Goal: Task Accomplishment & Management: Complete application form

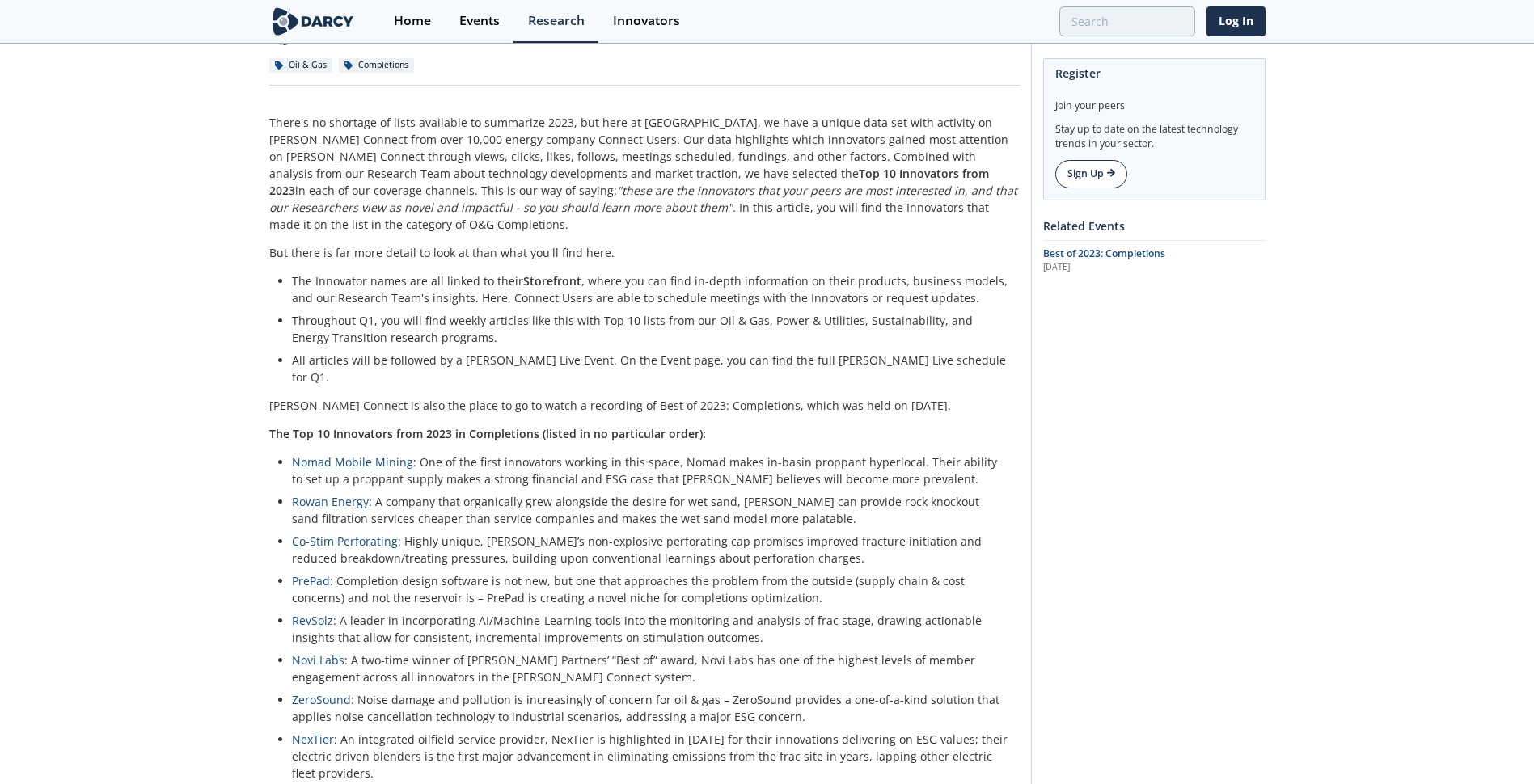
click at [1016, 171] on link "Sign Up" at bounding box center [1091, 173] width 72 height 27
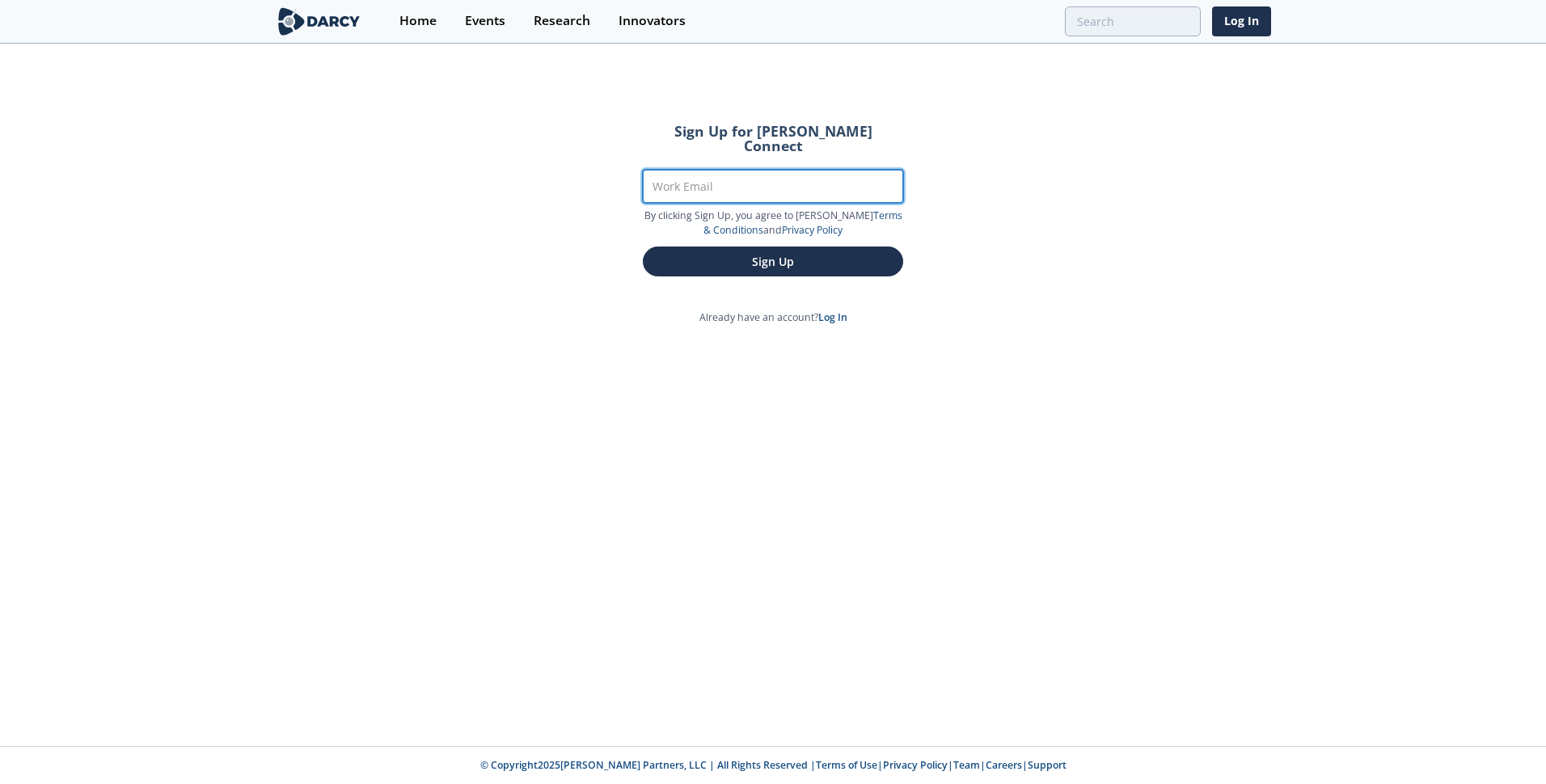
click at [803, 177] on input "Work Email" at bounding box center [773, 186] width 261 height 33
type input "gmurphy@welltec.com"
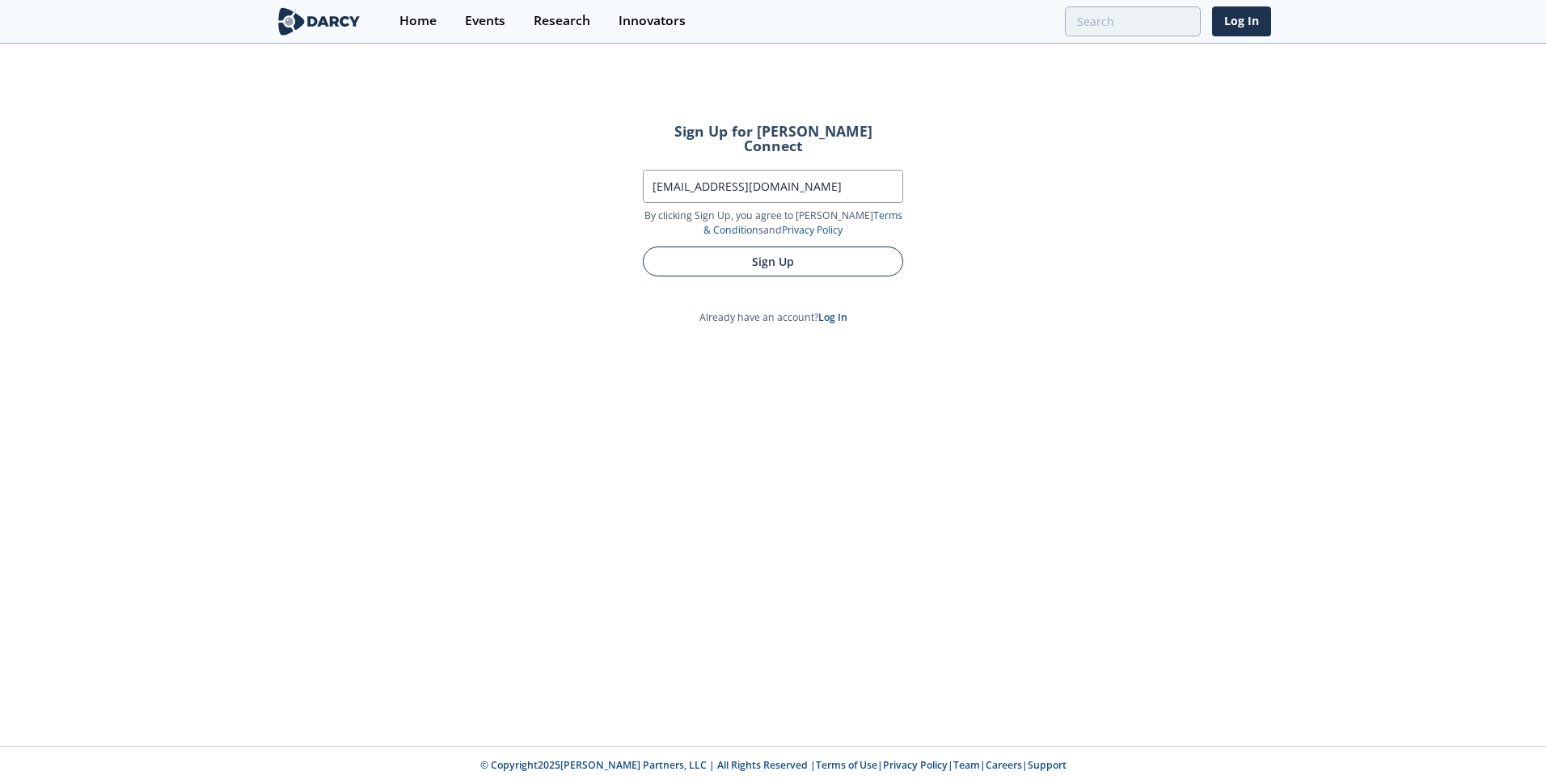
click at [768, 249] on button "Sign Up" at bounding box center [773, 262] width 261 height 30
click at [782, 249] on button "Sign Up" at bounding box center [773, 262] width 261 height 30
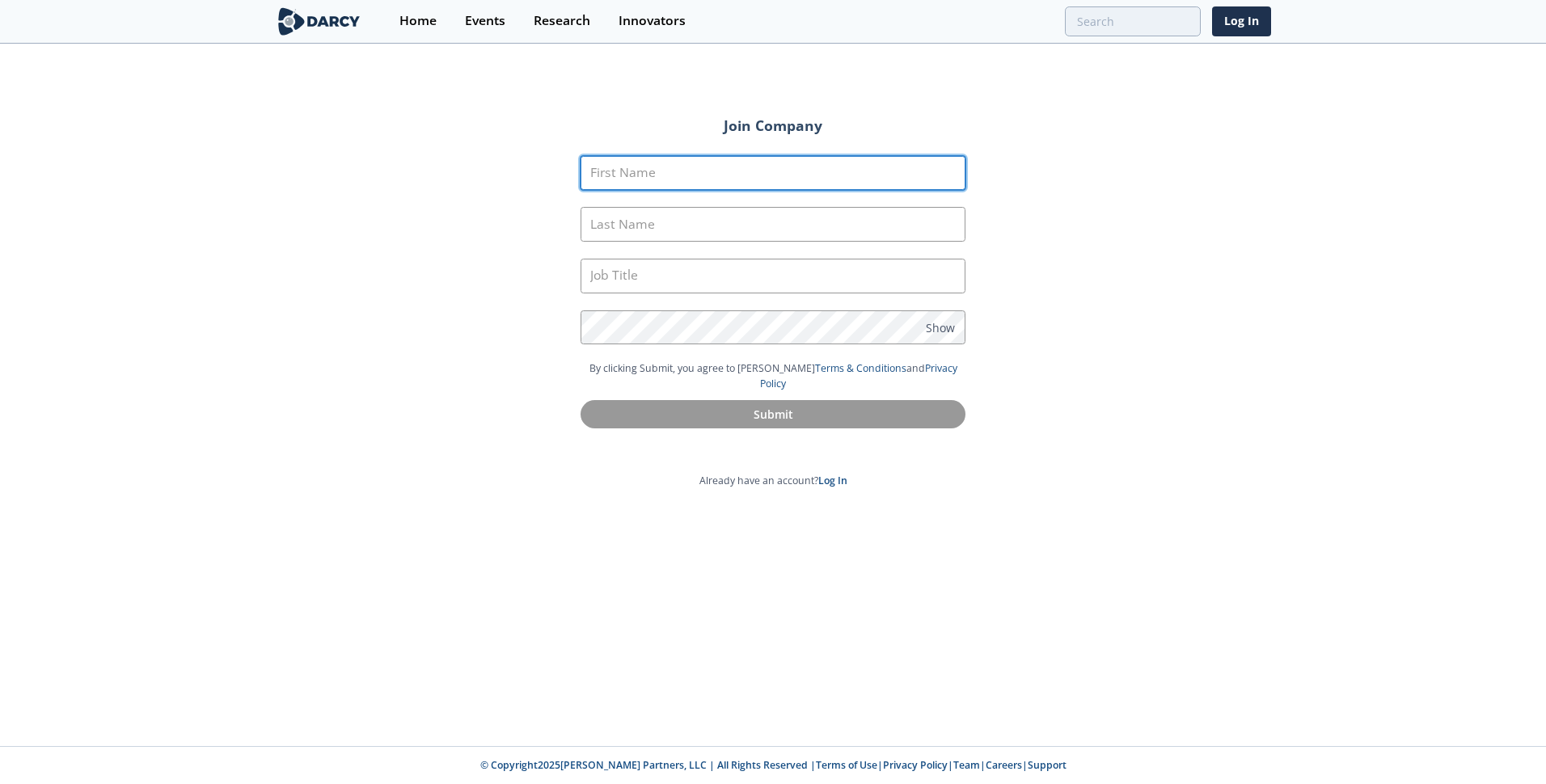
click at [739, 170] on input "First Name" at bounding box center [773, 173] width 385 height 35
drag, startPoint x: 681, startPoint y: 168, endPoint x: 628, endPoint y: 172, distance: 53.2
click at [628, 172] on input "Gabe Murphy" at bounding box center [773, 173] width 385 height 35
type input "Gabe"
type input "Murphy"
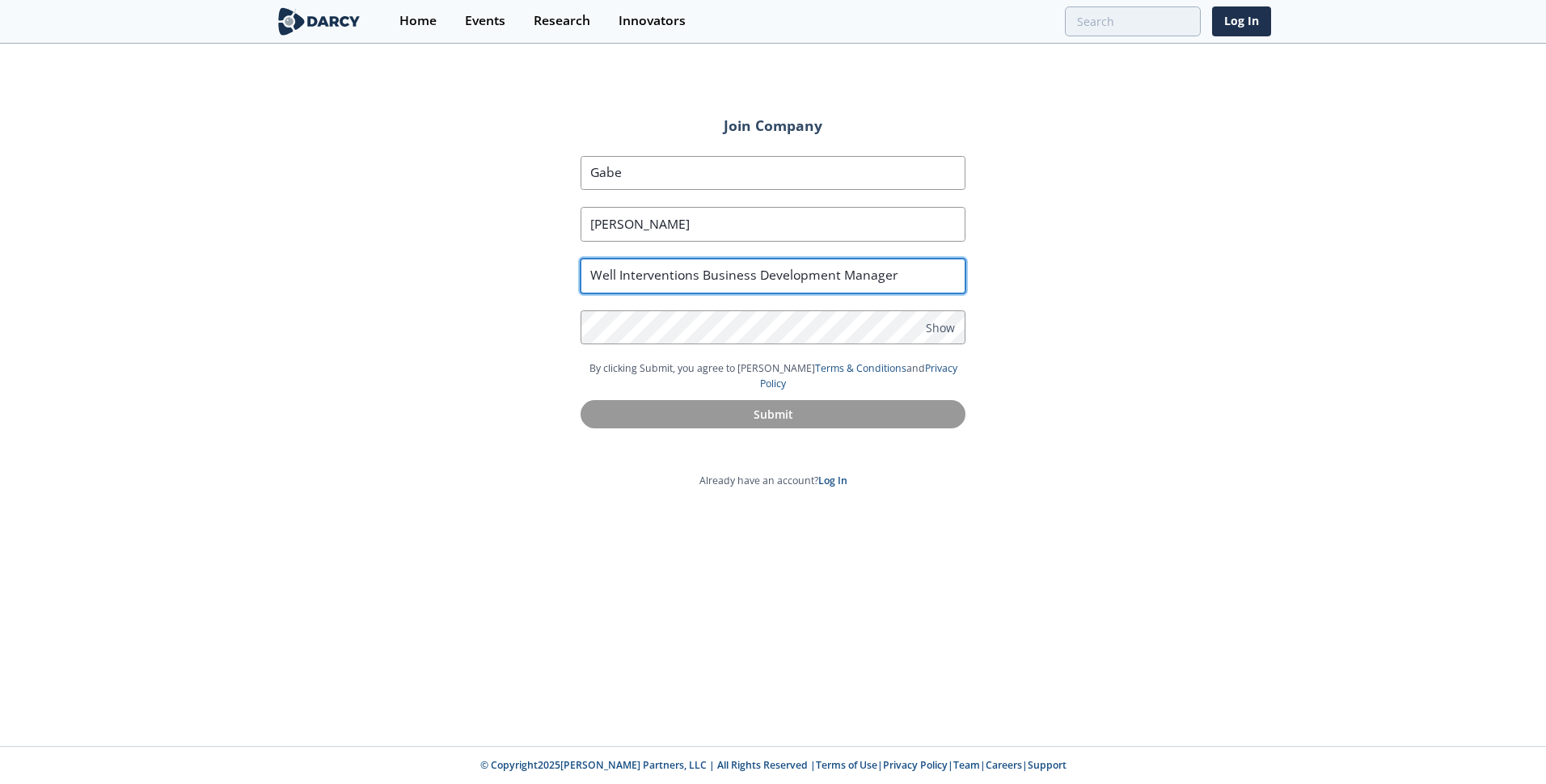
type input "Well Interventions Business Development Manager"
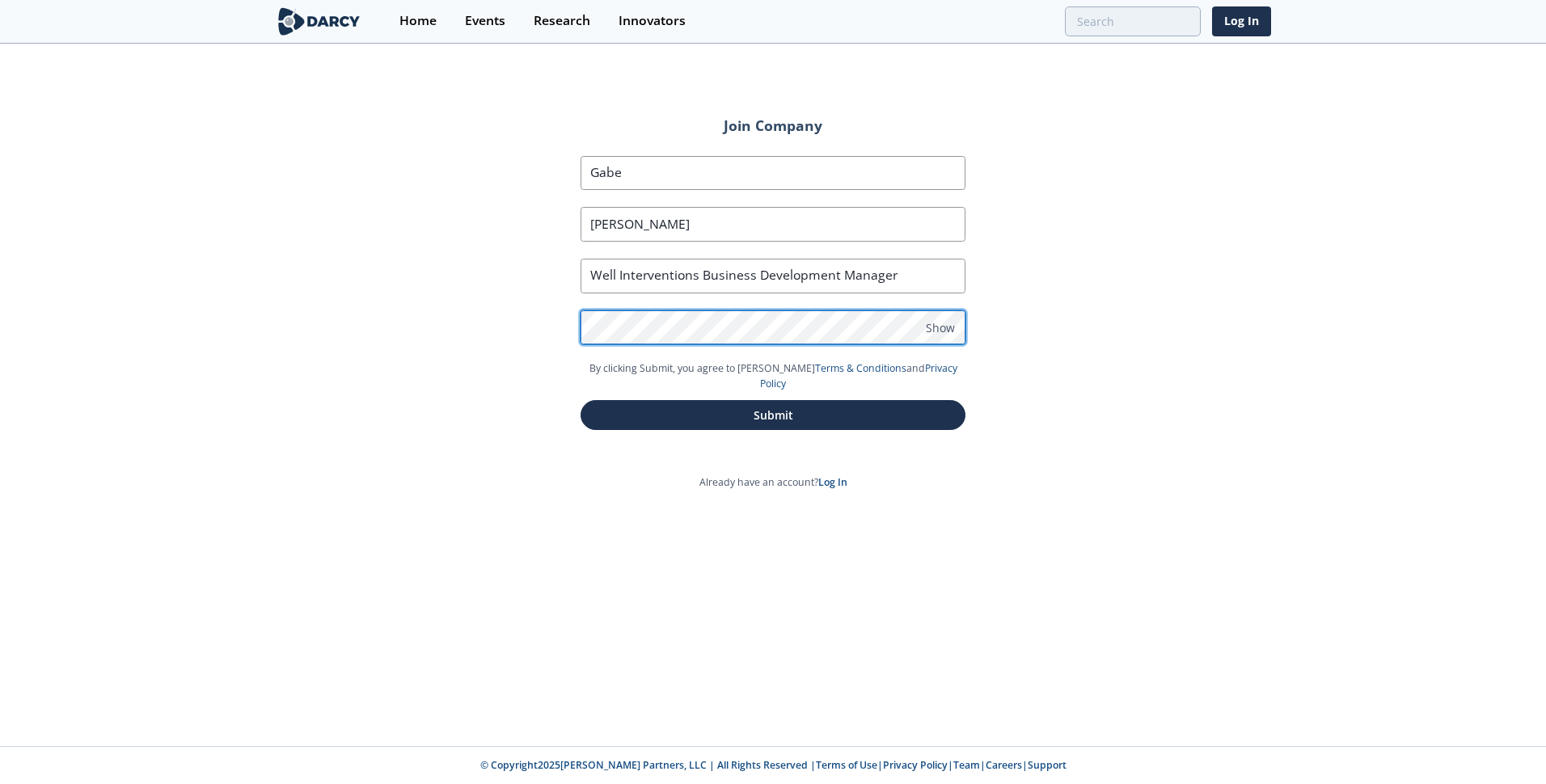
click at [580, 400] on button "Submit" at bounding box center [773, 415] width 385 height 30
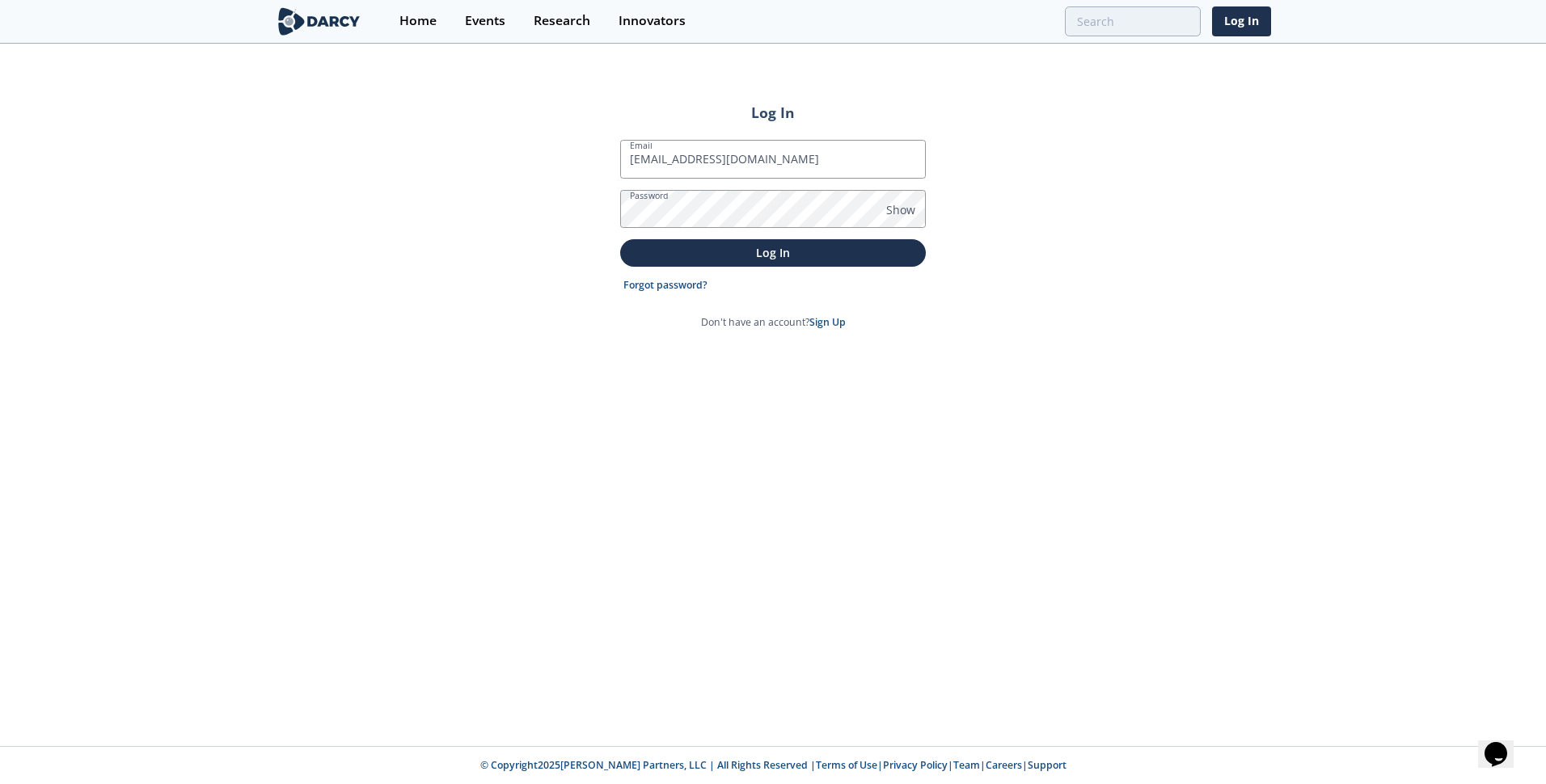
click at [621, 239] on button "Log In" at bounding box center [773, 252] width 306 height 27
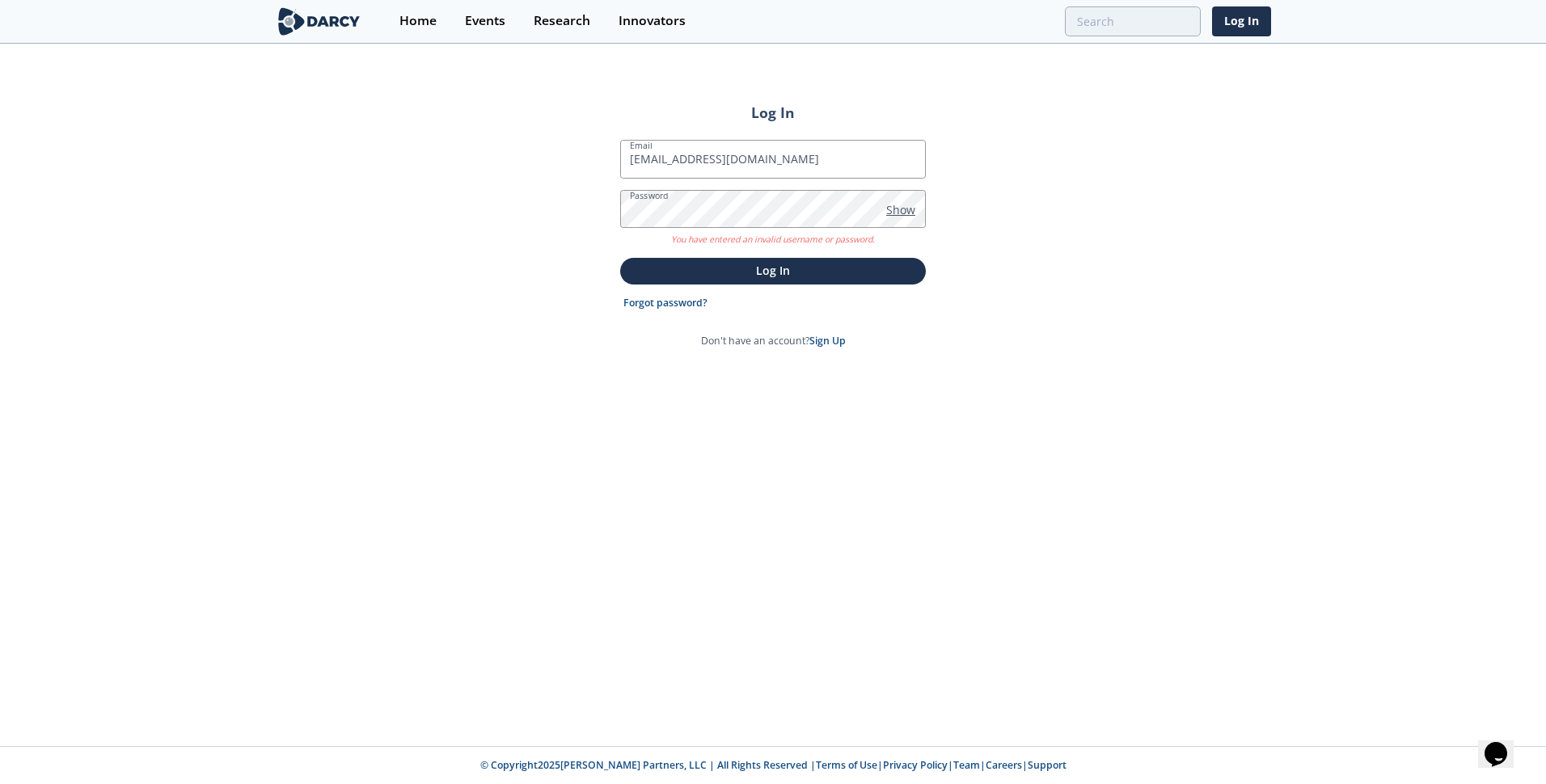
click at [903, 210] on span "Show" at bounding box center [900, 209] width 29 height 17
click at [804, 274] on p "Log In" at bounding box center [773, 270] width 283 height 17
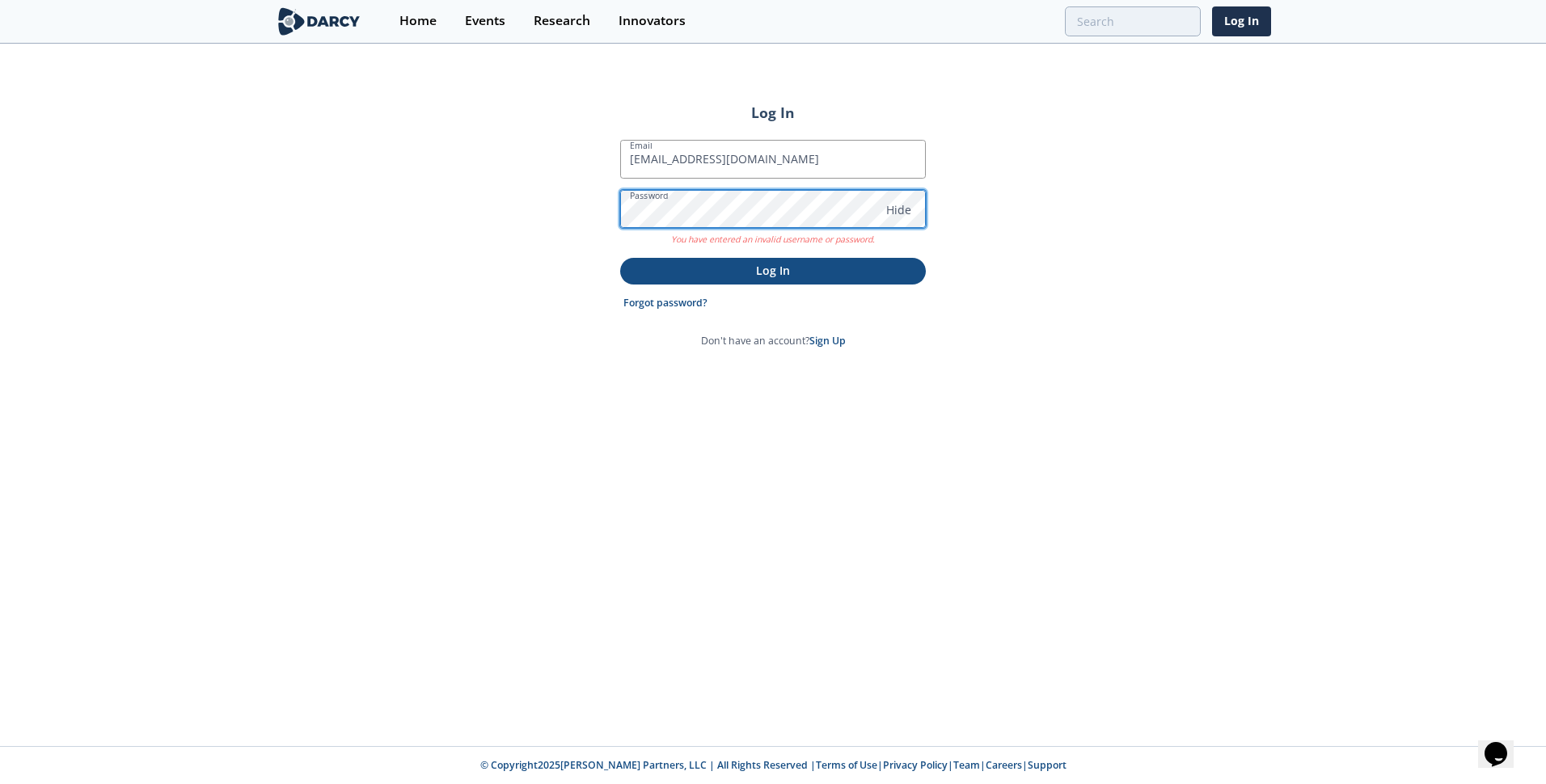
click at [621, 258] on button "Log In" at bounding box center [773, 271] width 306 height 27
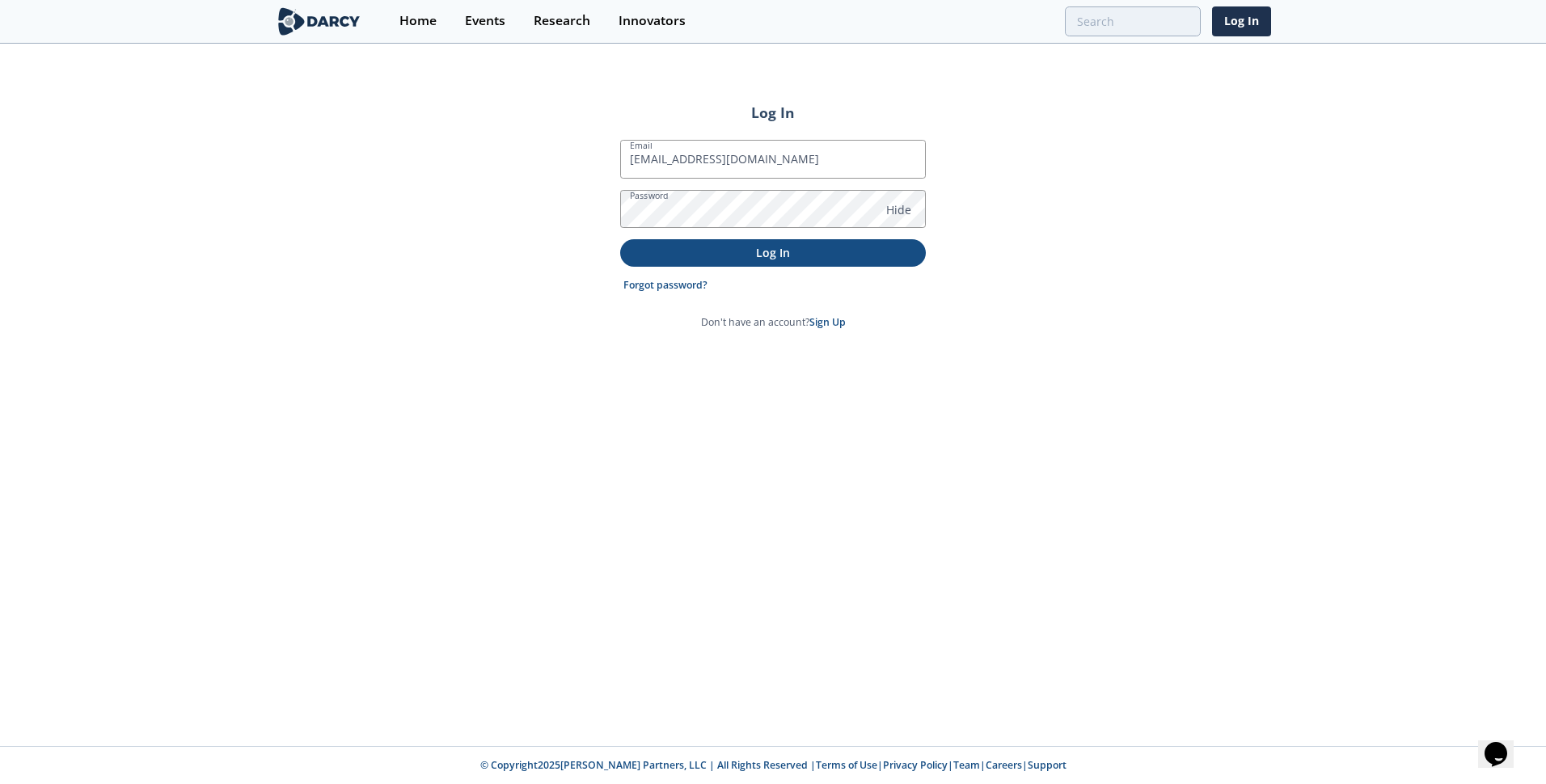
click at [796, 258] on p "Log In" at bounding box center [773, 252] width 283 height 17
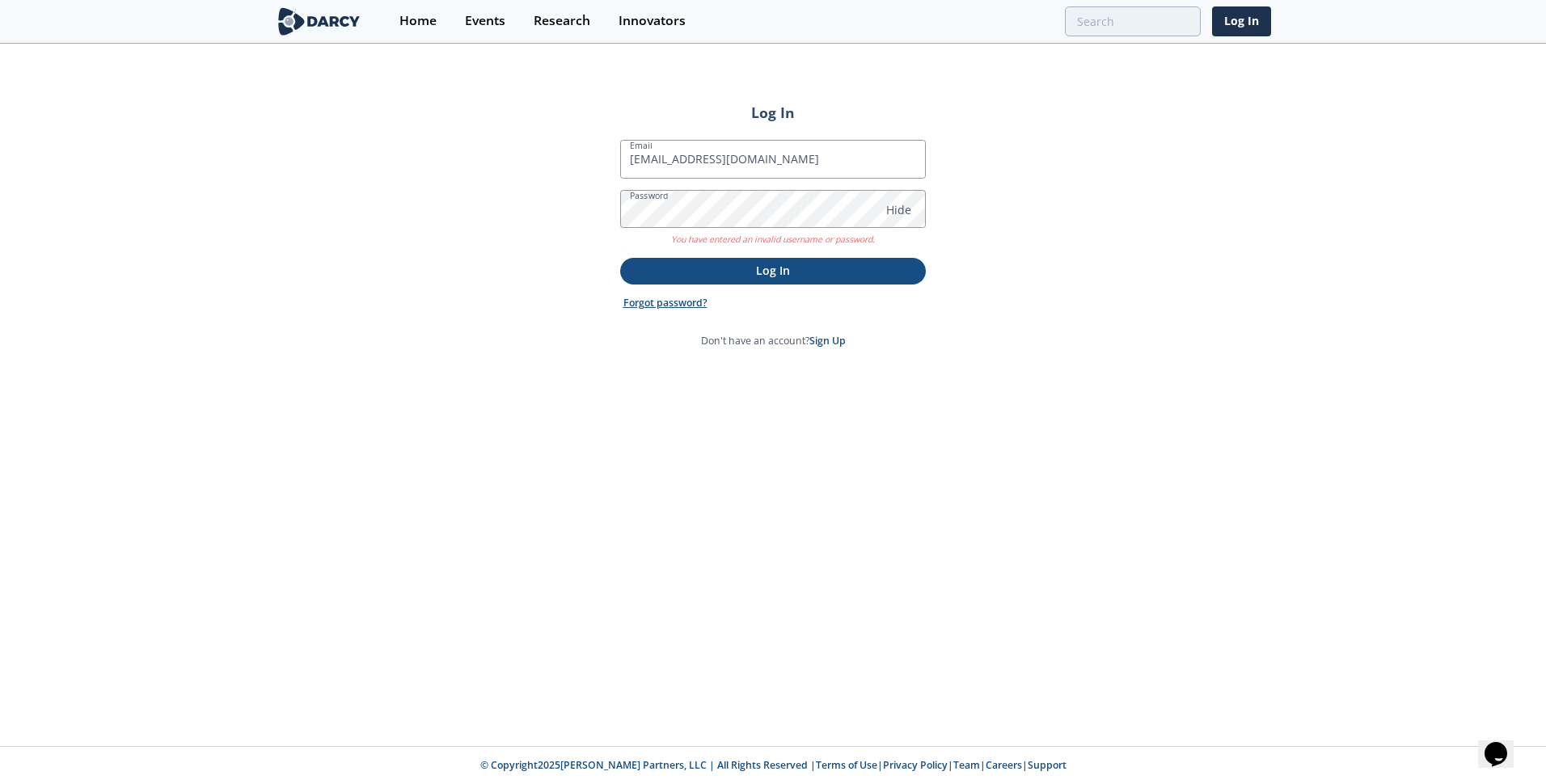
click at [691, 300] on link "Forgot password?" at bounding box center [666, 304] width 84 height 15
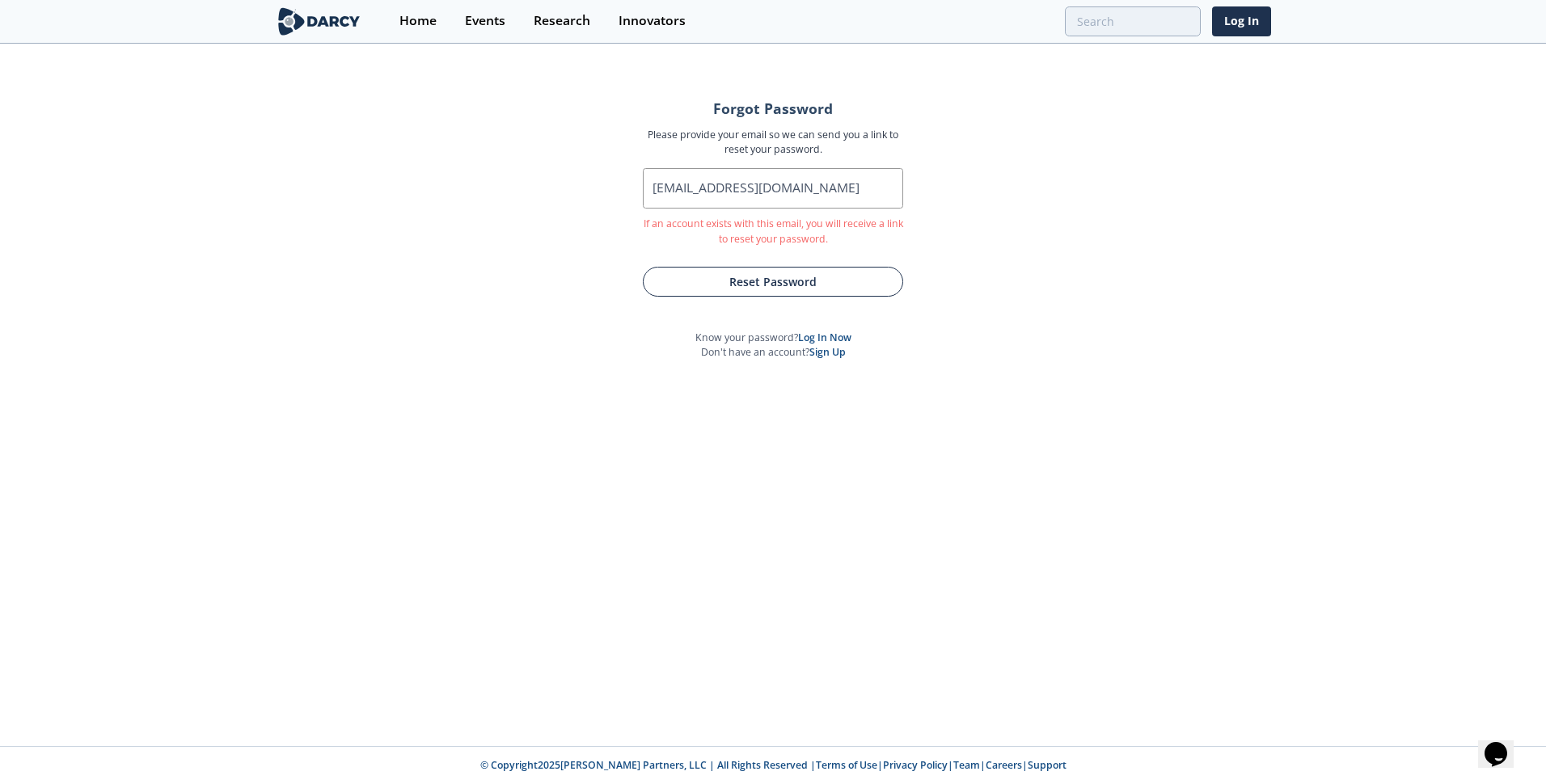
click at [785, 285] on button "Reset Password" at bounding box center [773, 282] width 261 height 30
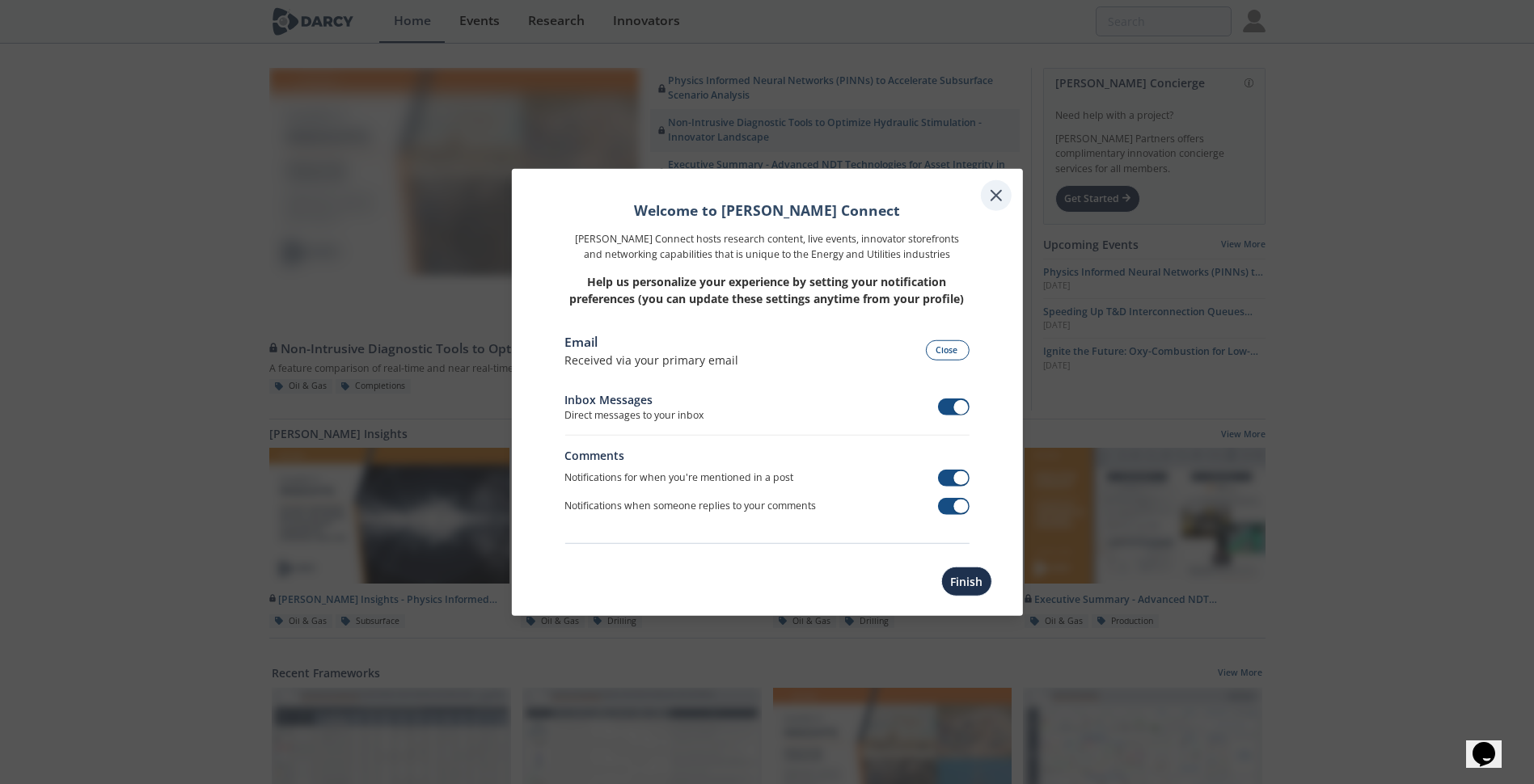
click at [992, 191] on icon at bounding box center [996, 195] width 9 height 9
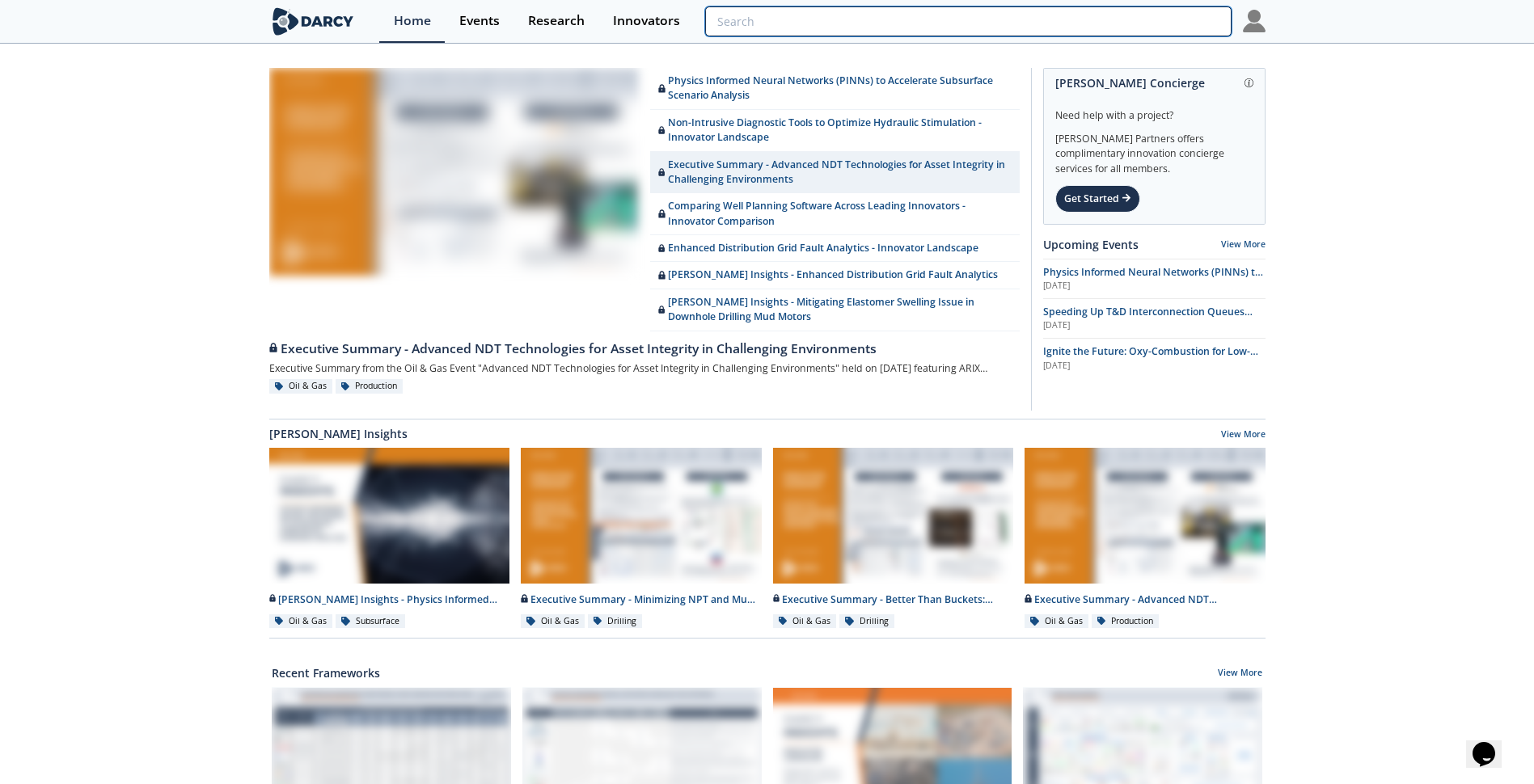
click at [1128, 21] on input "search" at bounding box center [968, 21] width 525 height 30
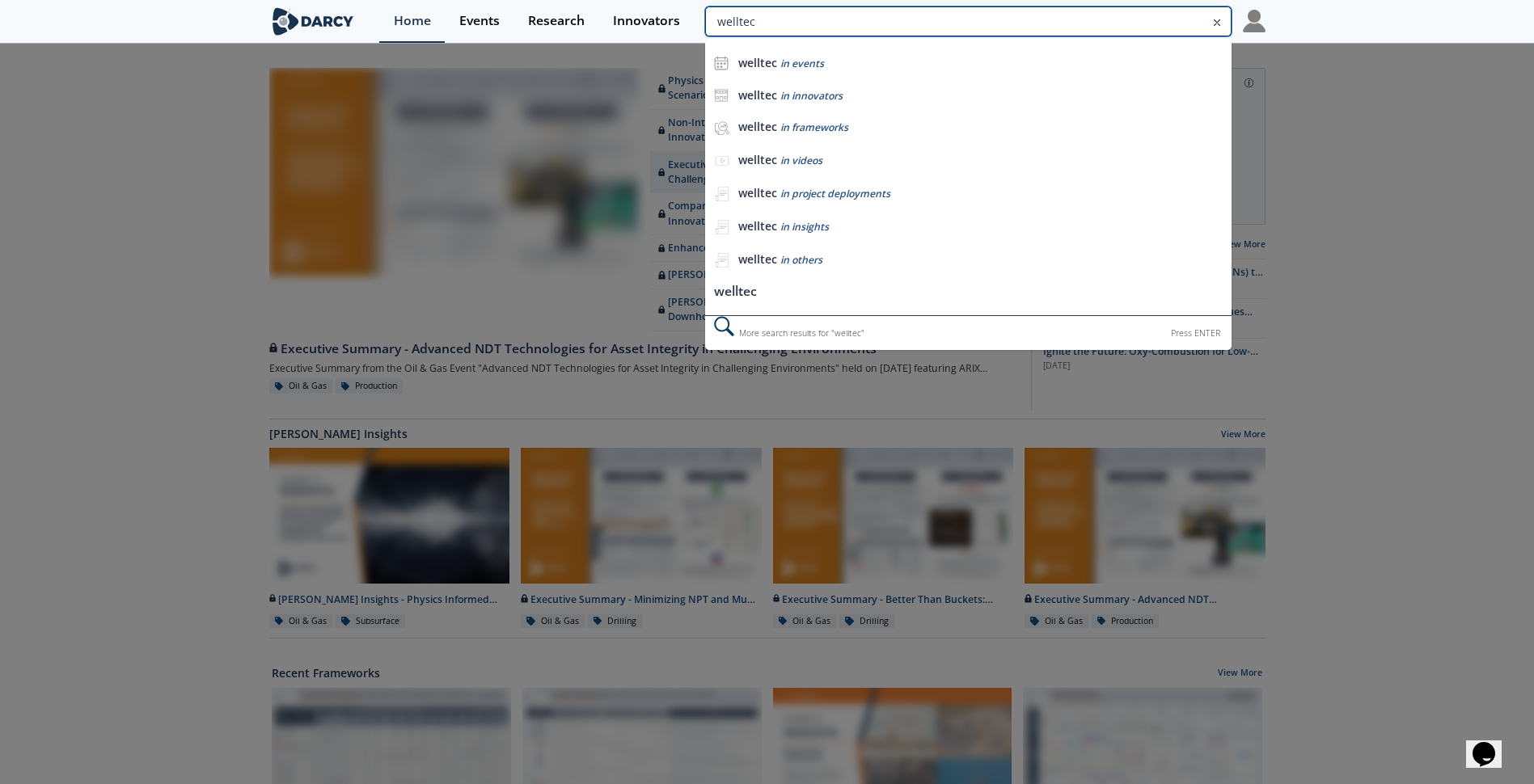
type input "welltec"
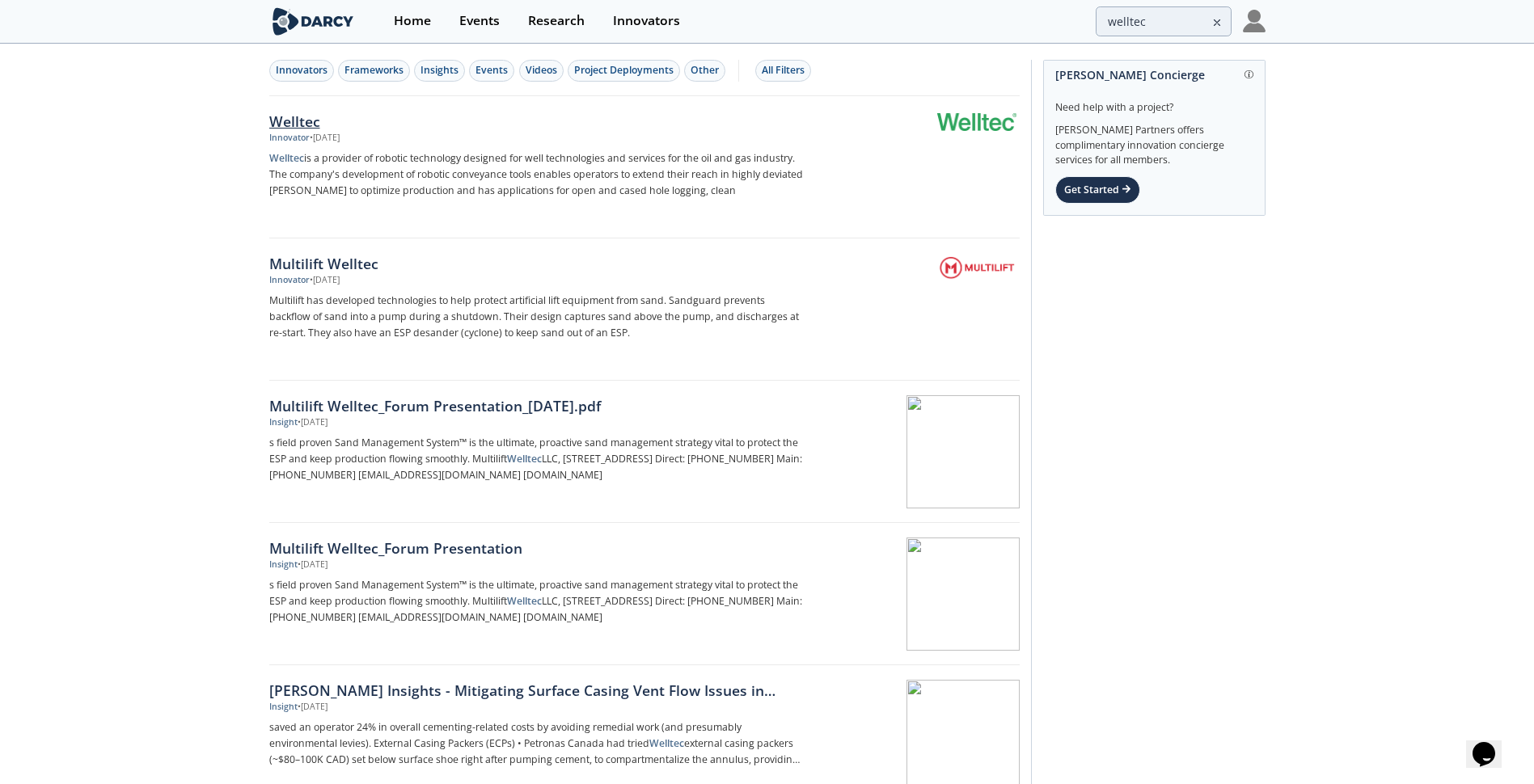
click at [297, 122] on div "Welltec" at bounding box center [537, 121] width 536 height 21
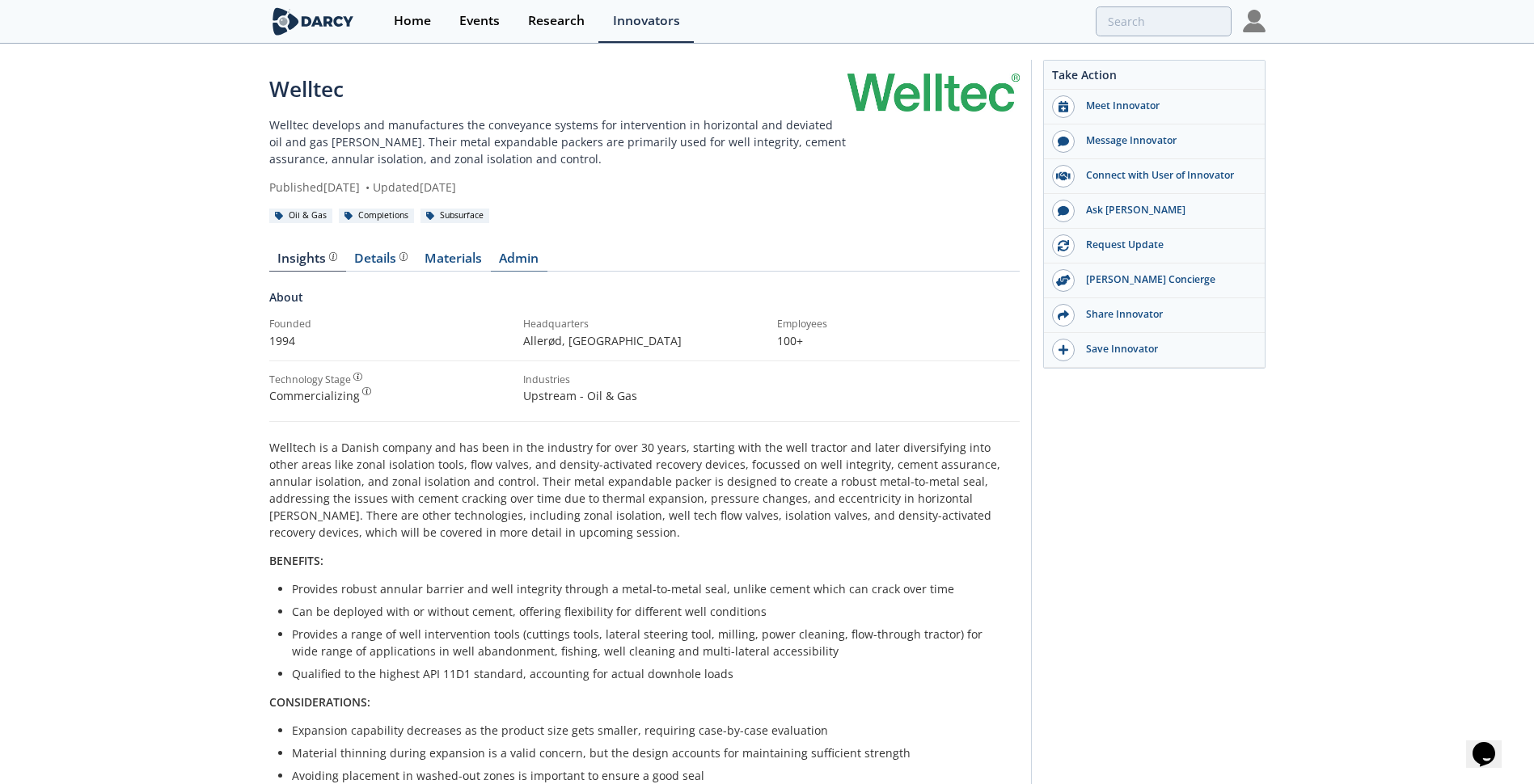
click at [518, 259] on link "Admin" at bounding box center [519, 262] width 57 height 20
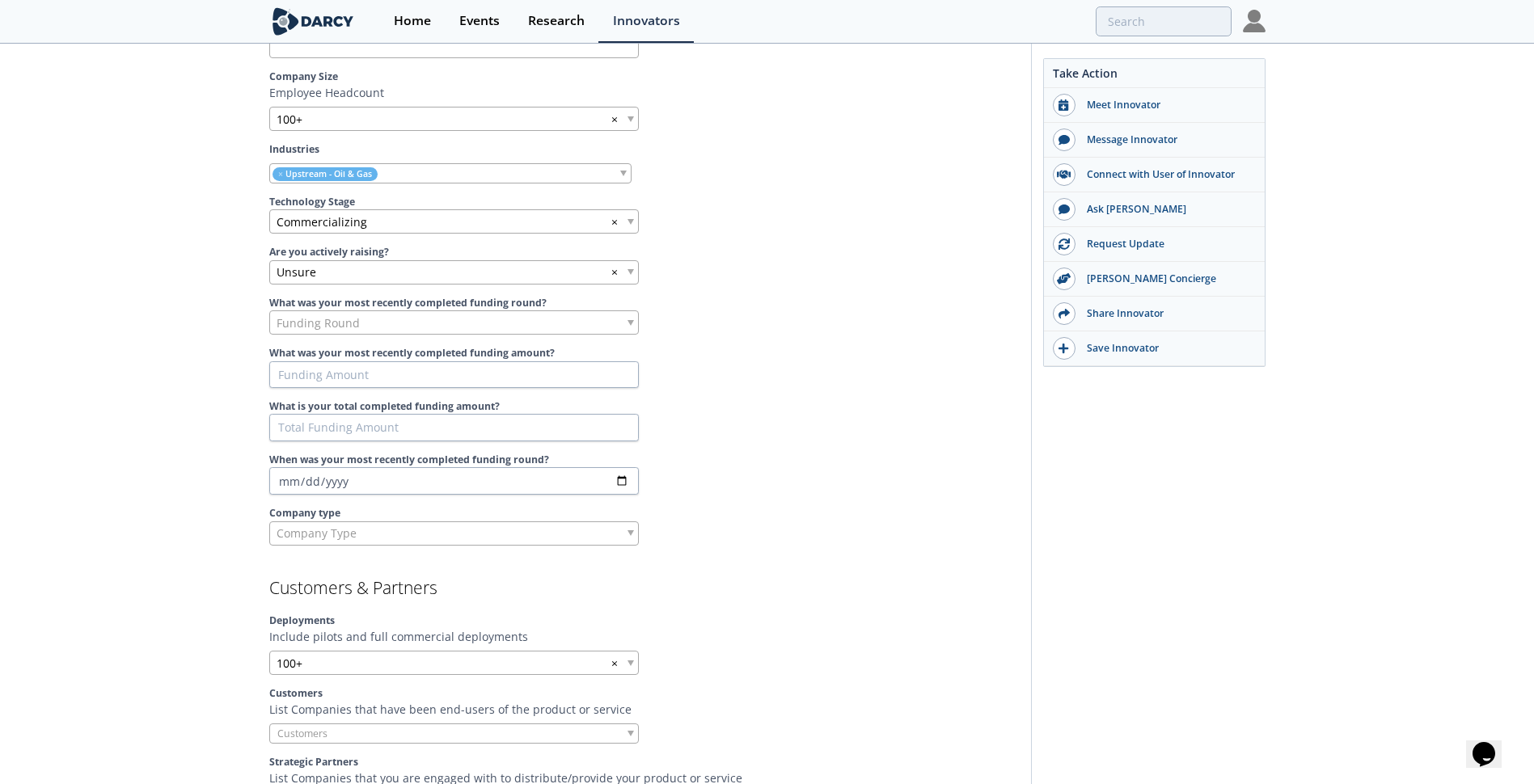
scroll to position [890, 0]
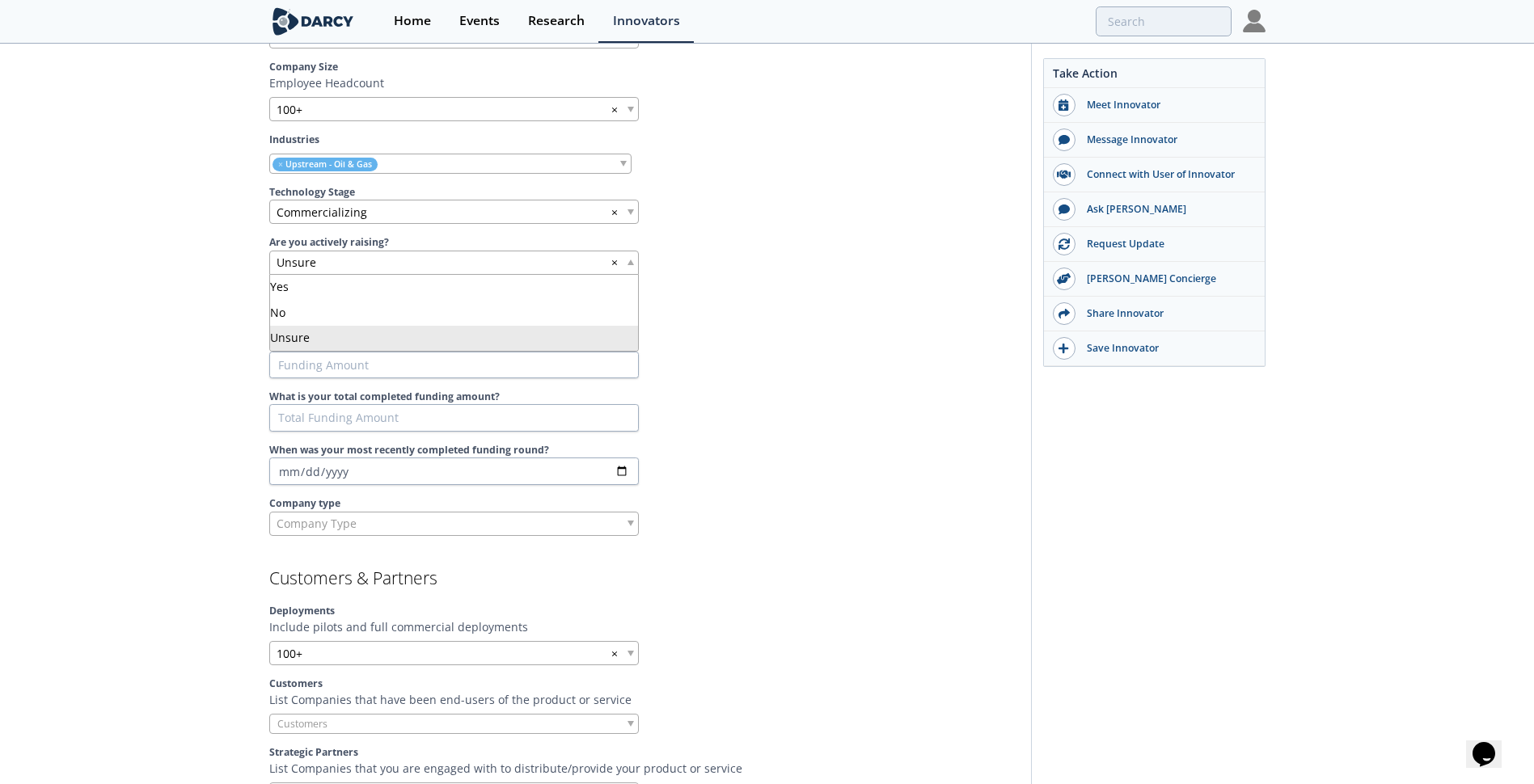
click at [628, 265] on div "Unsure ×" at bounding box center [453, 263] width 369 height 24
click at [672, 273] on div at bounding box center [835, 263] width 369 height 24
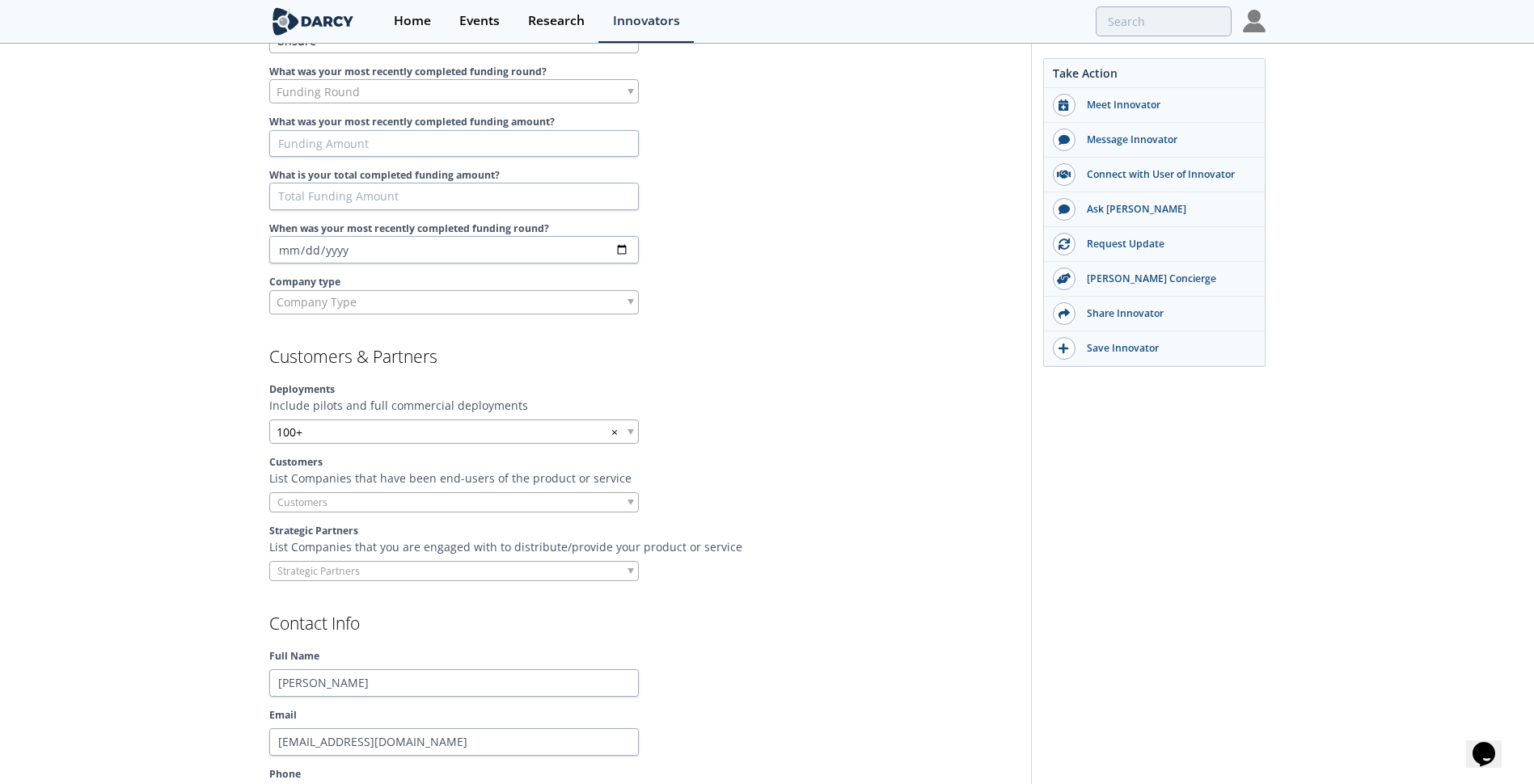
scroll to position [1132, 0]
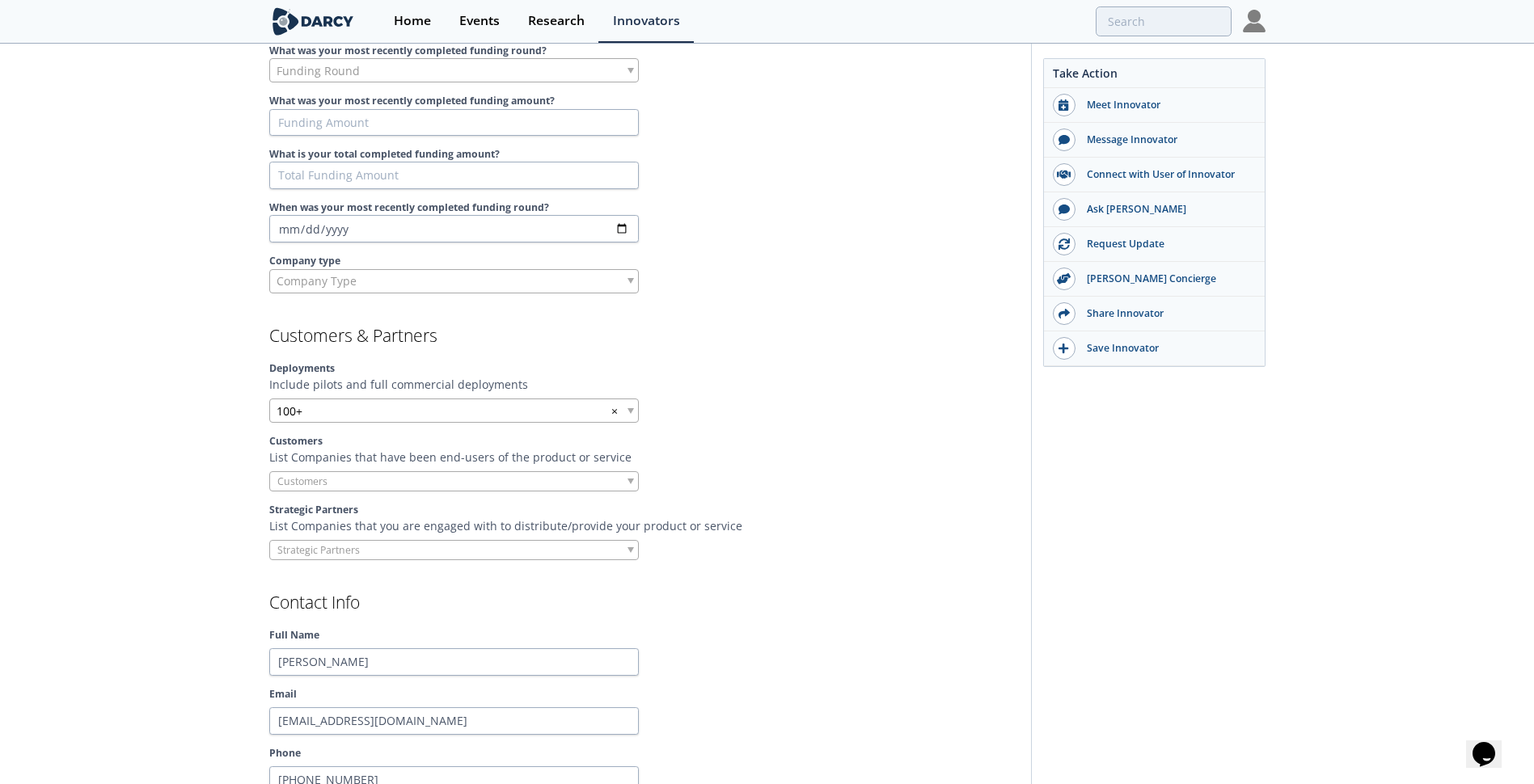
click at [629, 416] on div "100+ ×" at bounding box center [453, 411] width 369 height 24
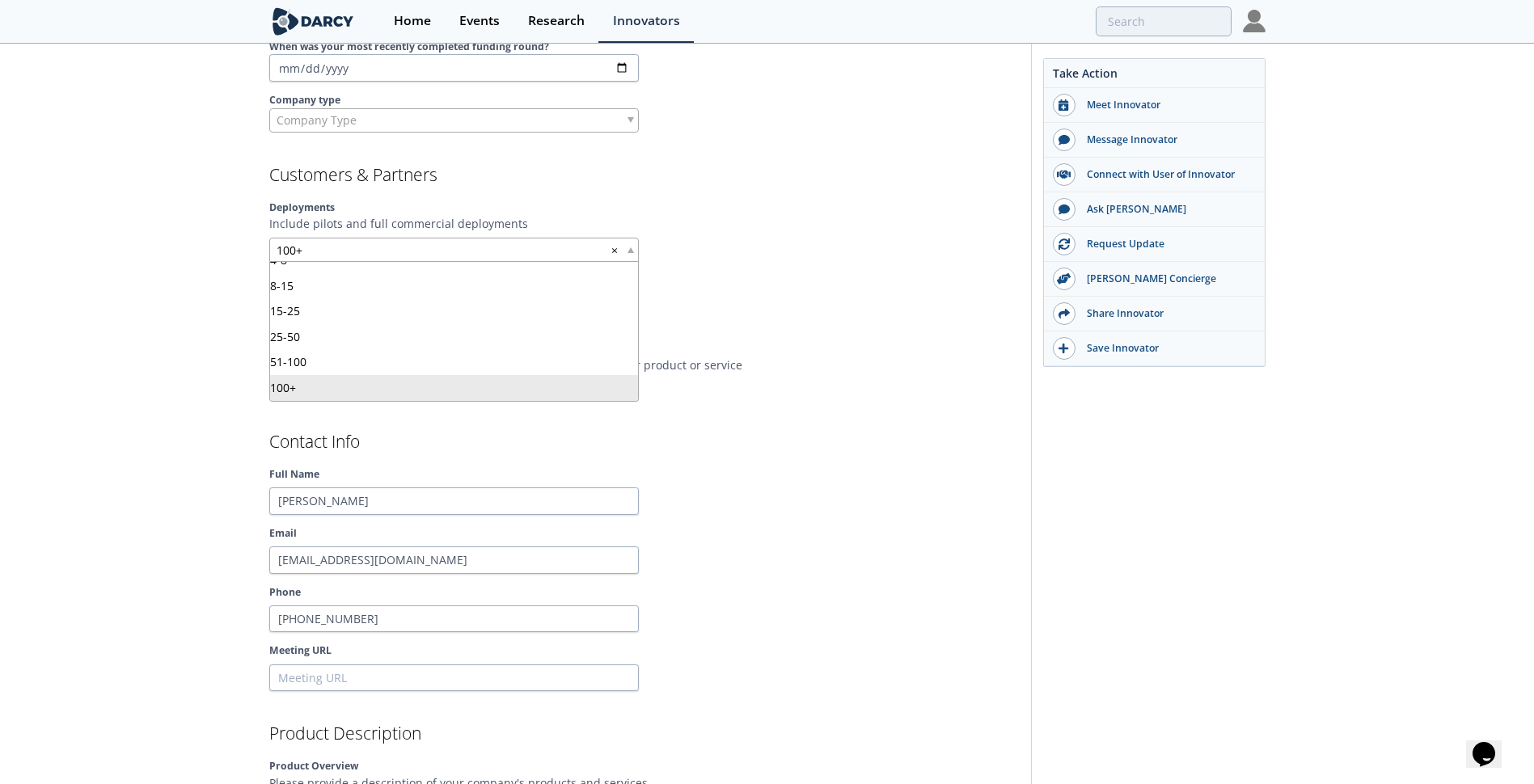
scroll to position [1293, 0]
click at [760, 357] on p "List Companies that you are engaged with to distribute/provide your product or …" at bounding box center [644, 364] width 751 height 17
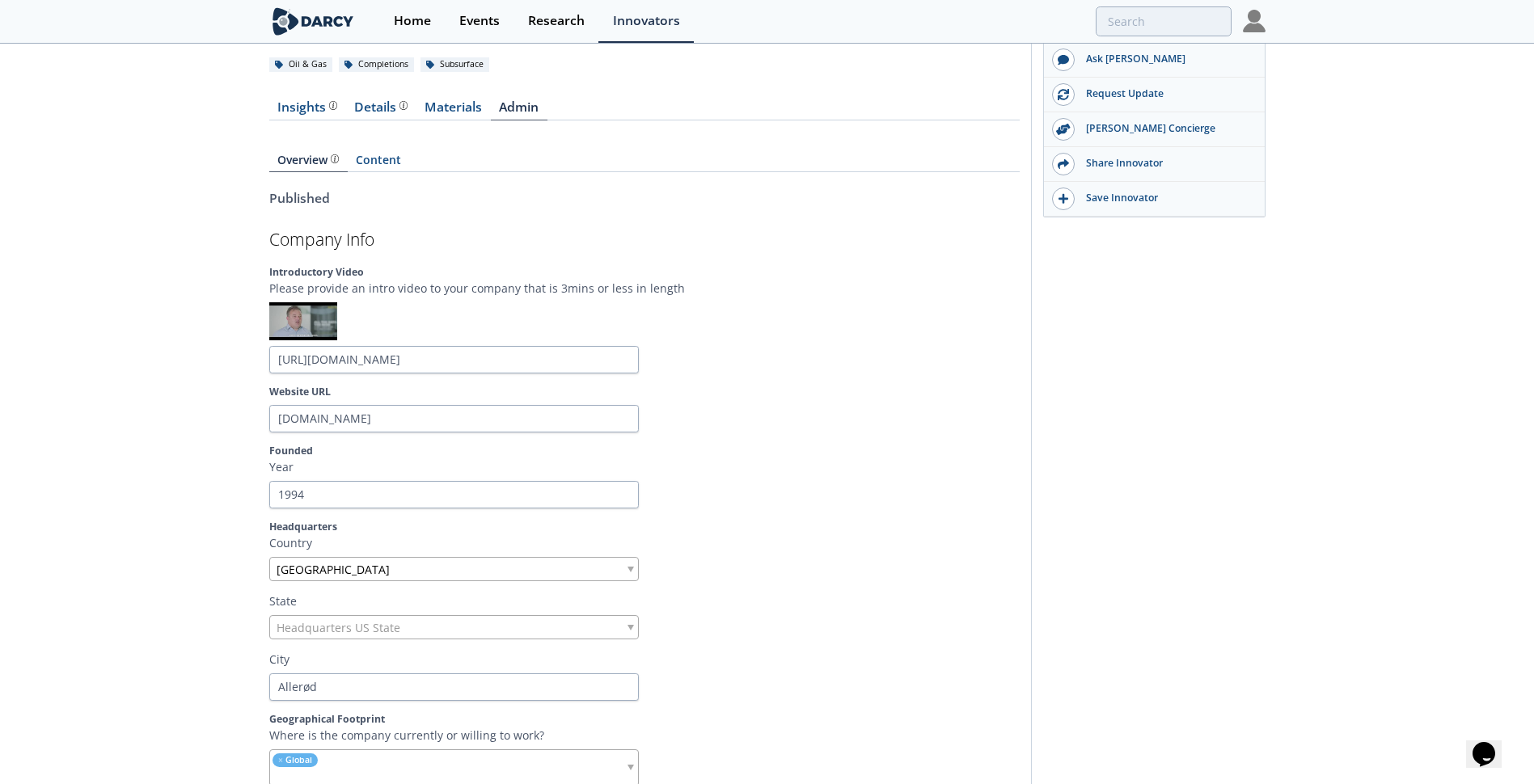
scroll to position [0, 0]
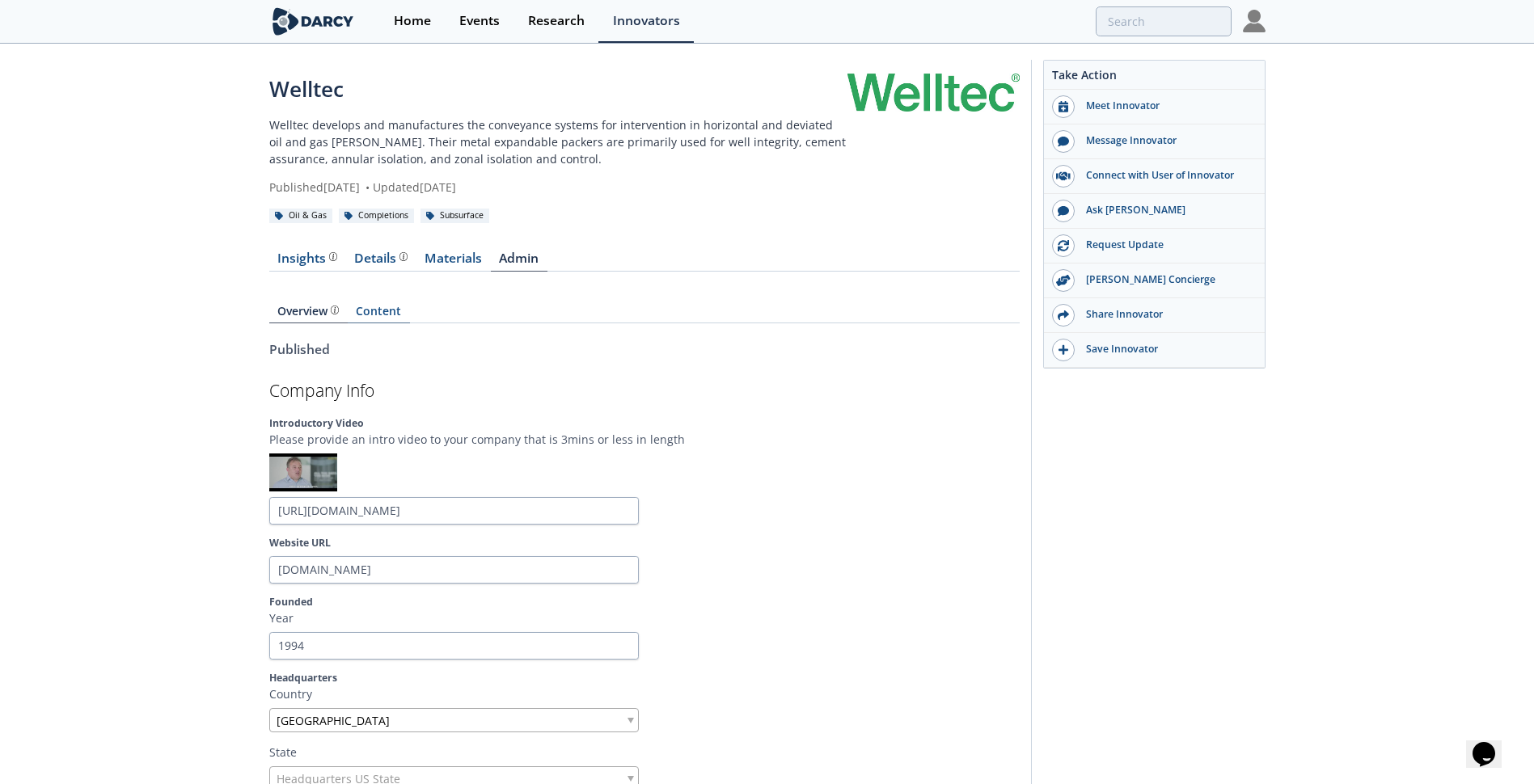
click at [380, 314] on link "Content" at bounding box center [379, 314] width 63 height 18
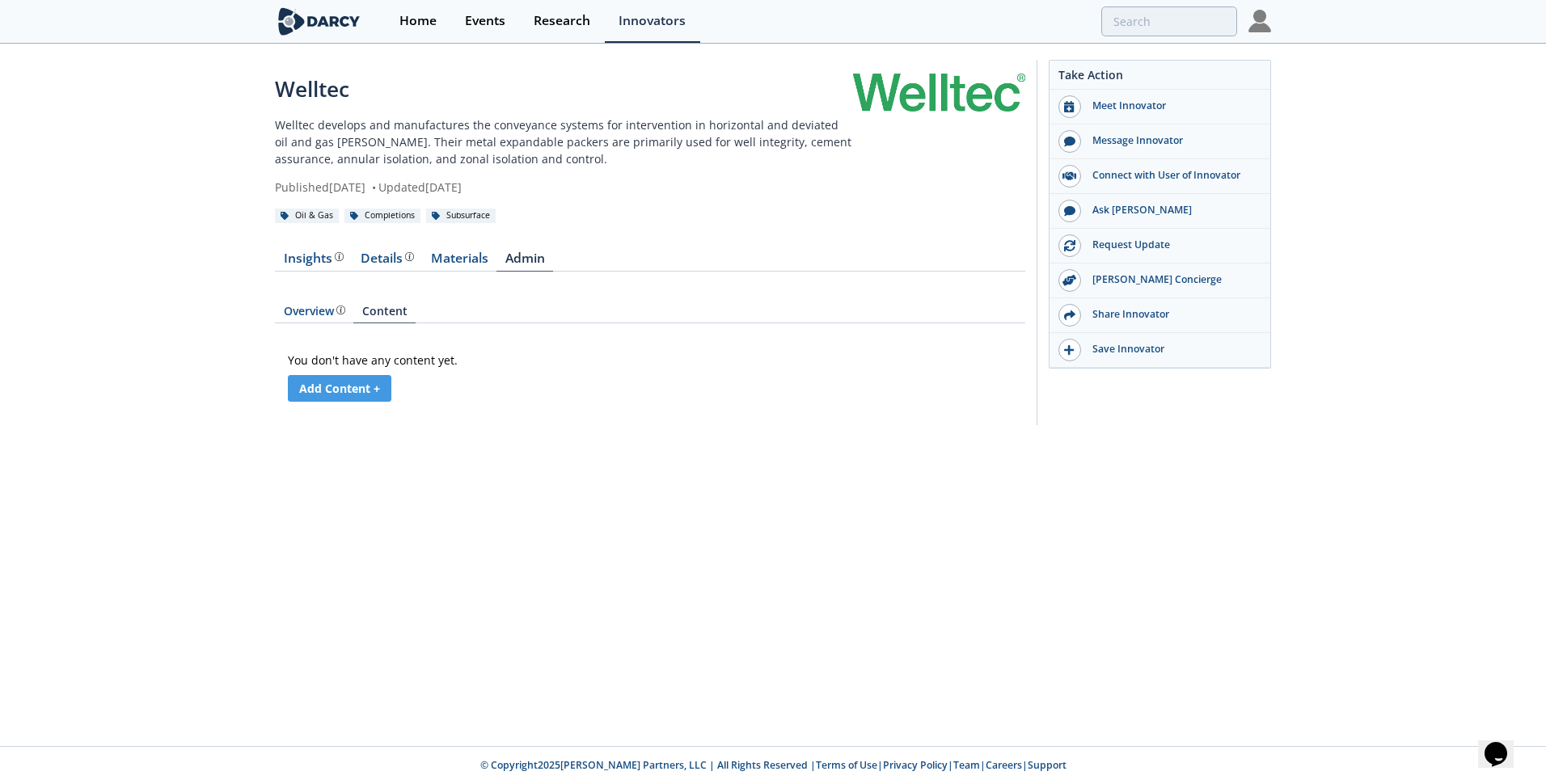
click at [379, 246] on div "Insights Details Product overview, business model, technology and applications …" at bounding box center [650, 324] width 751 height 190
click at [383, 260] on div "Details Product overview, business model, technology and applications as added …" at bounding box center [387, 259] width 53 height 13
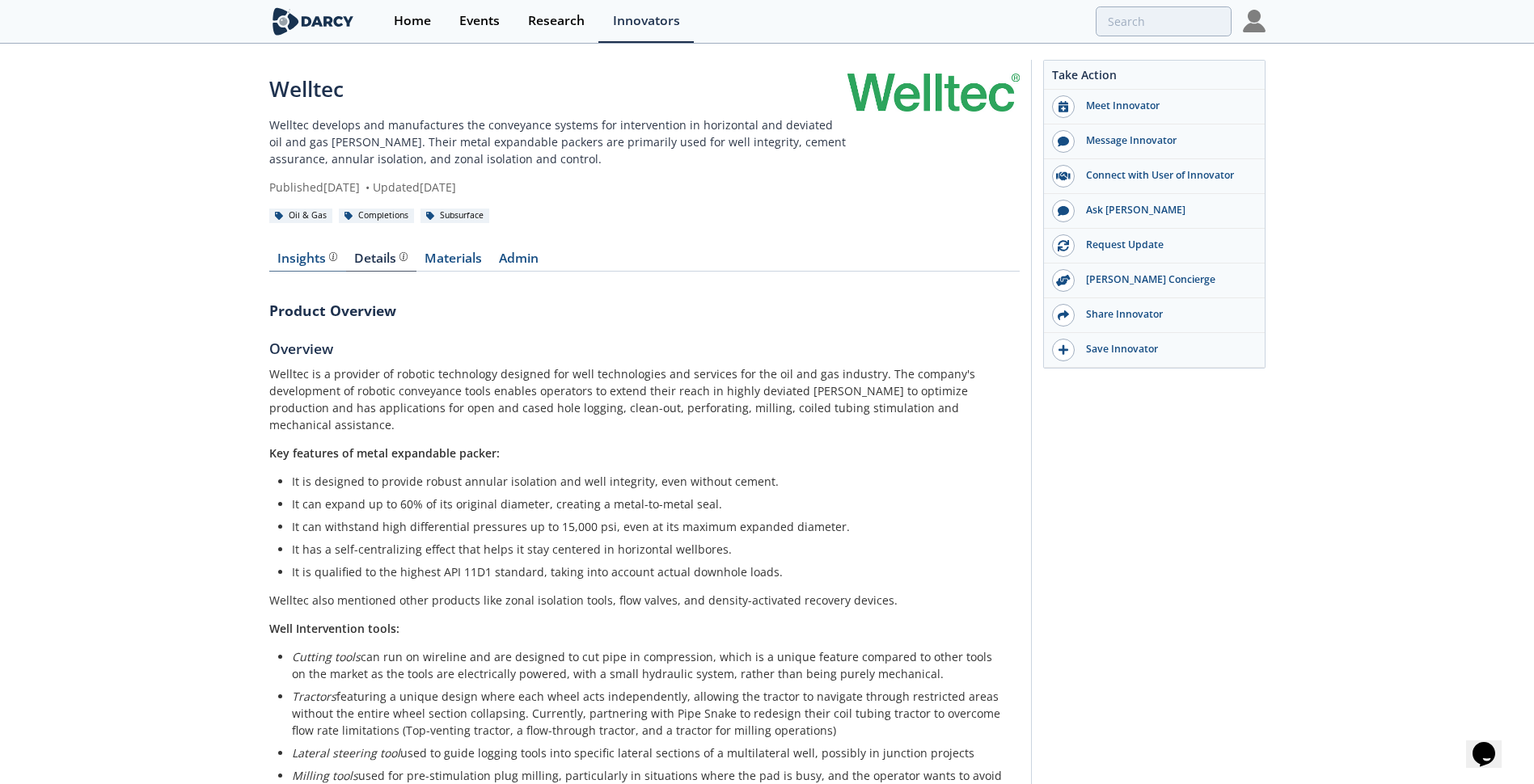
click at [298, 261] on div "Insights" at bounding box center [308, 259] width 60 height 13
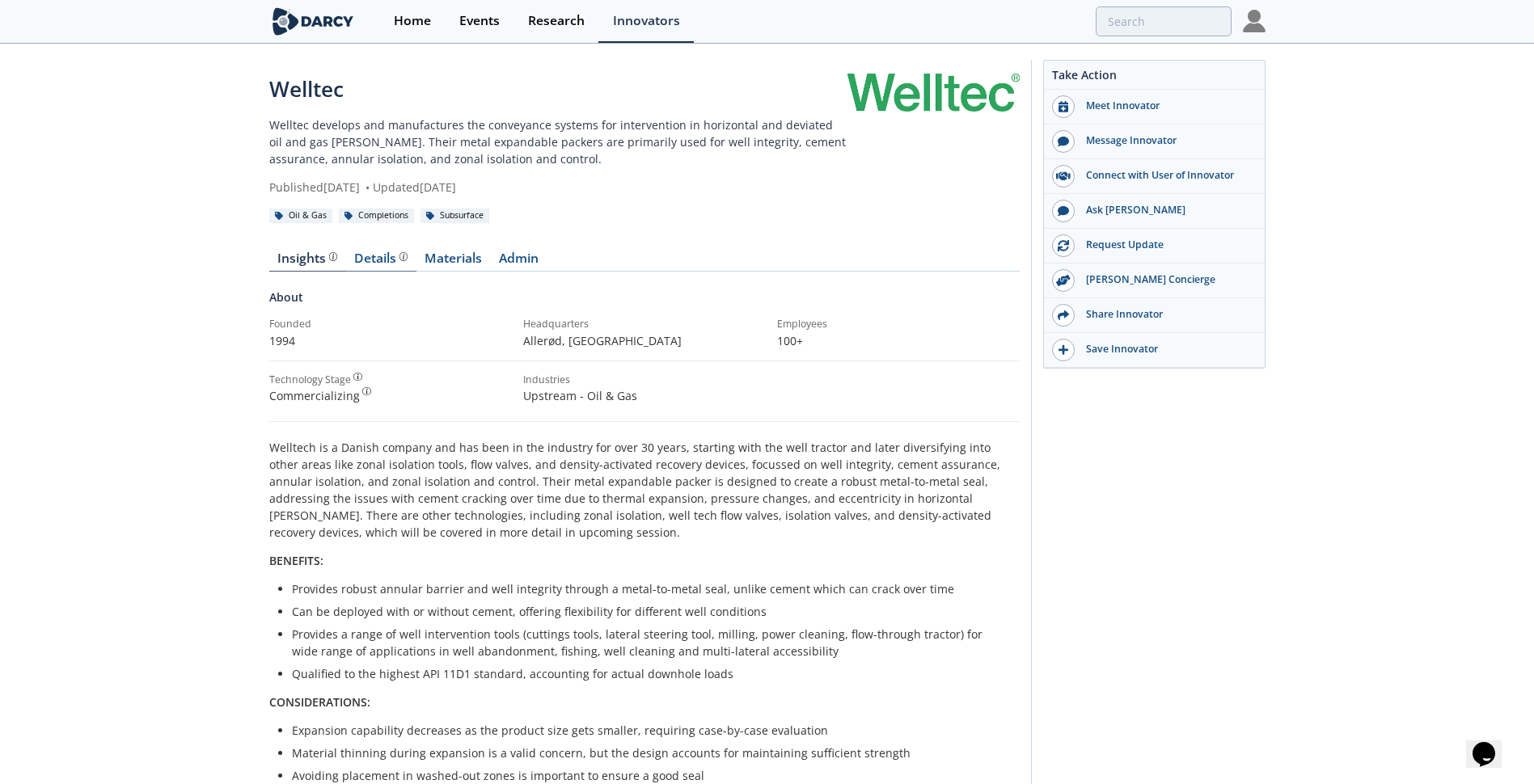
click at [371, 262] on div "Details Product overview, business model, technology and applications as added …" at bounding box center [380, 259] width 53 height 13
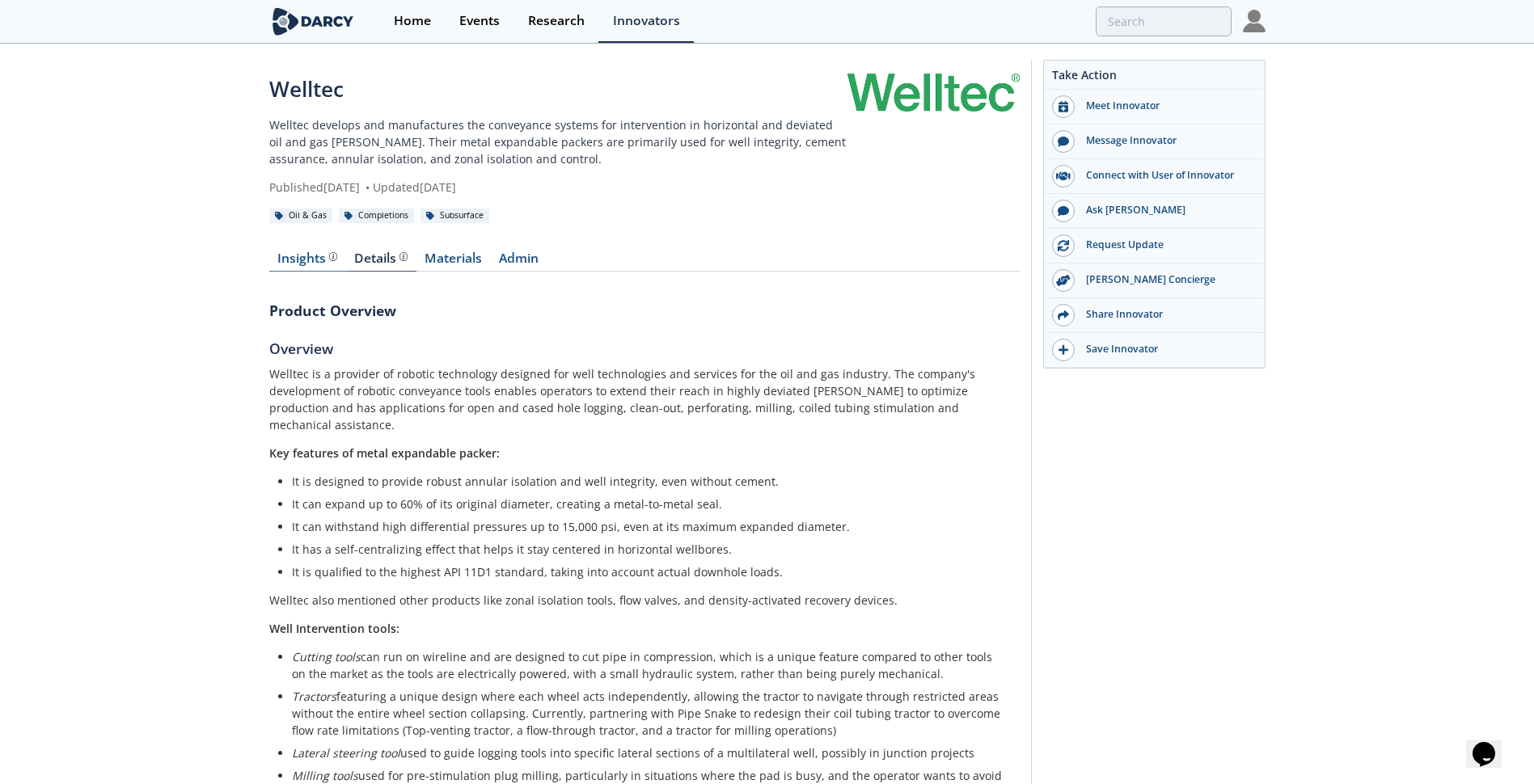
click at [288, 259] on div "Insights" at bounding box center [308, 259] width 60 height 13
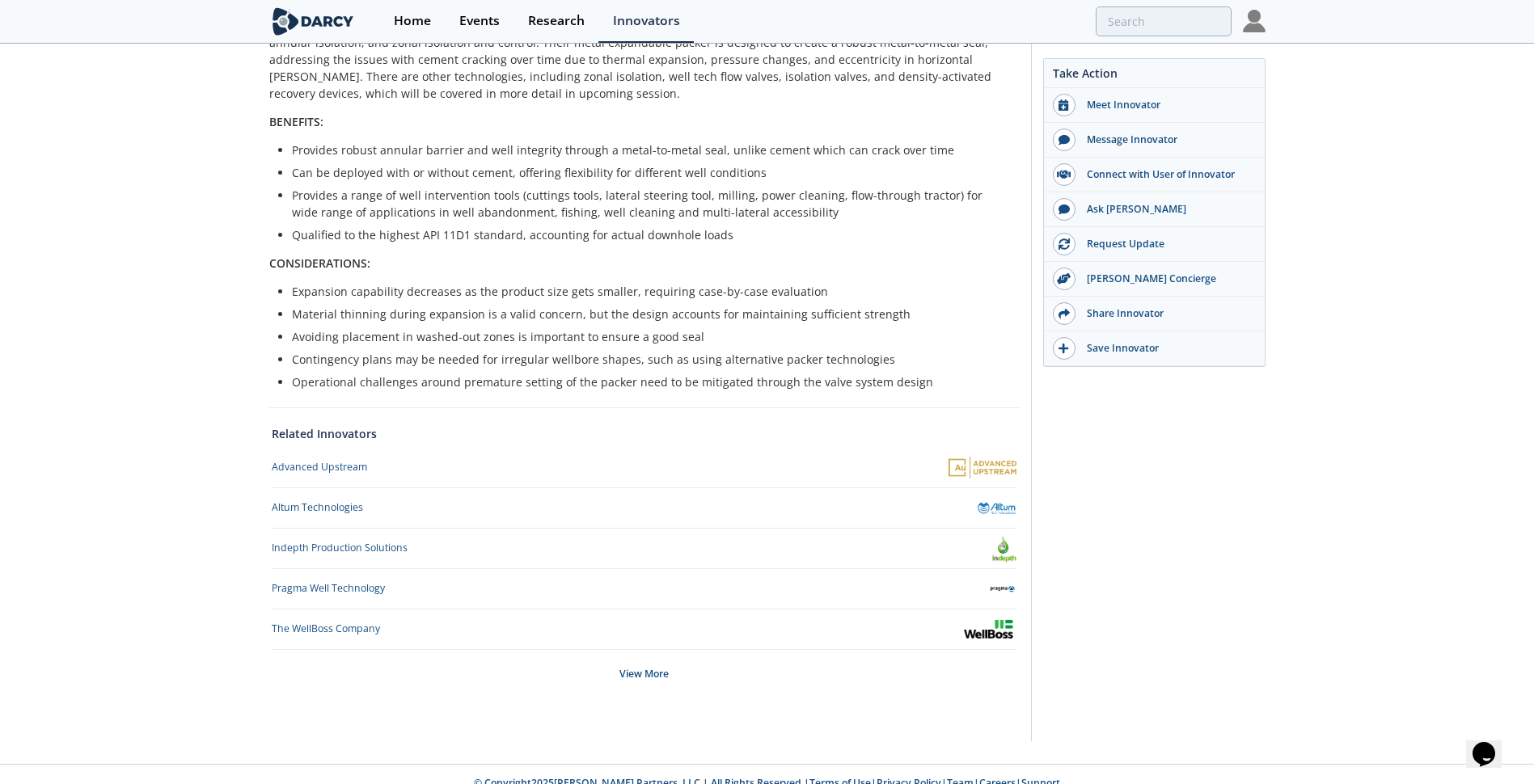
scroll to position [457, 0]
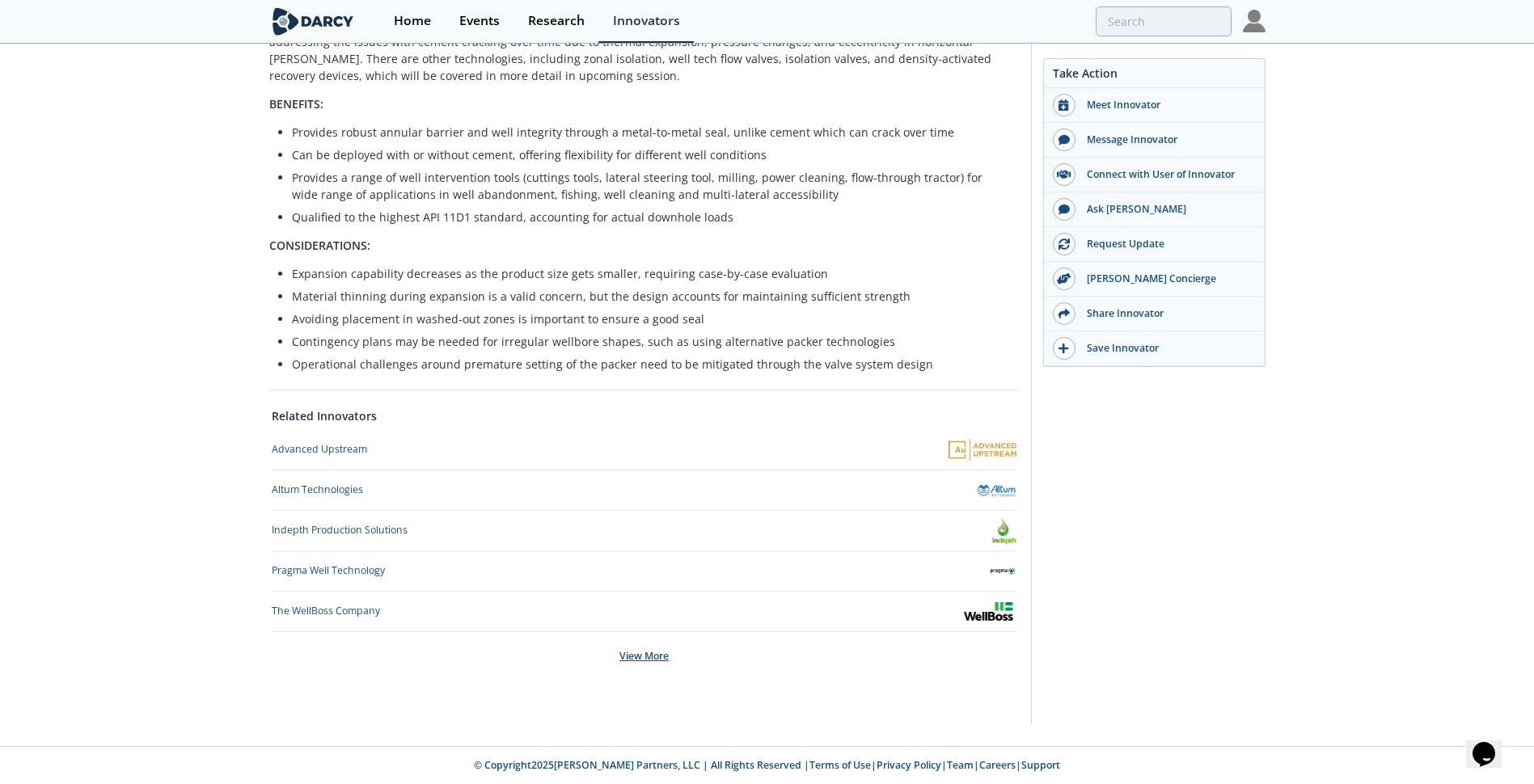
click at [654, 654] on div "View More" at bounding box center [644, 657] width 745 height 49
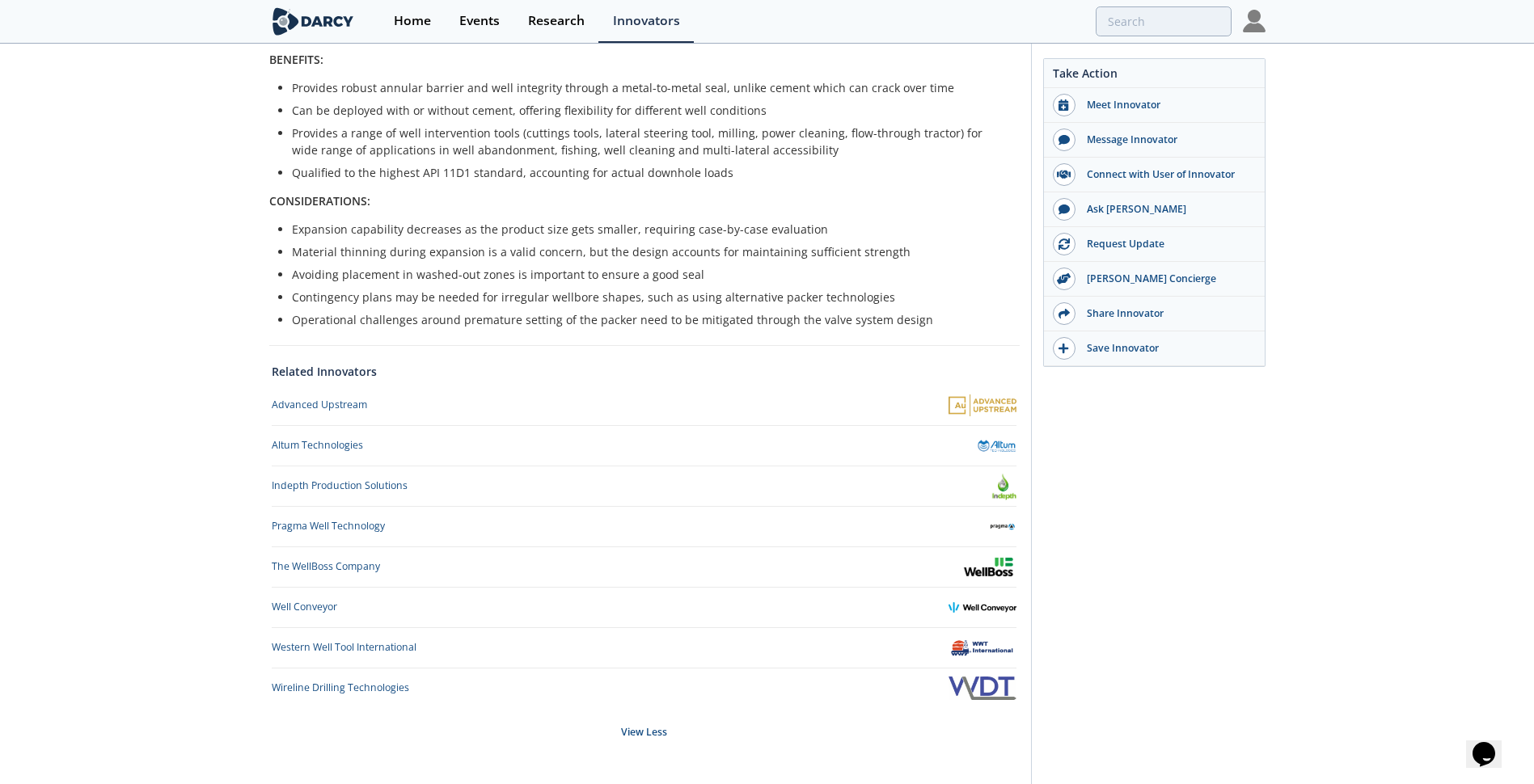
scroll to position [537, 0]
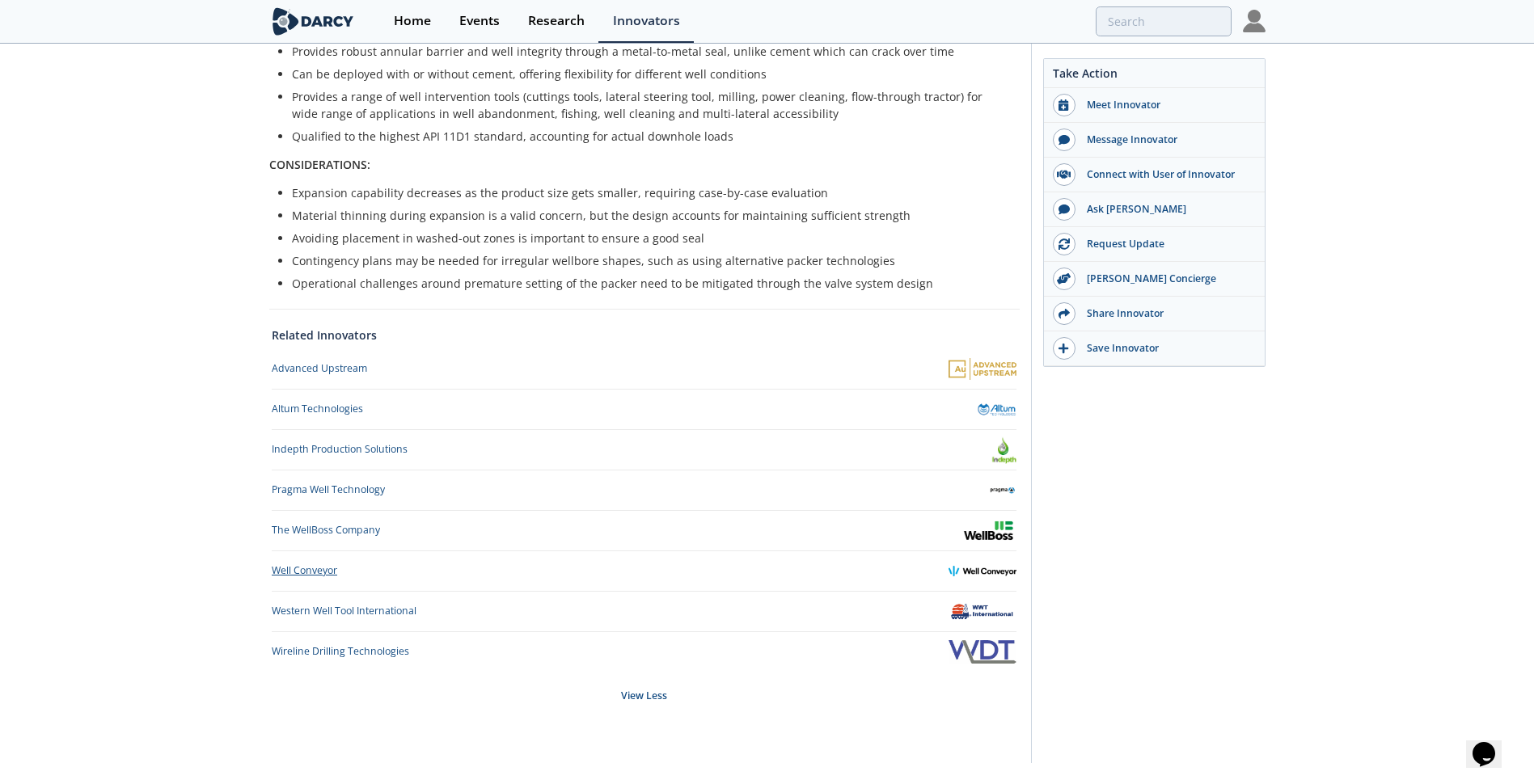
click at [309, 574] on div "Well Conveyor" at bounding box center [305, 571] width 65 height 15
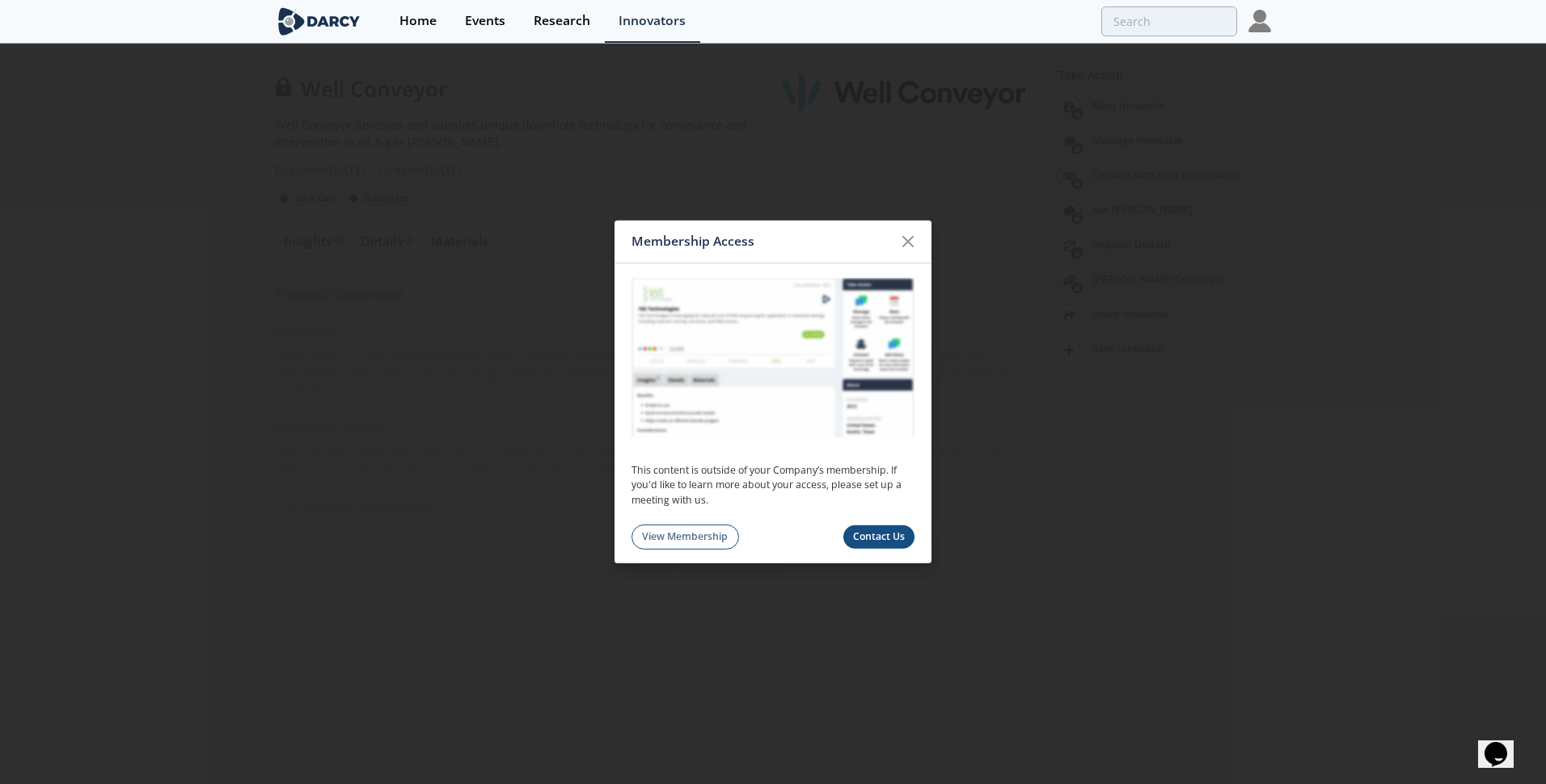
click at [910, 238] on icon at bounding box center [908, 241] width 20 height 20
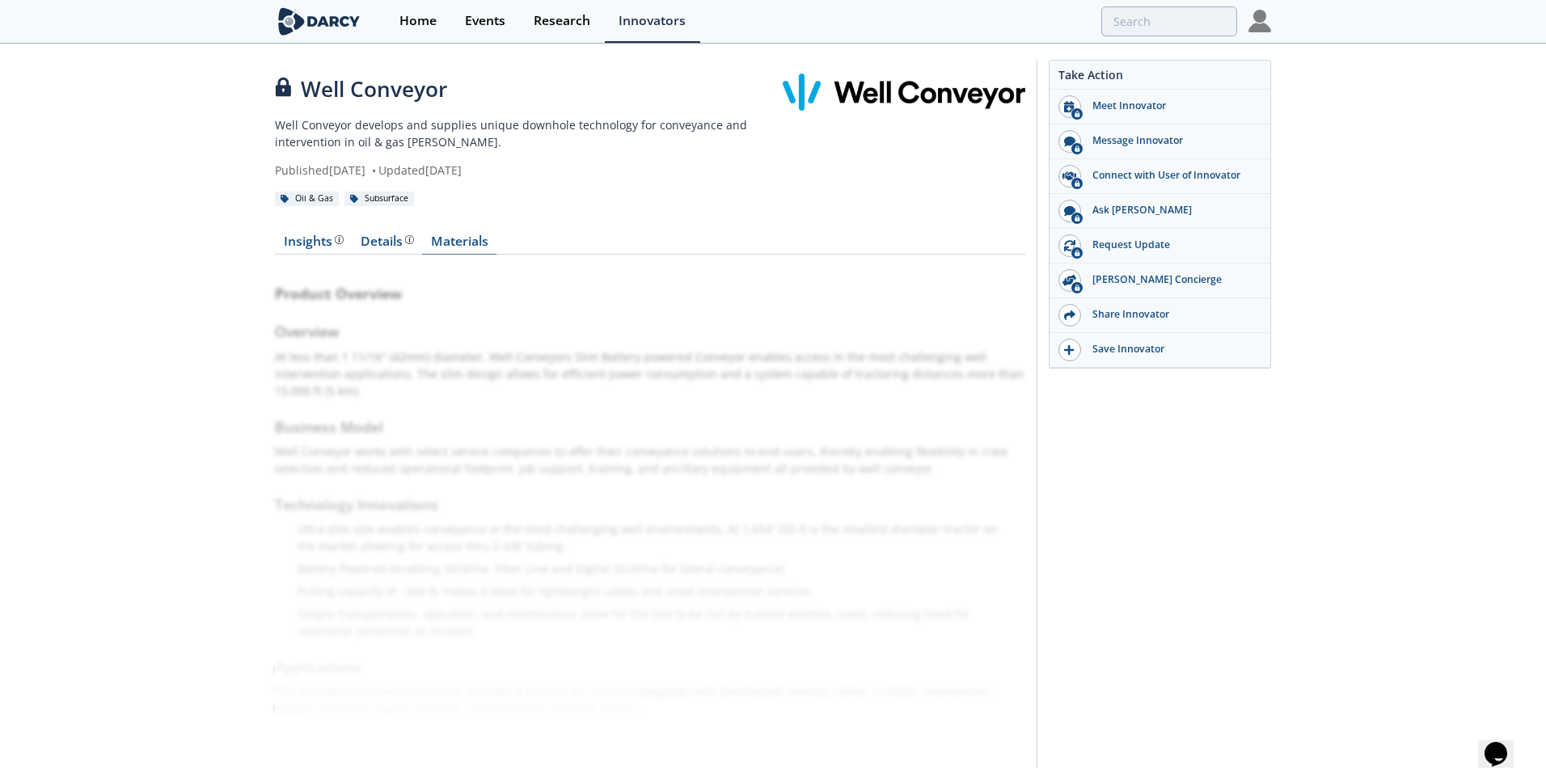
click at [449, 235] on link "Materials" at bounding box center [460, 245] width 75 height 20
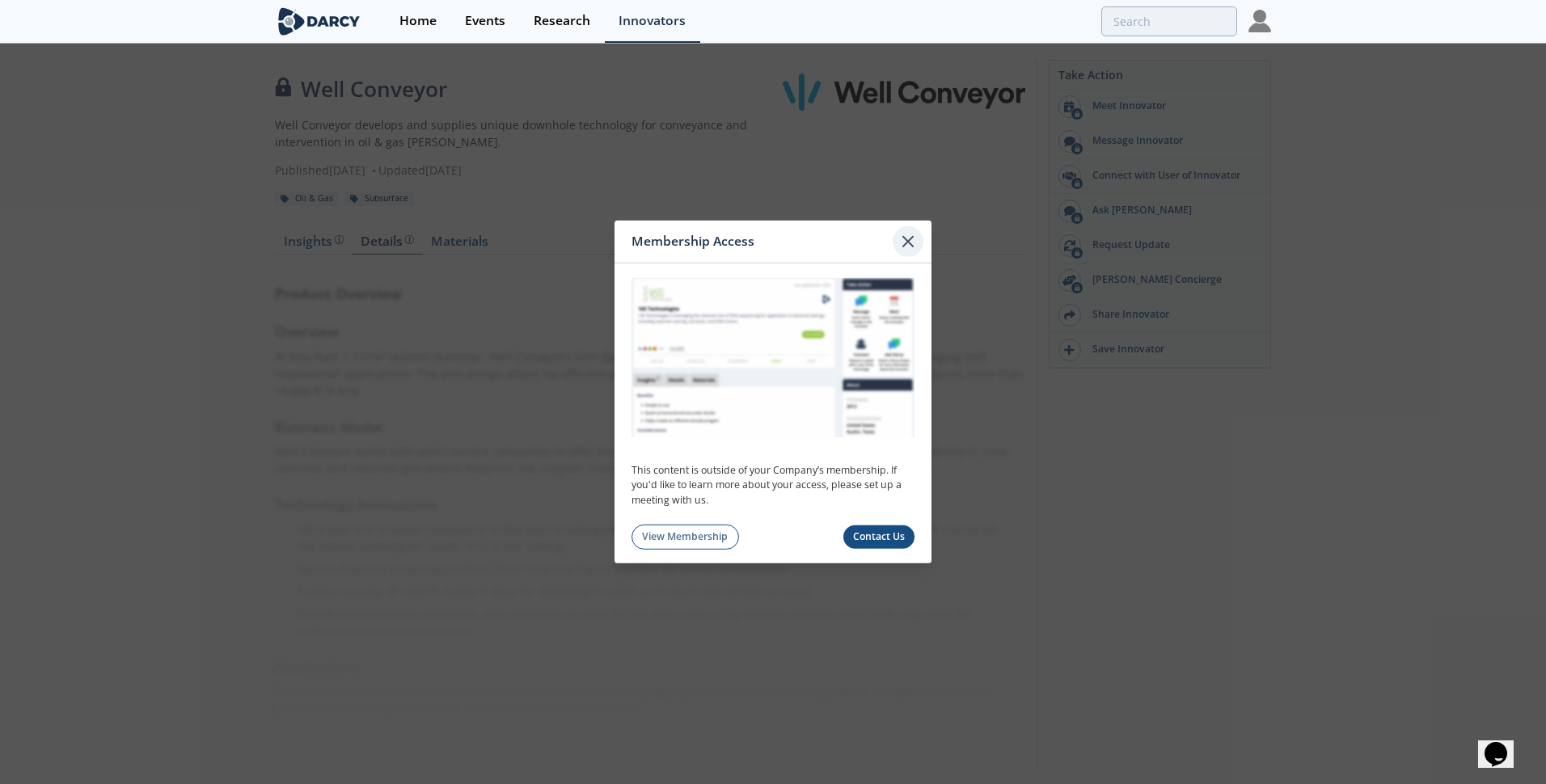
click at [905, 242] on icon at bounding box center [908, 241] width 20 height 20
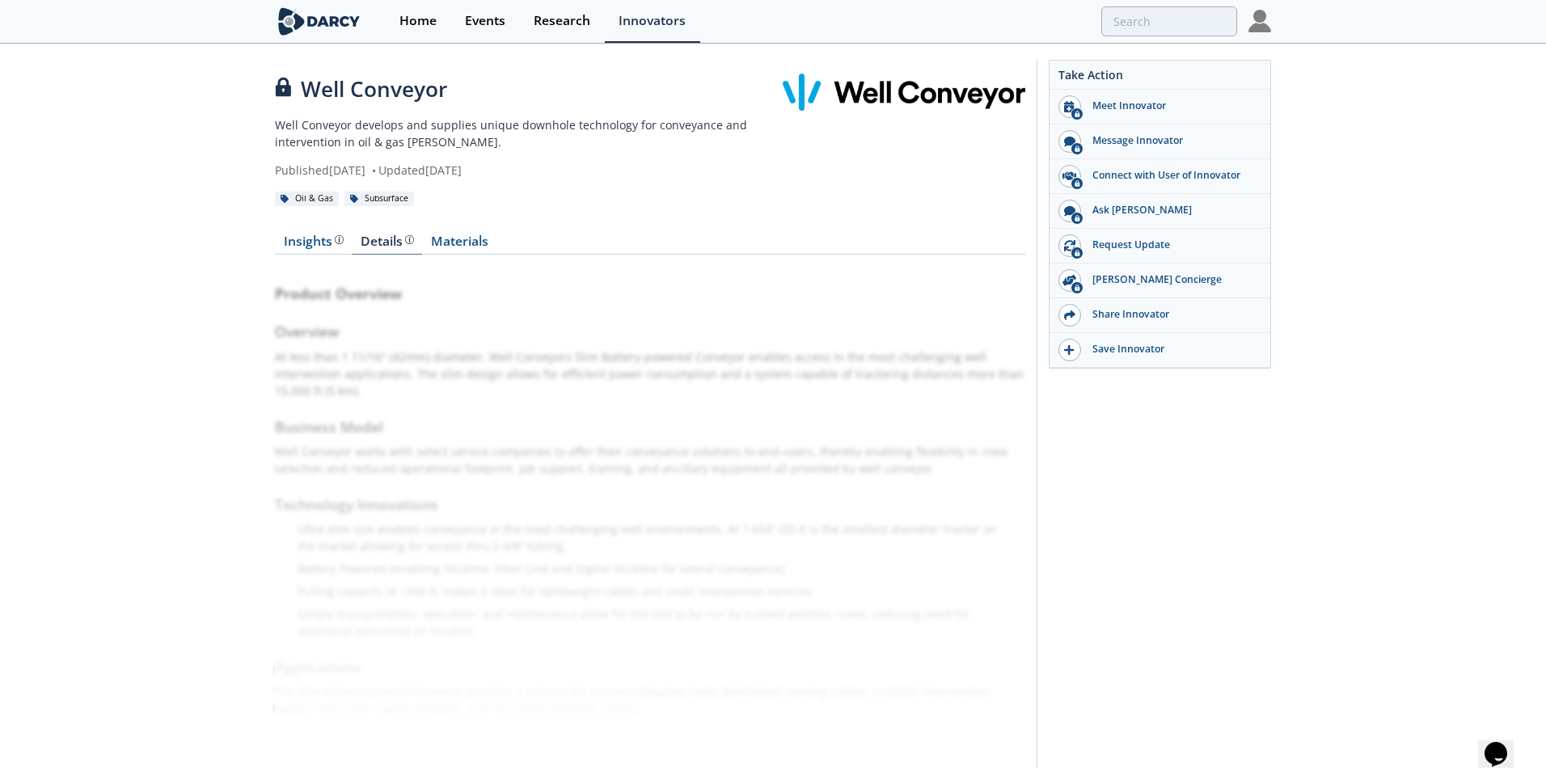
click at [365, 235] on div "Details Product overview, business model, technology and applications as added …" at bounding box center [387, 242] width 53 height 13
click at [308, 239] on div "Insights The Darcy Research team’s summarized opinion of the innovator, the com…" at bounding box center [314, 242] width 60 height 13
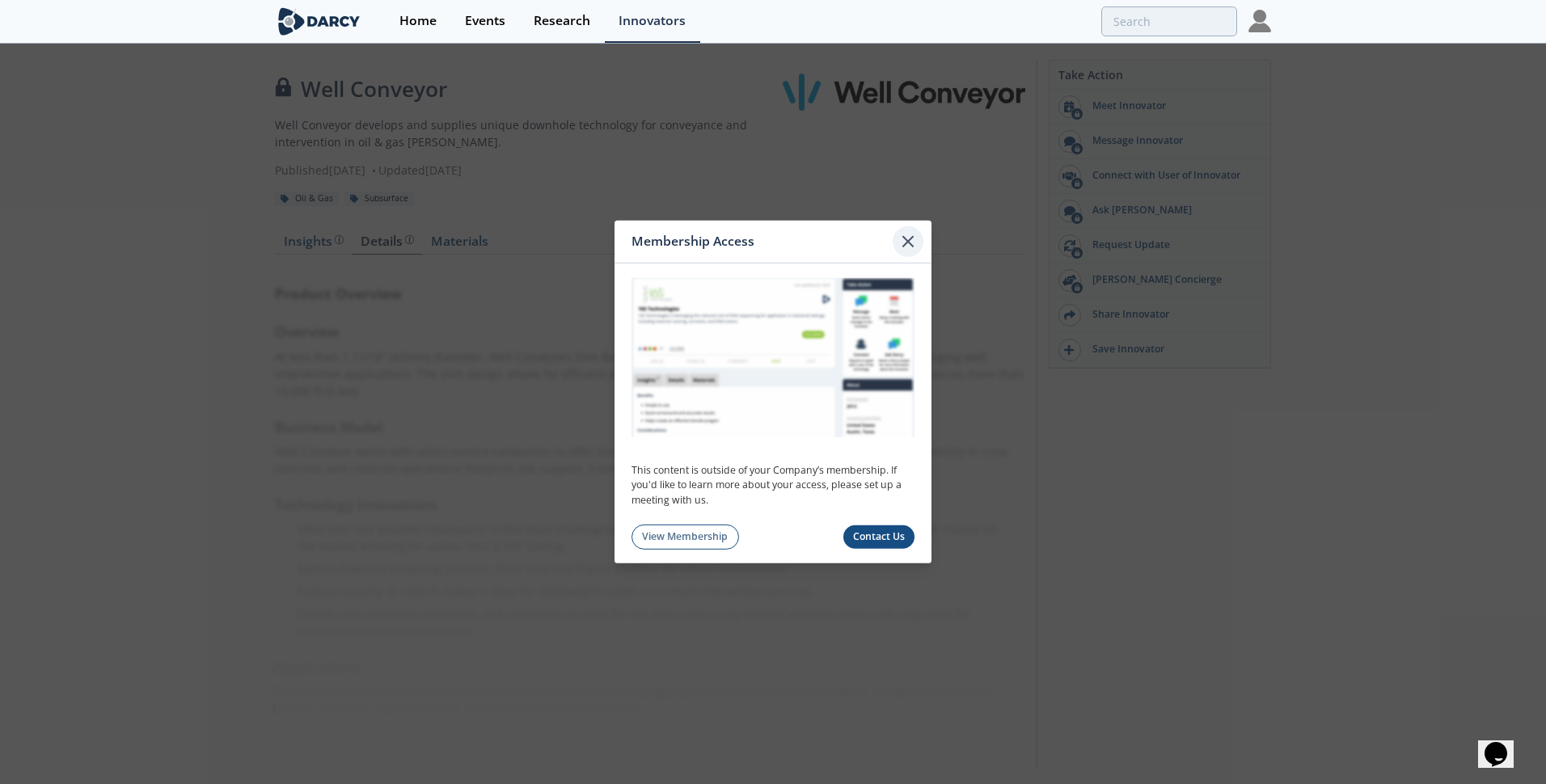
click at [914, 244] on icon at bounding box center [908, 241] width 20 height 20
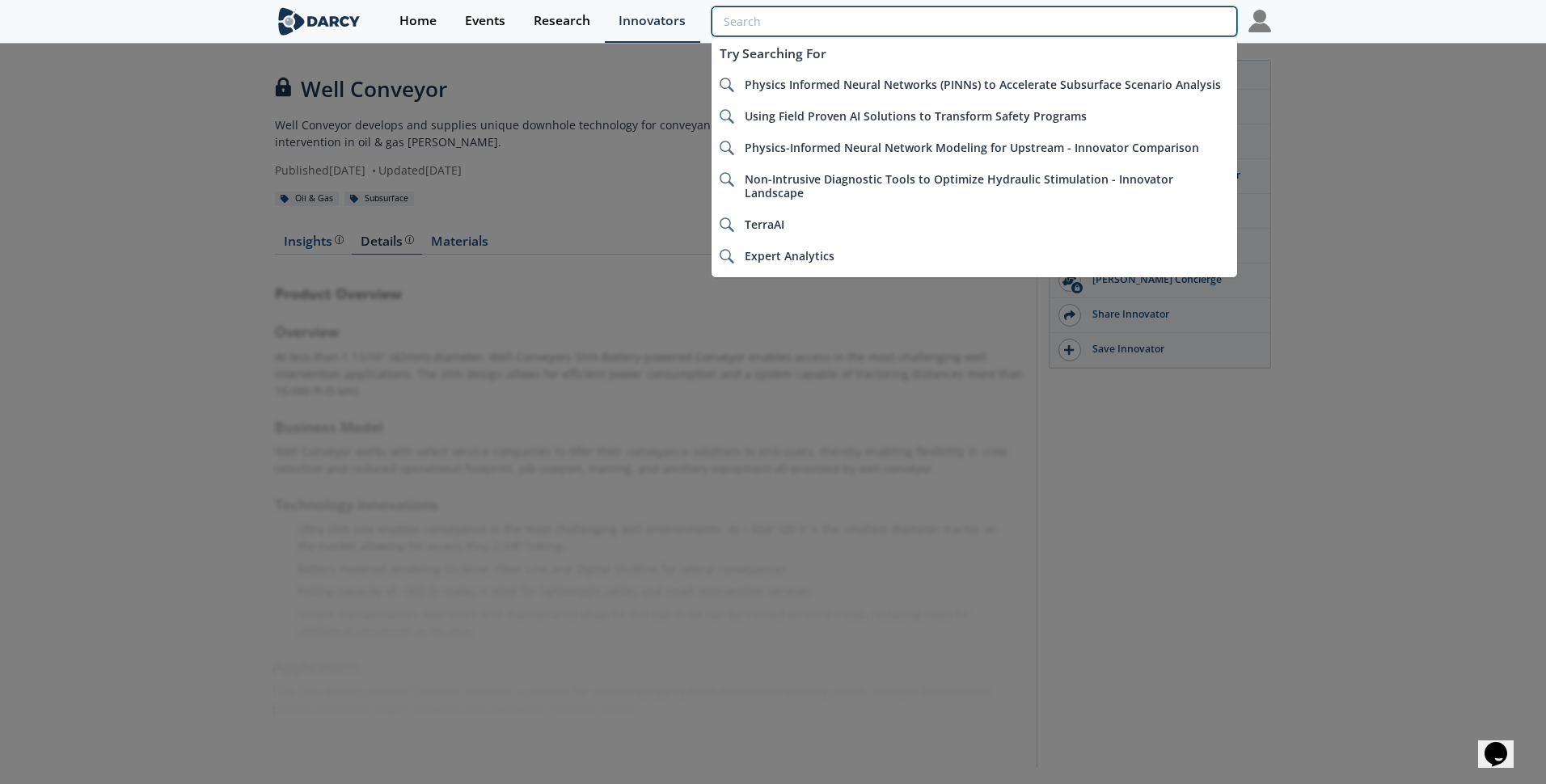
click at [1149, 27] on input "search" at bounding box center [974, 21] width 525 height 30
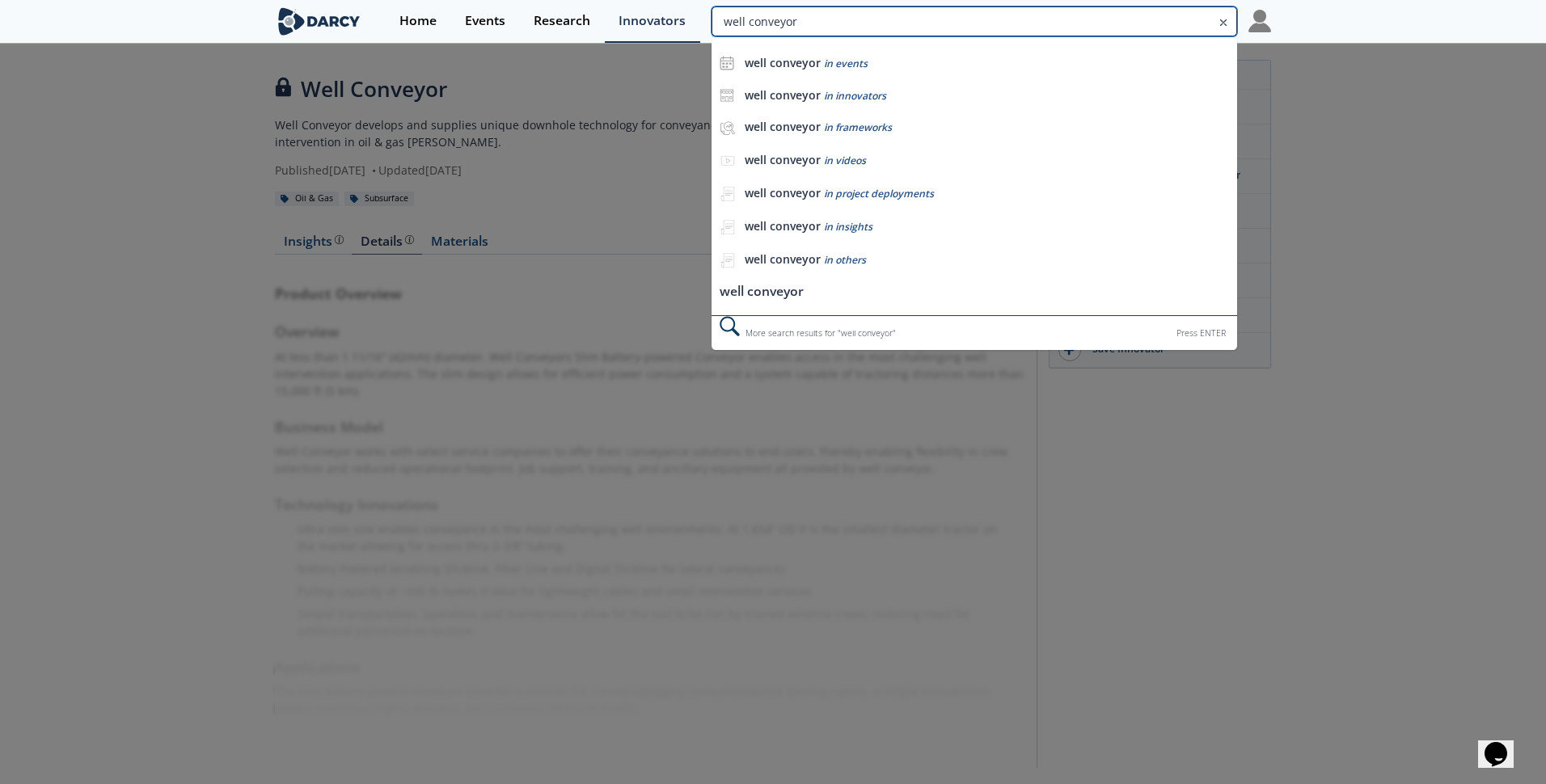
type input "well conveyor"
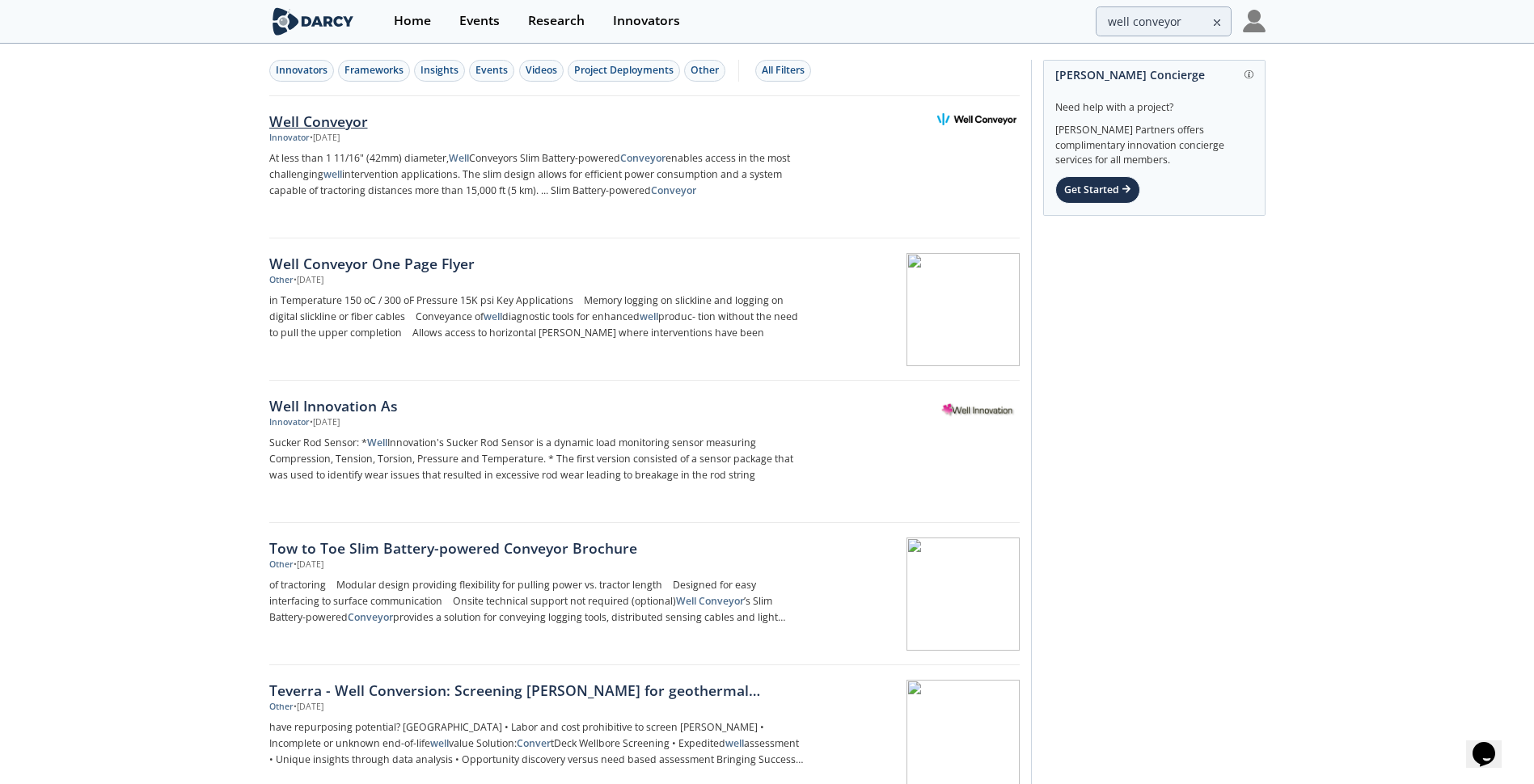
click at [984, 116] on img at bounding box center [977, 119] width 79 height 12
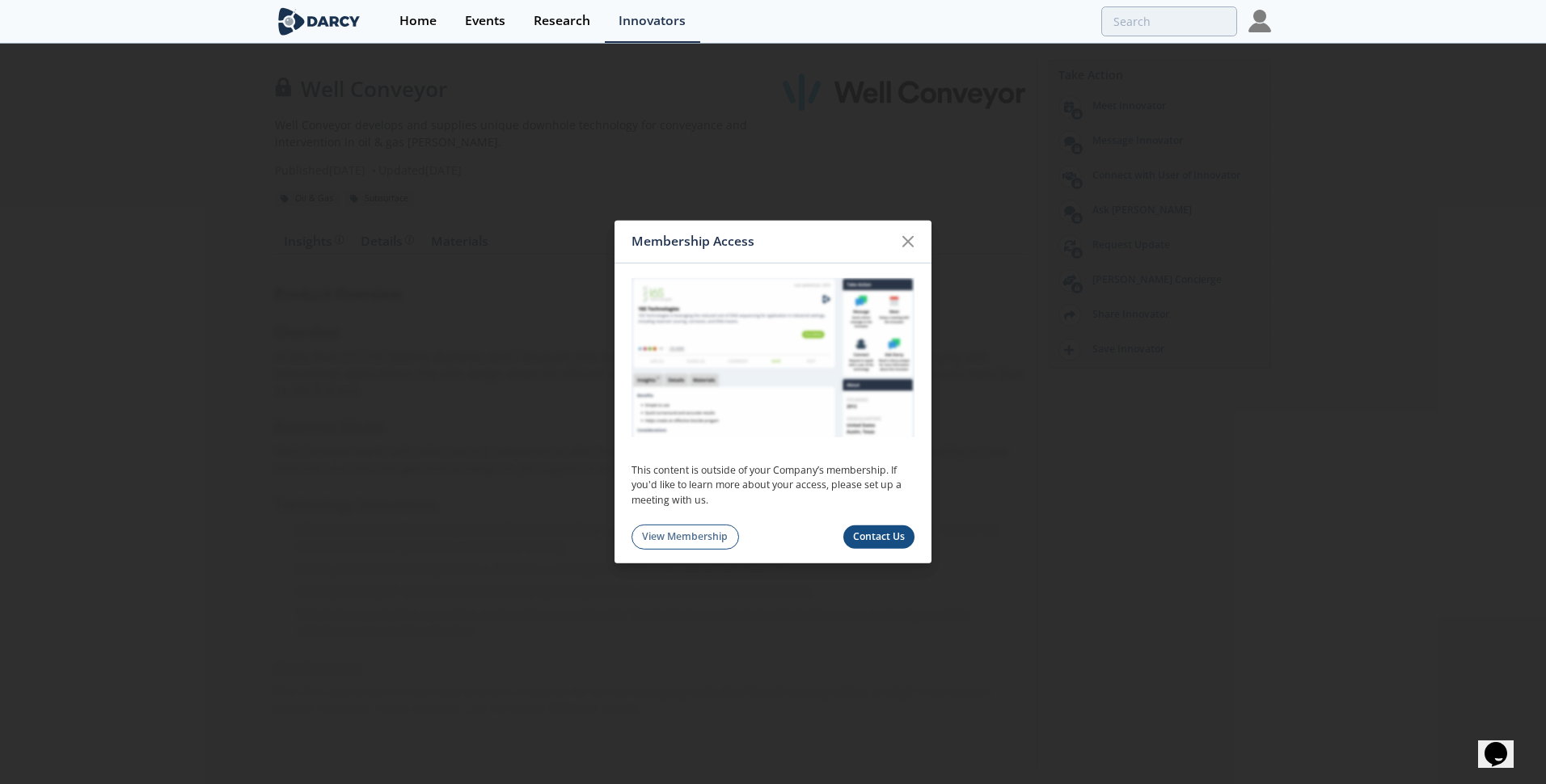
click at [915, 244] on icon at bounding box center [908, 241] width 20 height 20
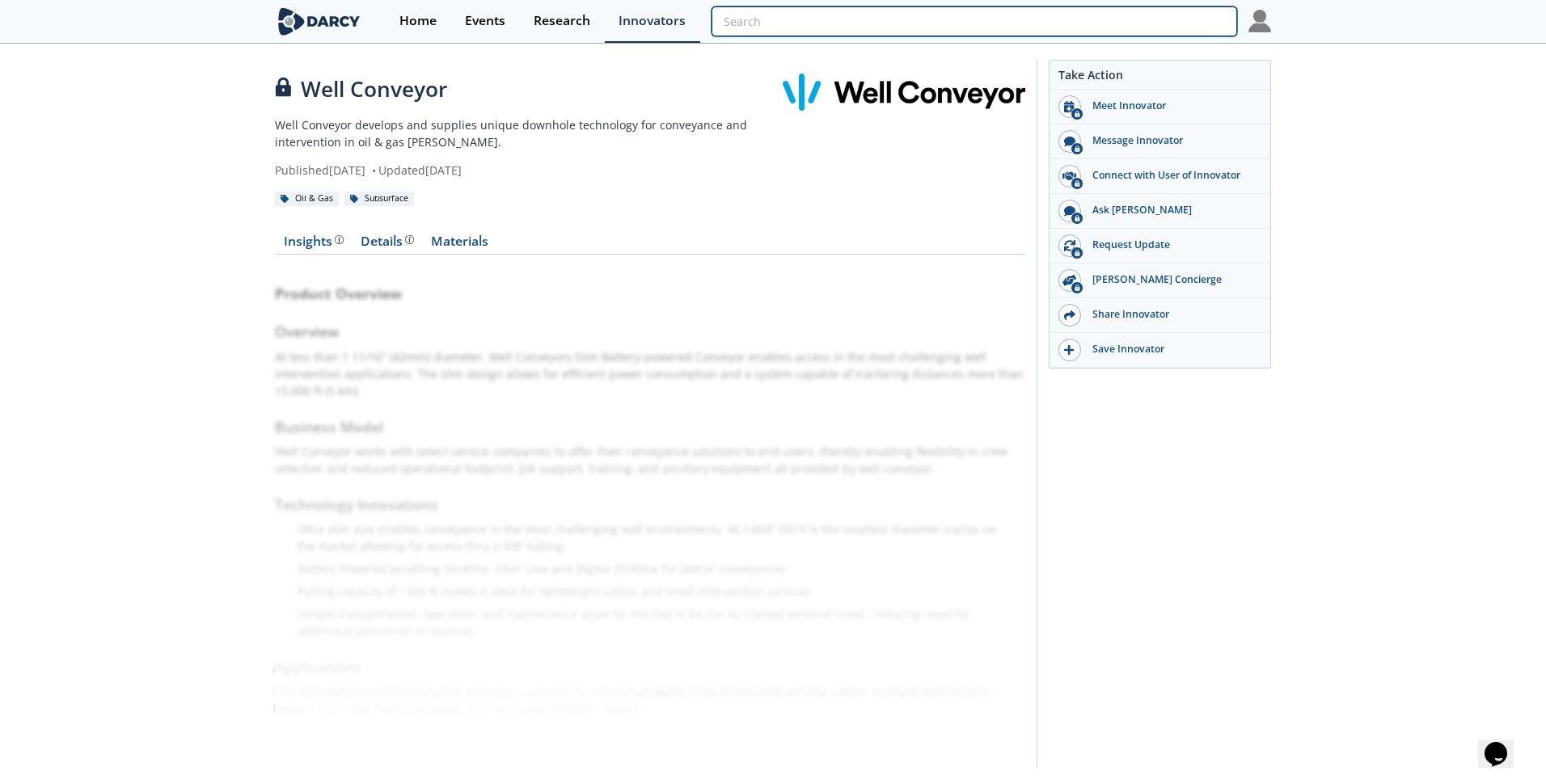
drag, startPoint x: 1175, startPoint y: 26, endPoint x: 1197, endPoint y: 7, distance: 29.1
click at [1175, 25] on input "search" at bounding box center [974, 21] width 525 height 30
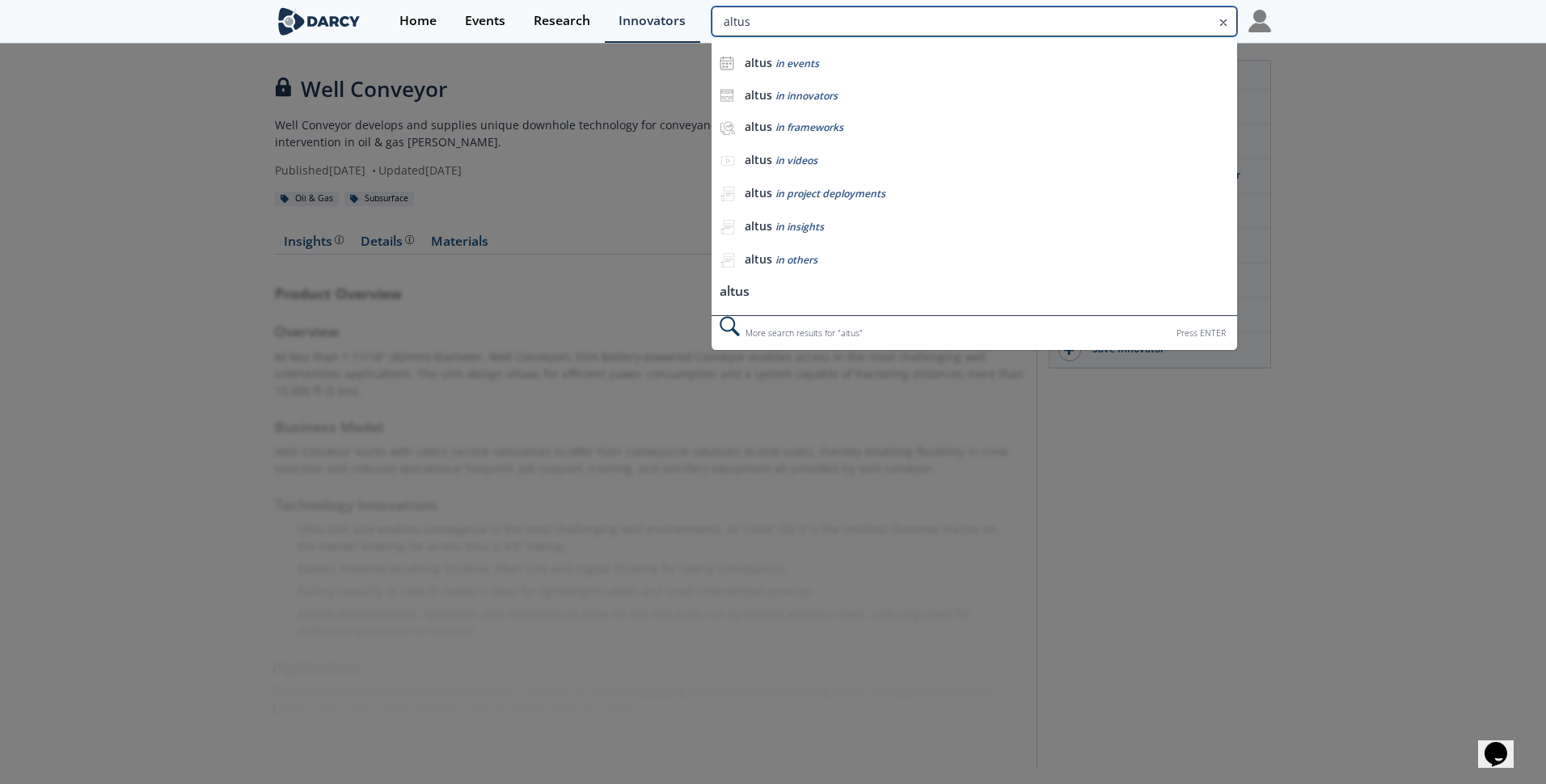
type input "altus"
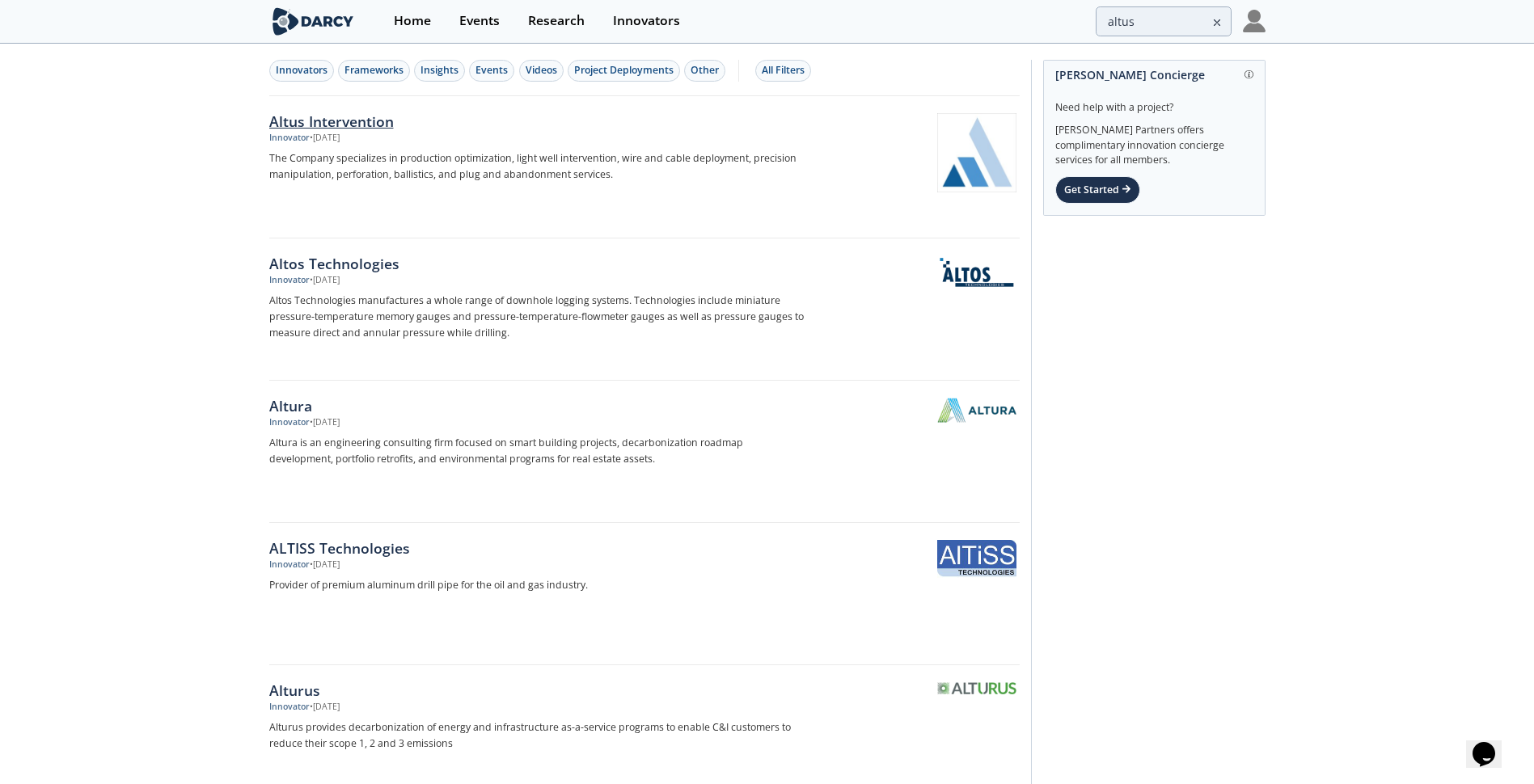
click at [333, 121] on div "Altus Intervention" at bounding box center [537, 121] width 536 height 21
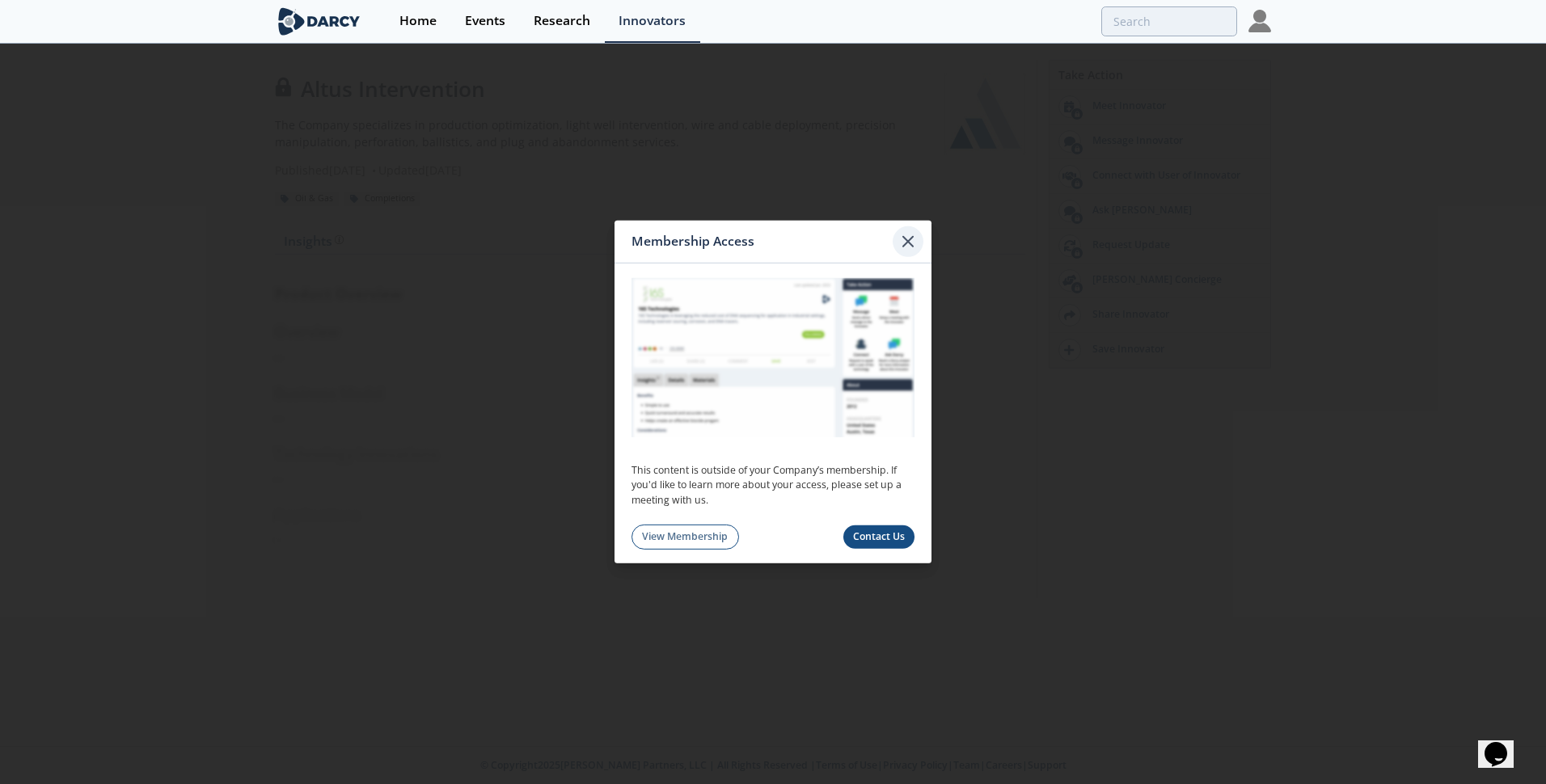
click at [915, 240] on icon at bounding box center [908, 241] width 20 height 20
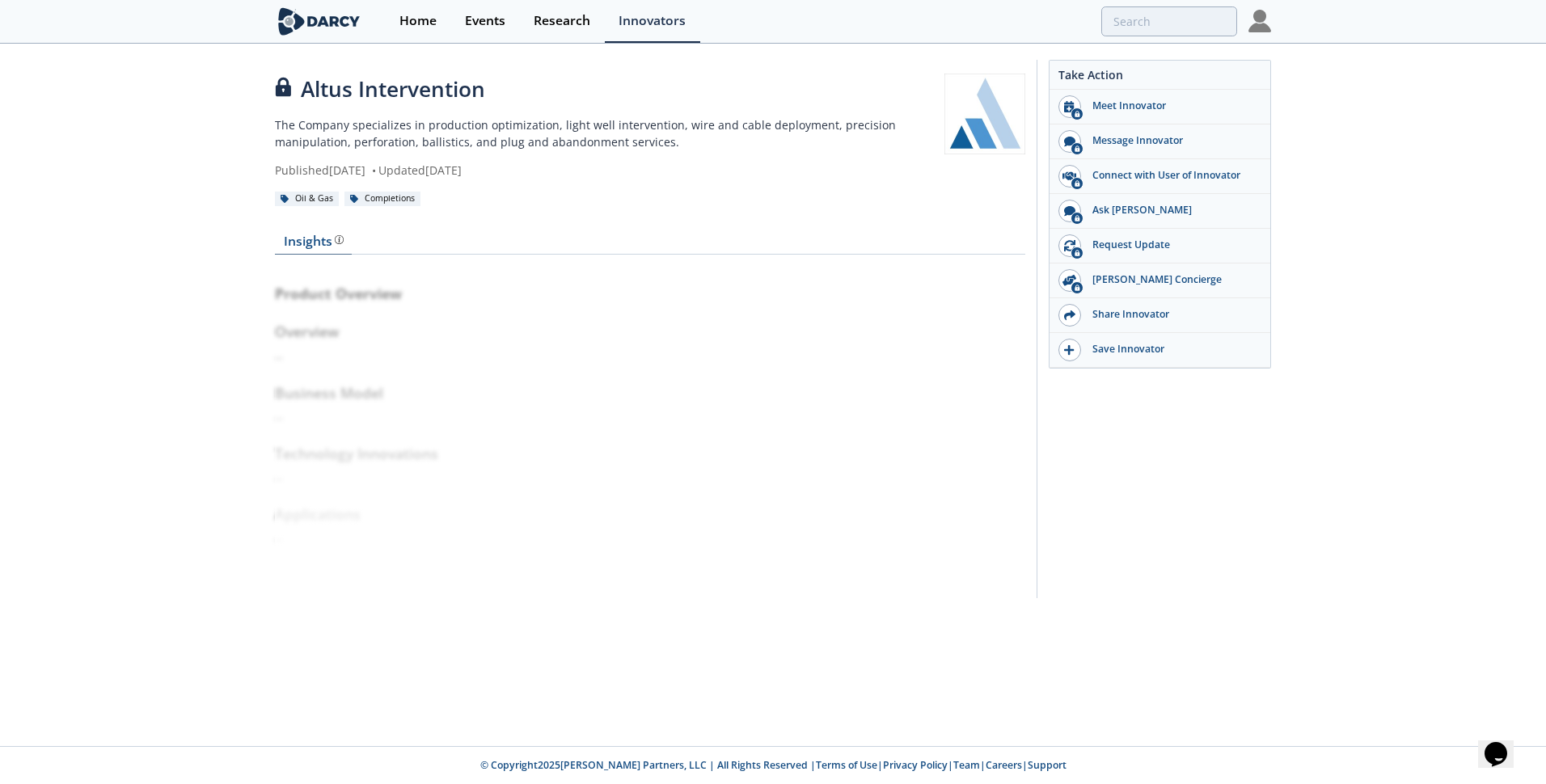
click at [305, 235] on div "Insights" at bounding box center [314, 242] width 60 height 13
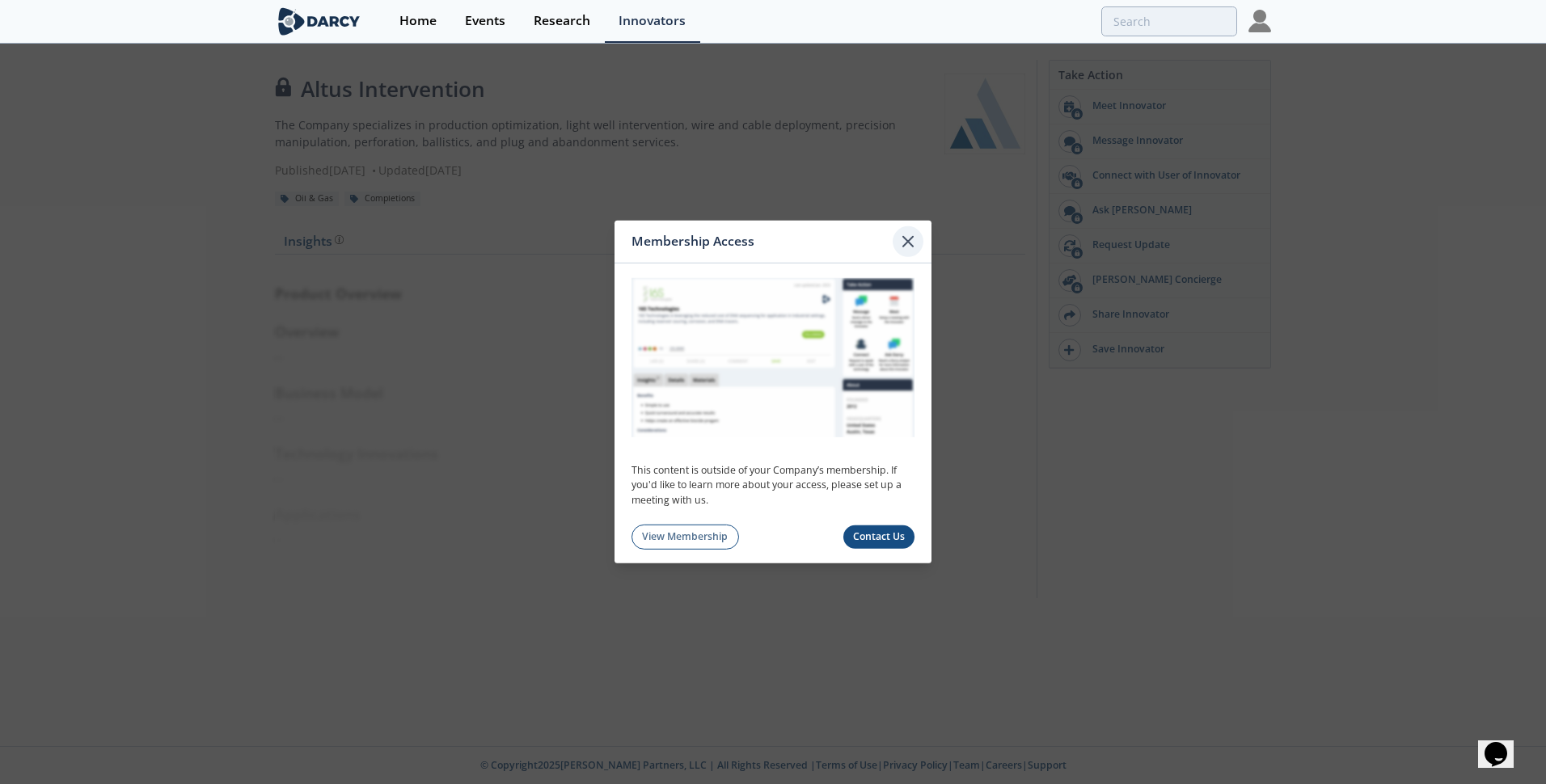
click at [898, 236] on icon at bounding box center [908, 241] width 20 height 20
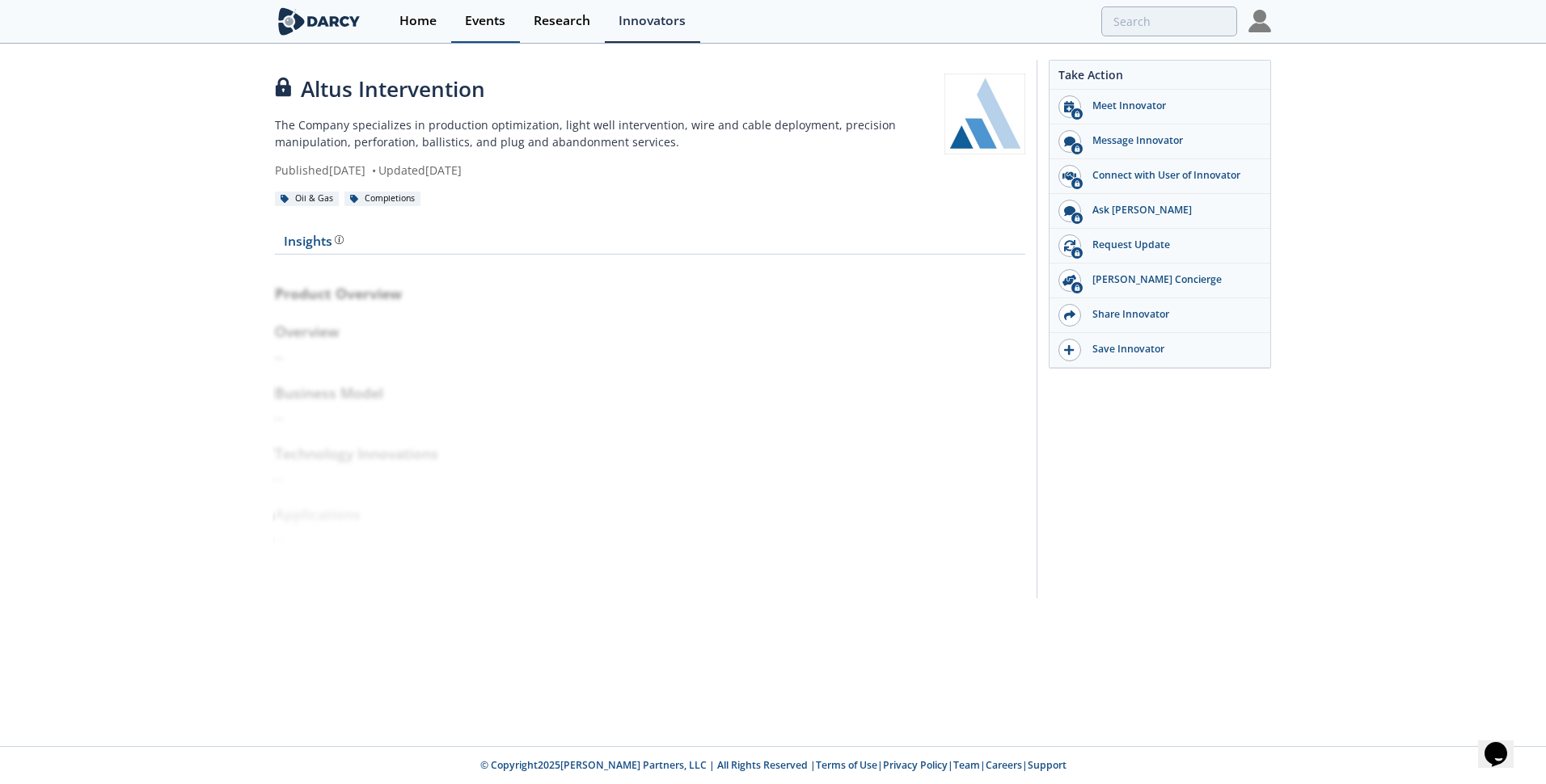
click at [471, 18] on div "Events" at bounding box center [484, 21] width 40 height 13
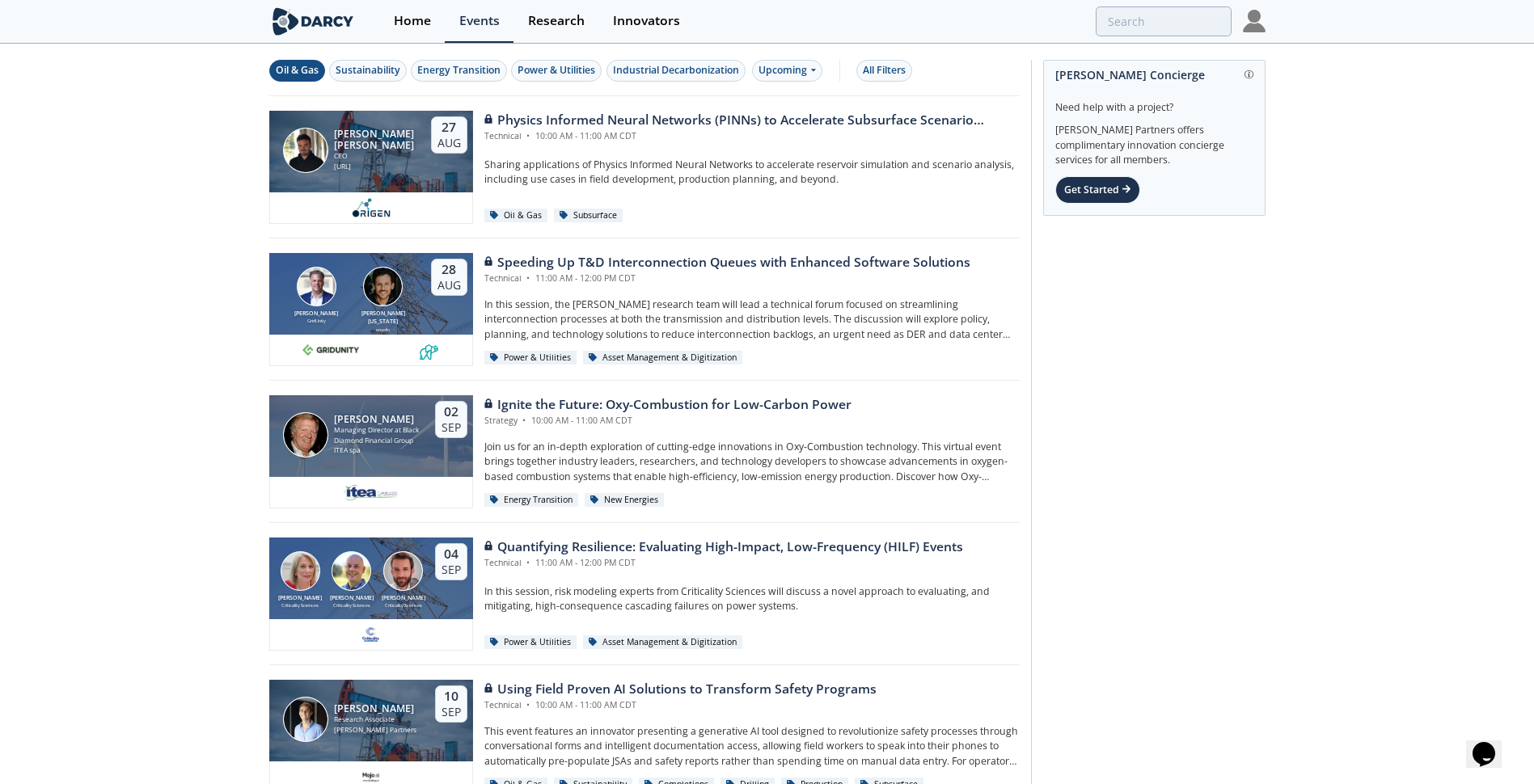
click at [314, 65] on div "Oil & Gas" at bounding box center [297, 70] width 43 height 15
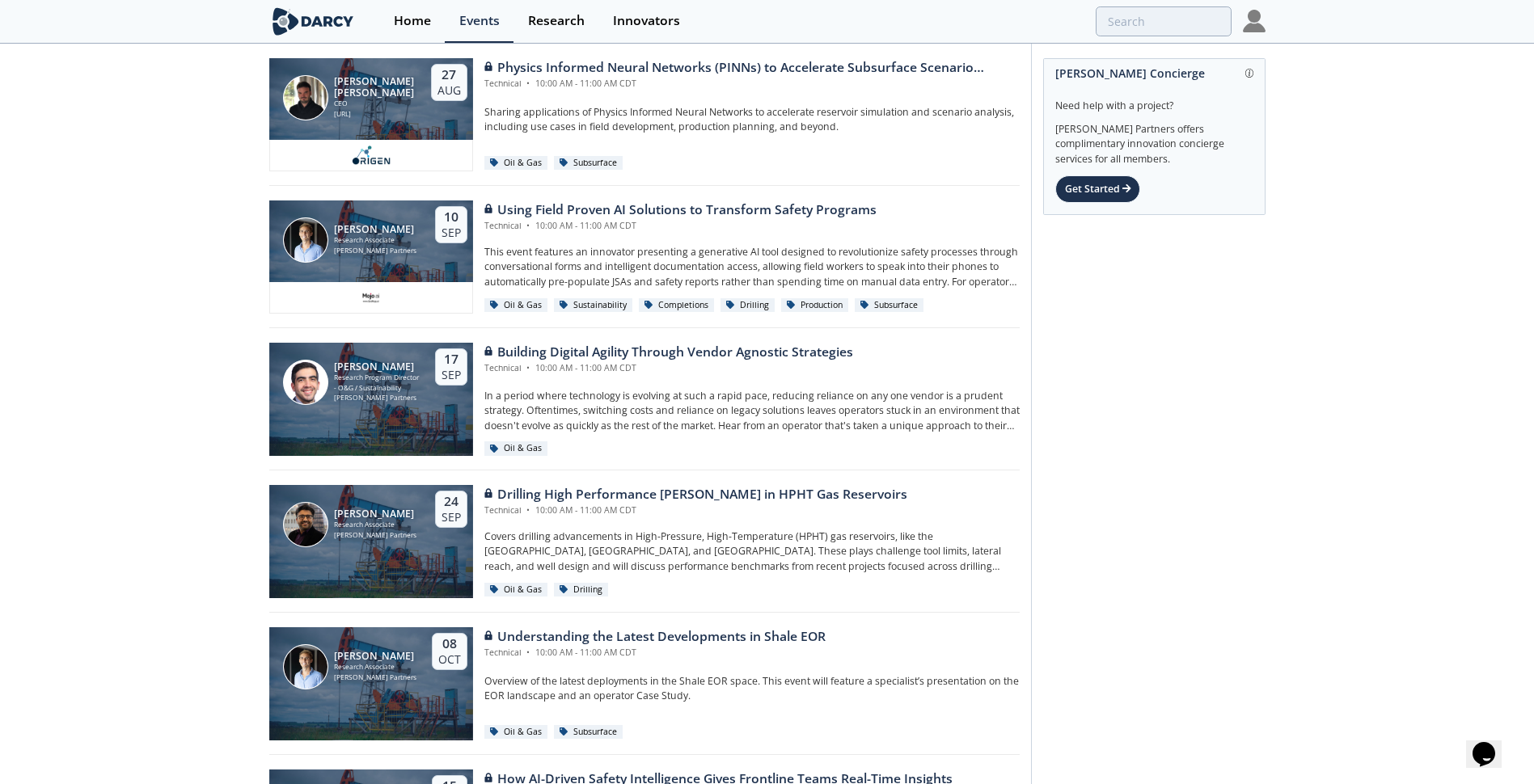
scroll to position [81, 0]
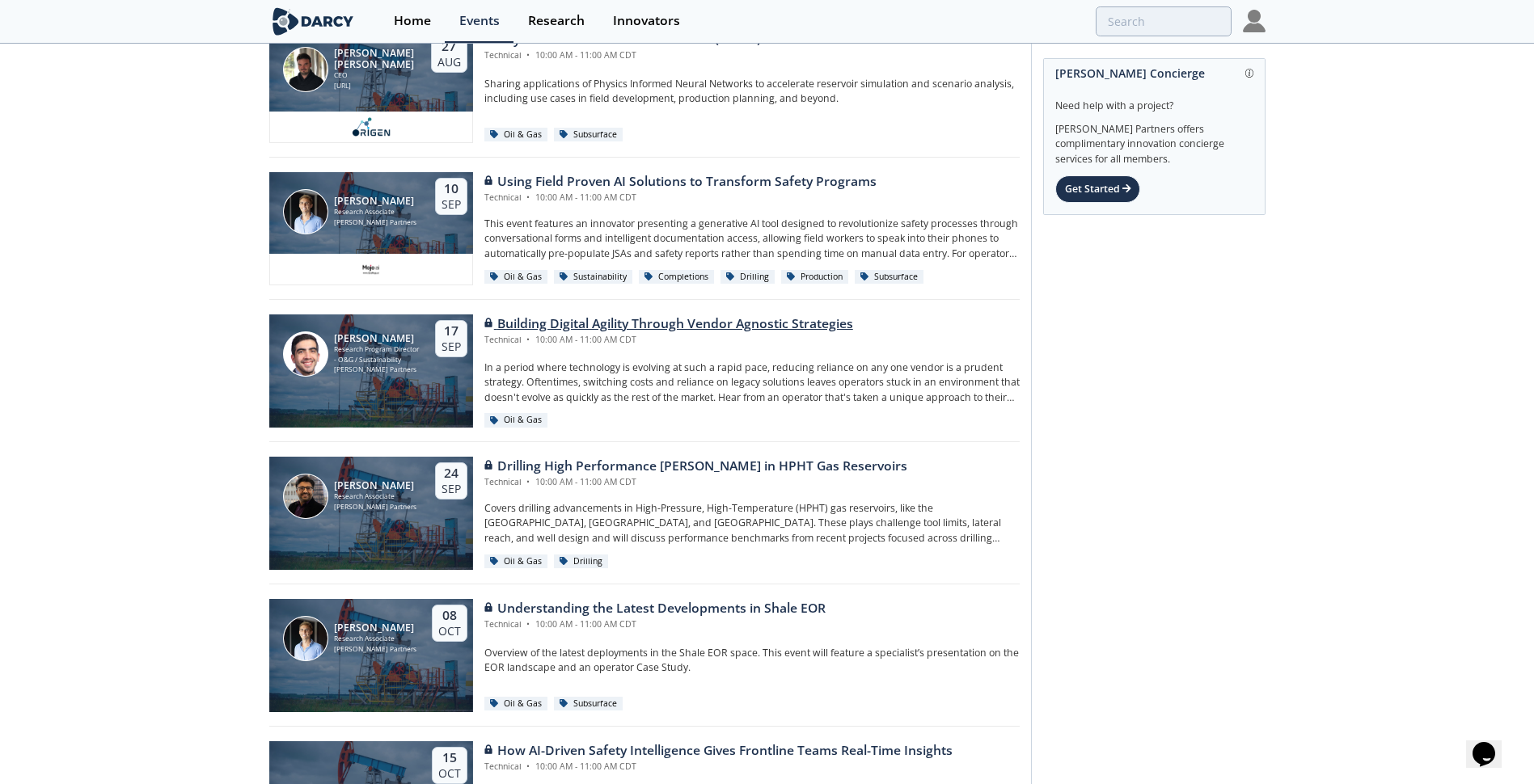
click at [810, 323] on div "Building Digital Agility Through Vendor Agnostic Strategies" at bounding box center [668, 324] width 369 height 20
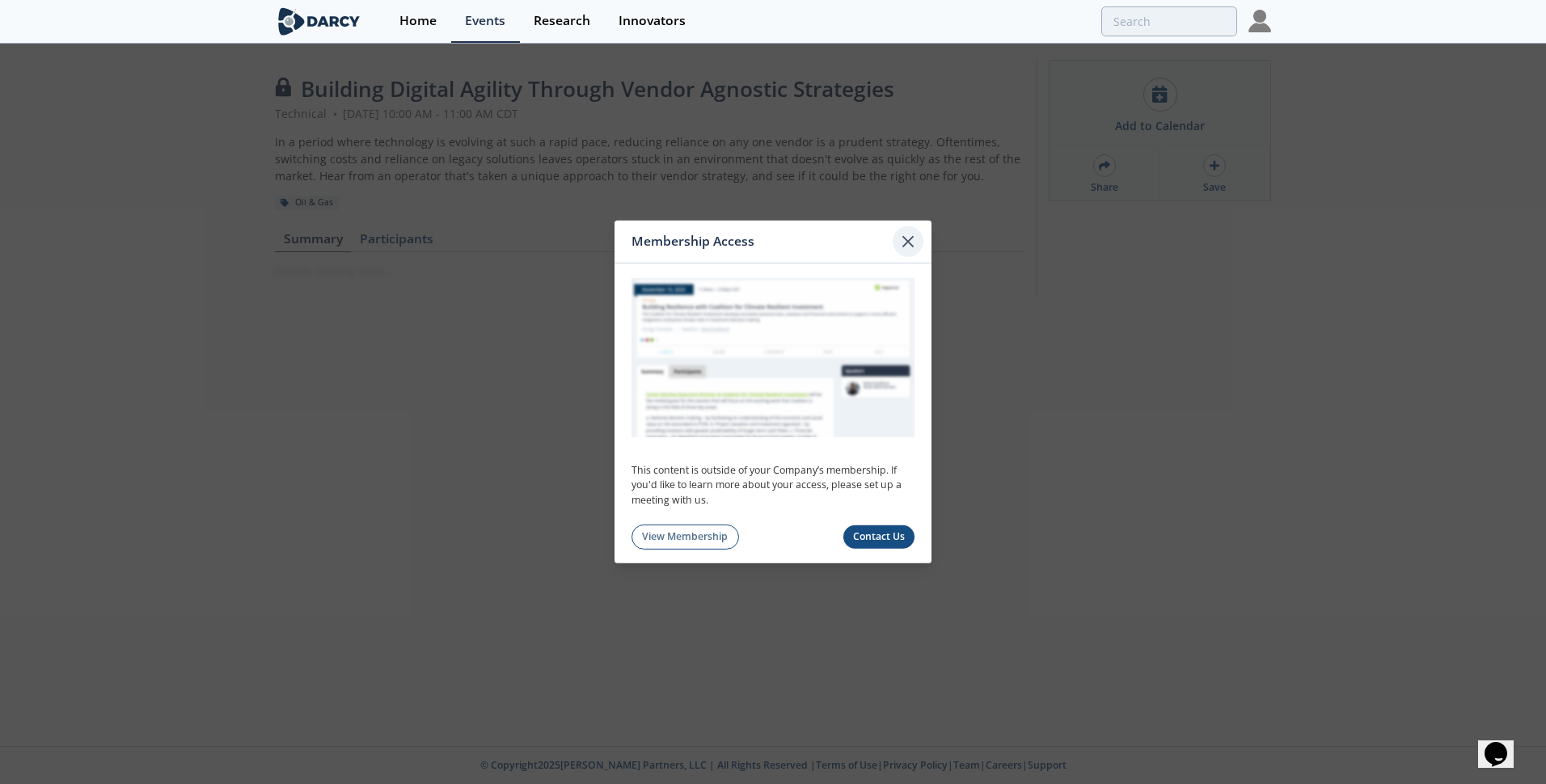
click at [910, 232] on icon at bounding box center [908, 241] width 20 height 20
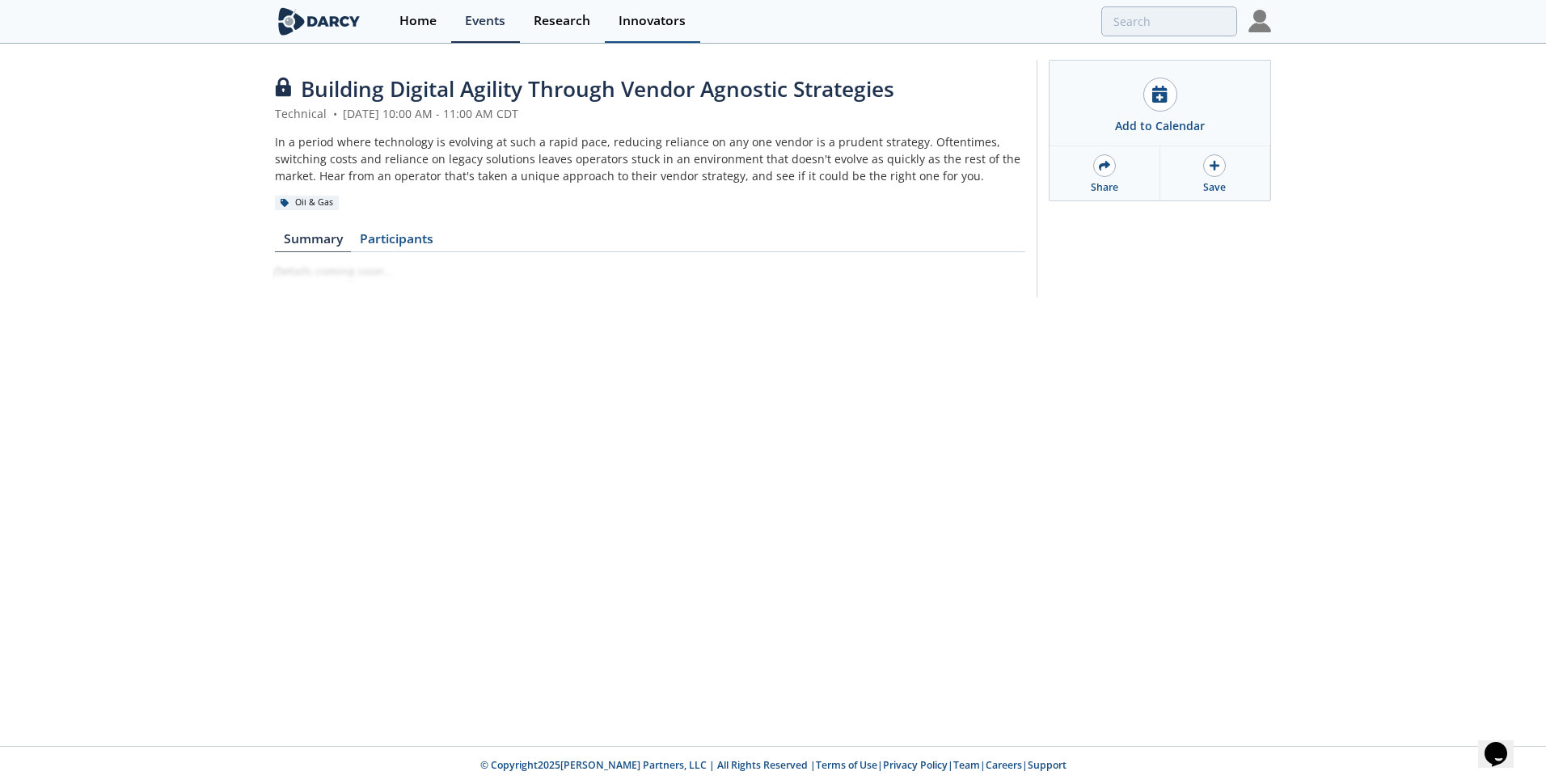
click at [652, 15] on div "Innovators" at bounding box center [652, 21] width 67 height 13
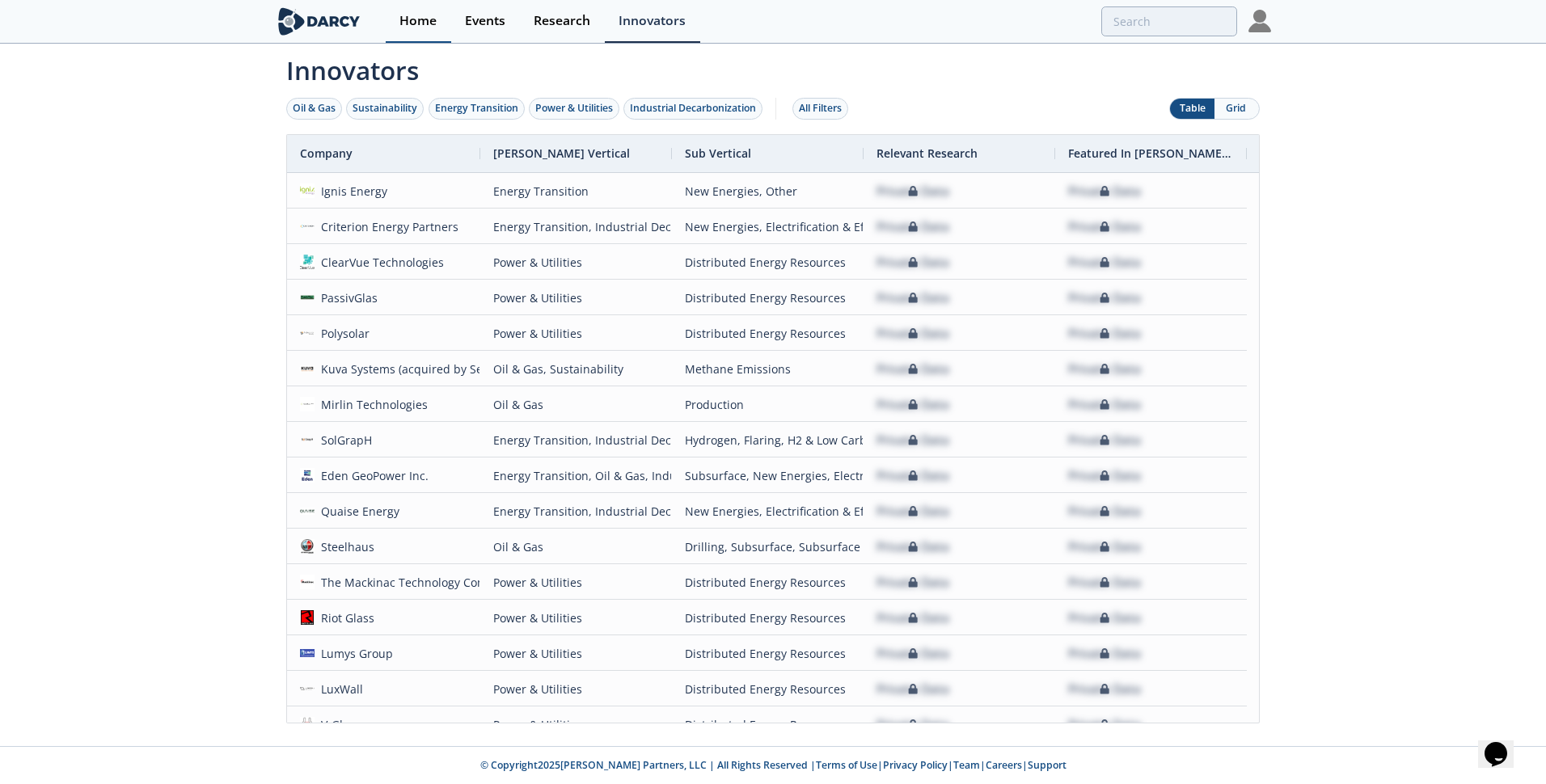
click at [403, 24] on div "Home" at bounding box center [418, 21] width 37 height 13
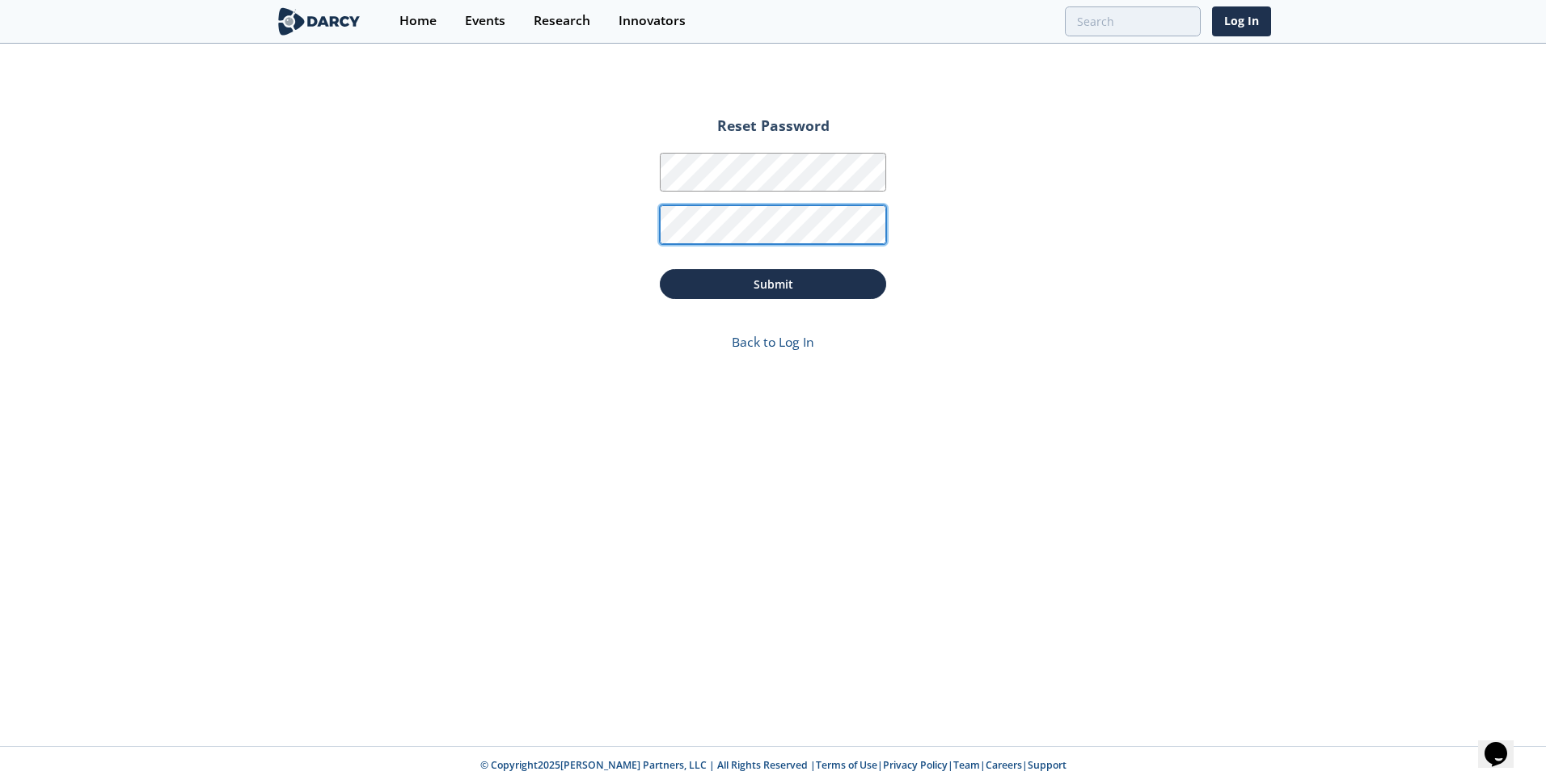
click at [660, 269] on button "Submit" at bounding box center [773, 284] width 226 height 30
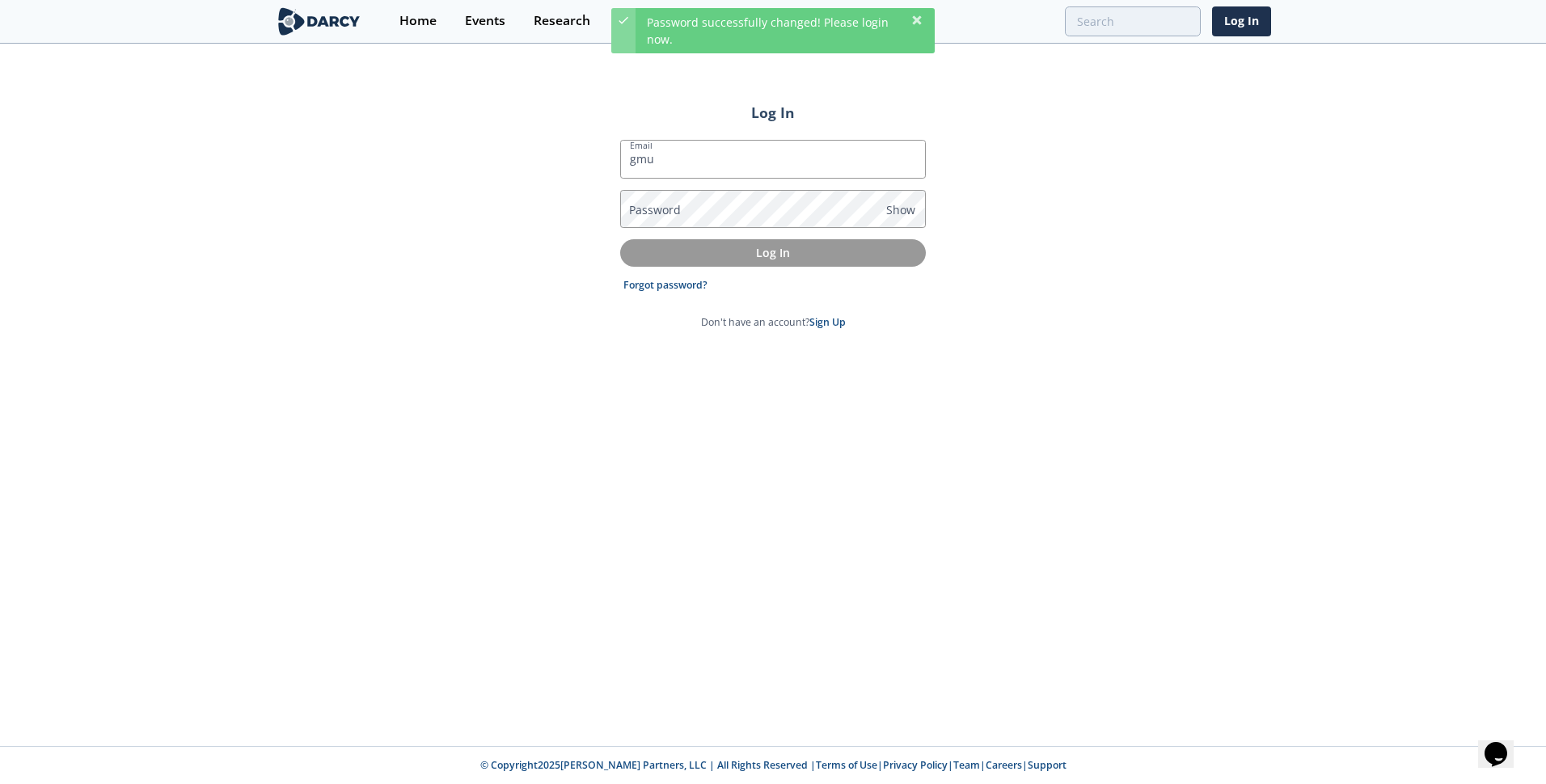
type input "[EMAIL_ADDRESS][DOMAIN_NAME]"
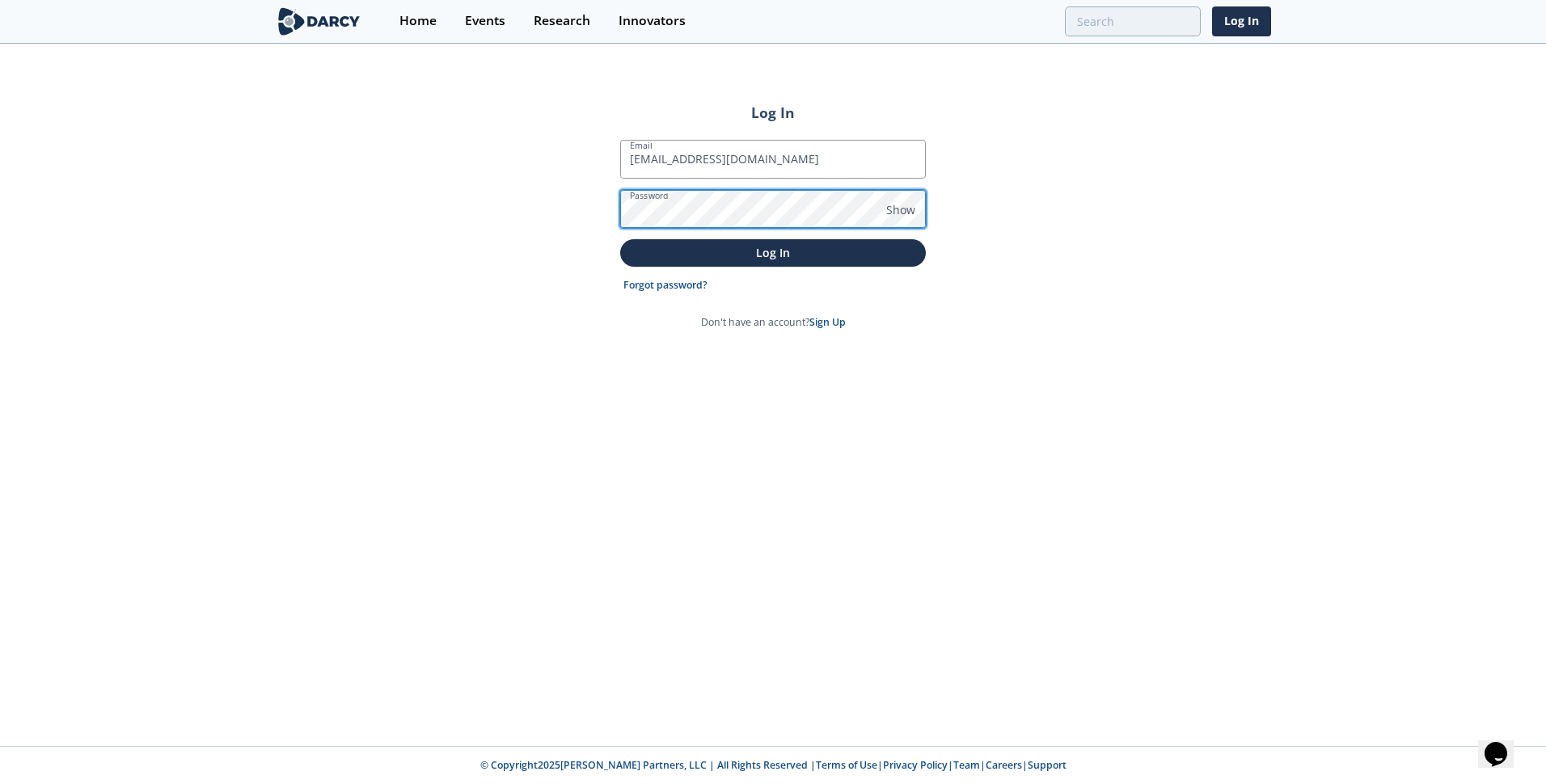
click at [621, 239] on button "Log In" at bounding box center [773, 252] width 306 height 27
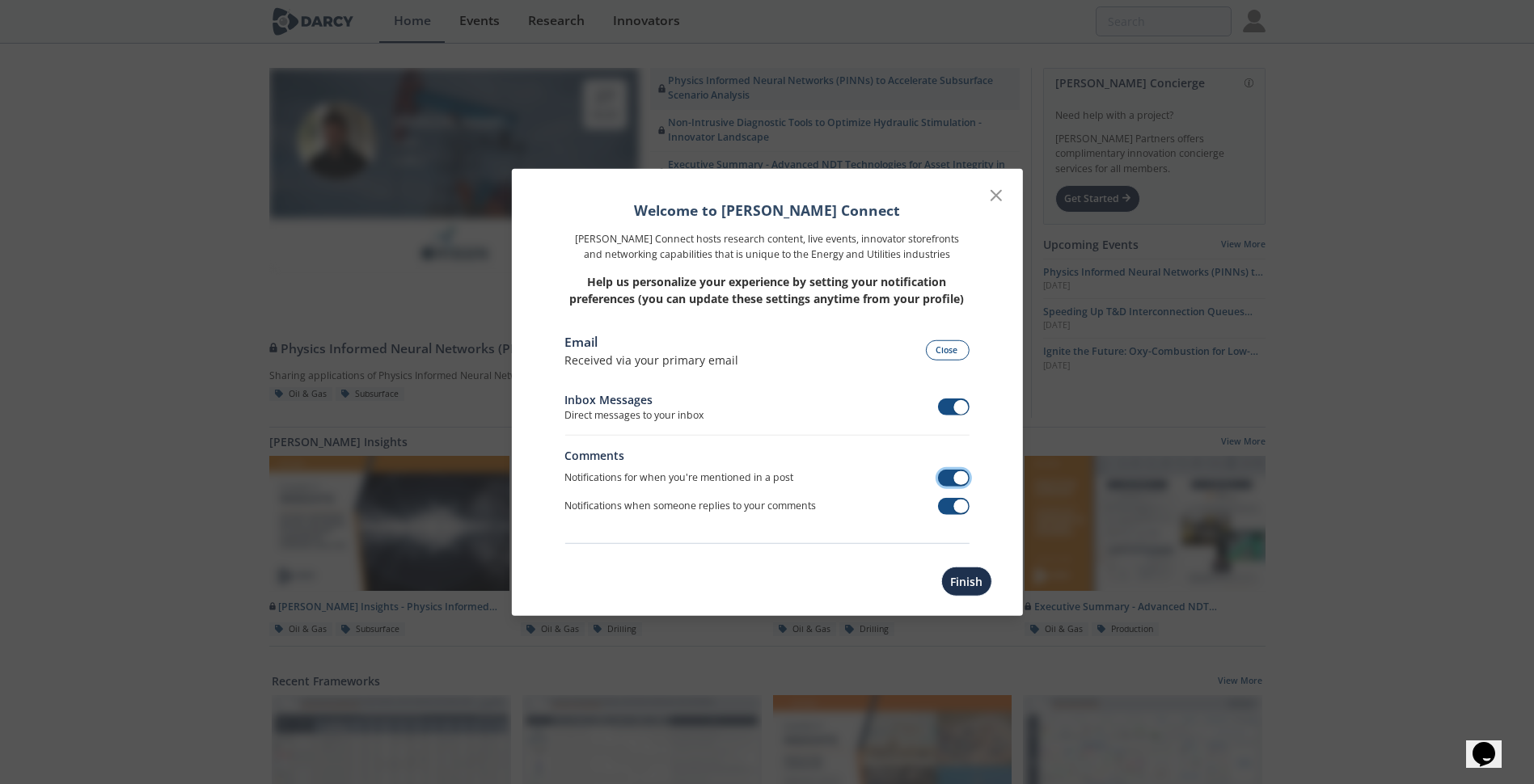
click at [956, 478] on span at bounding box center [962, 478] width 15 height 15
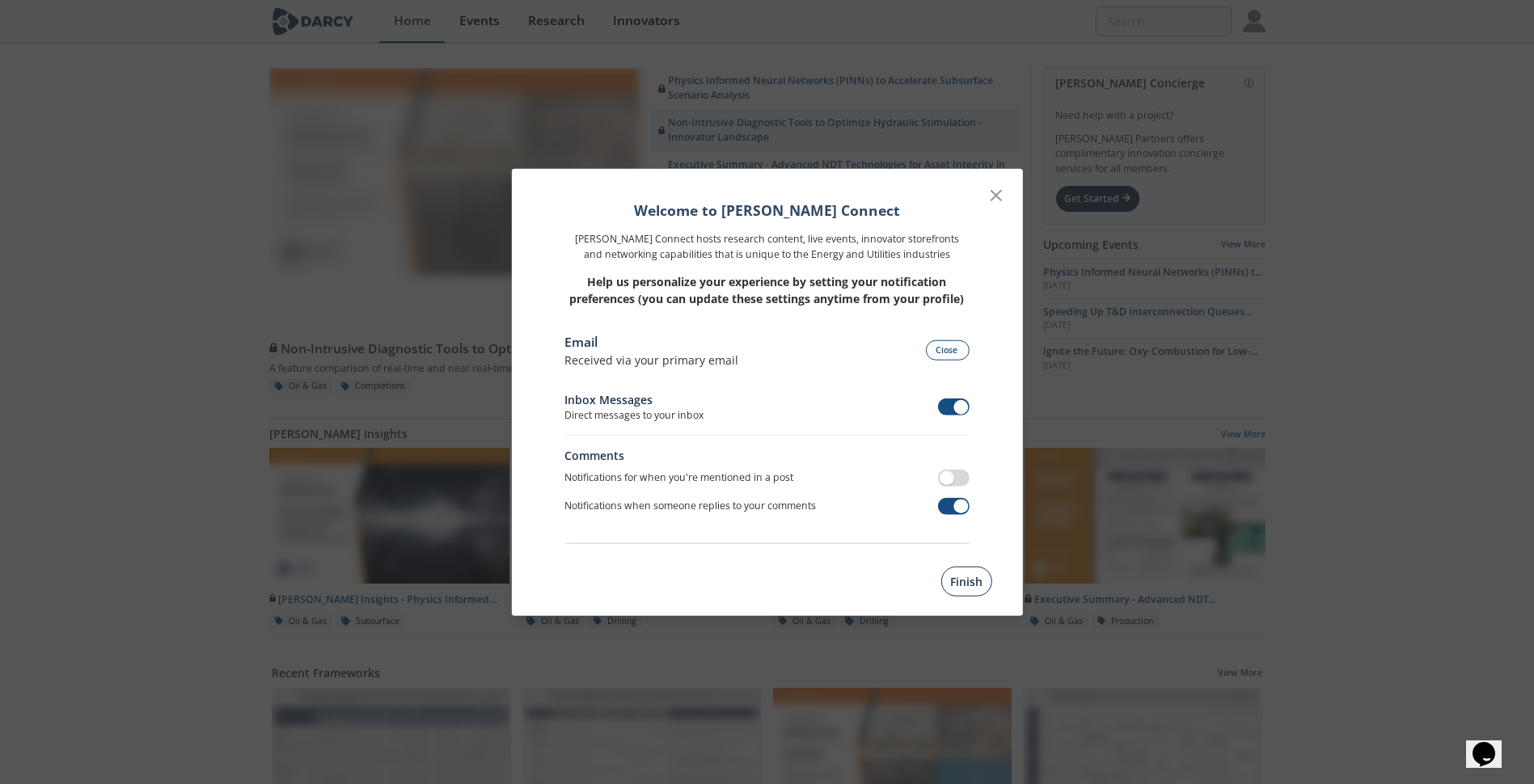
click at [963, 585] on button "Finish" at bounding box center [967, 581] width 51 height 30
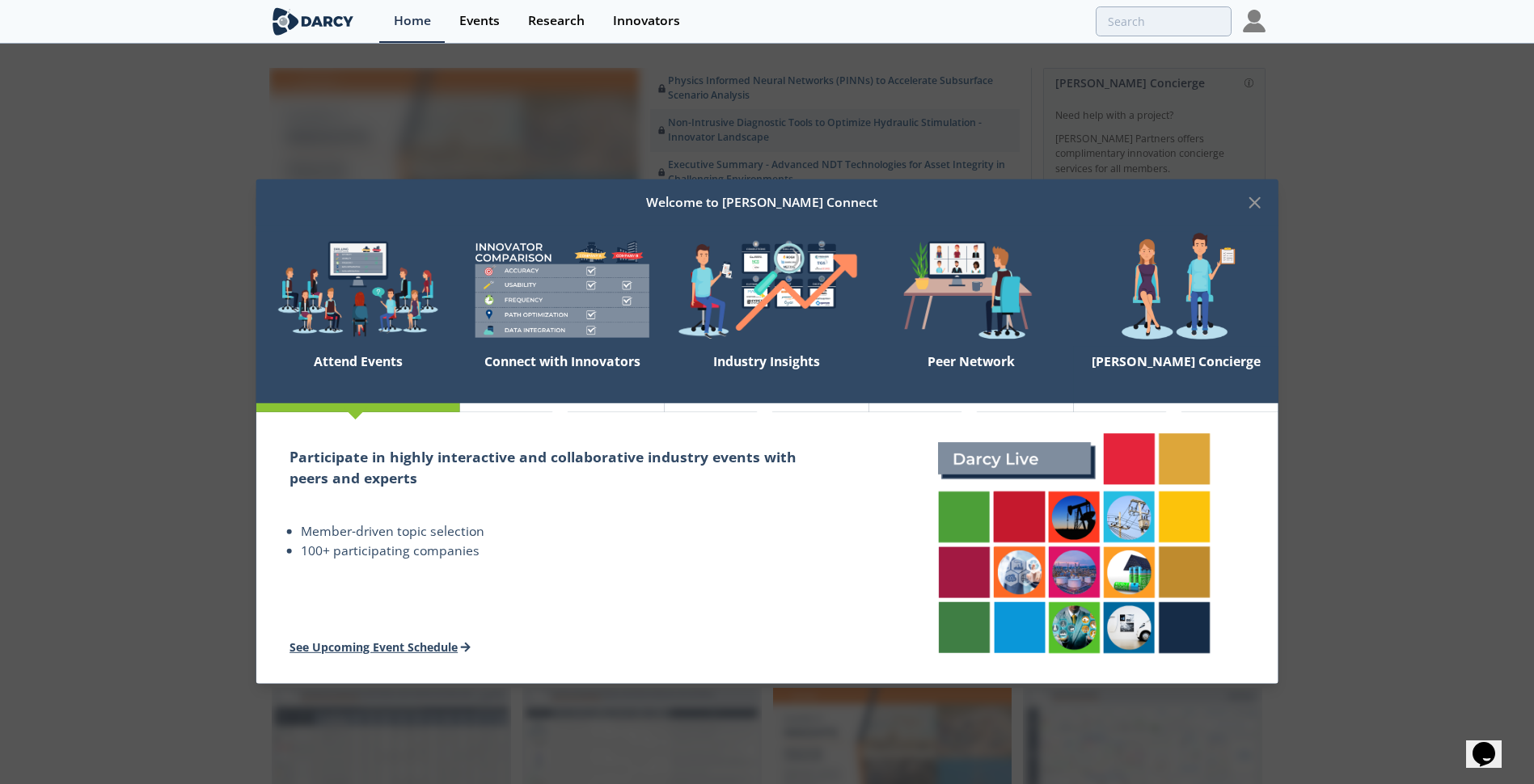
click at [399, 643] on link "See Upcoming Event Schedule" at bounding box center [380, 647] width 181 height 15
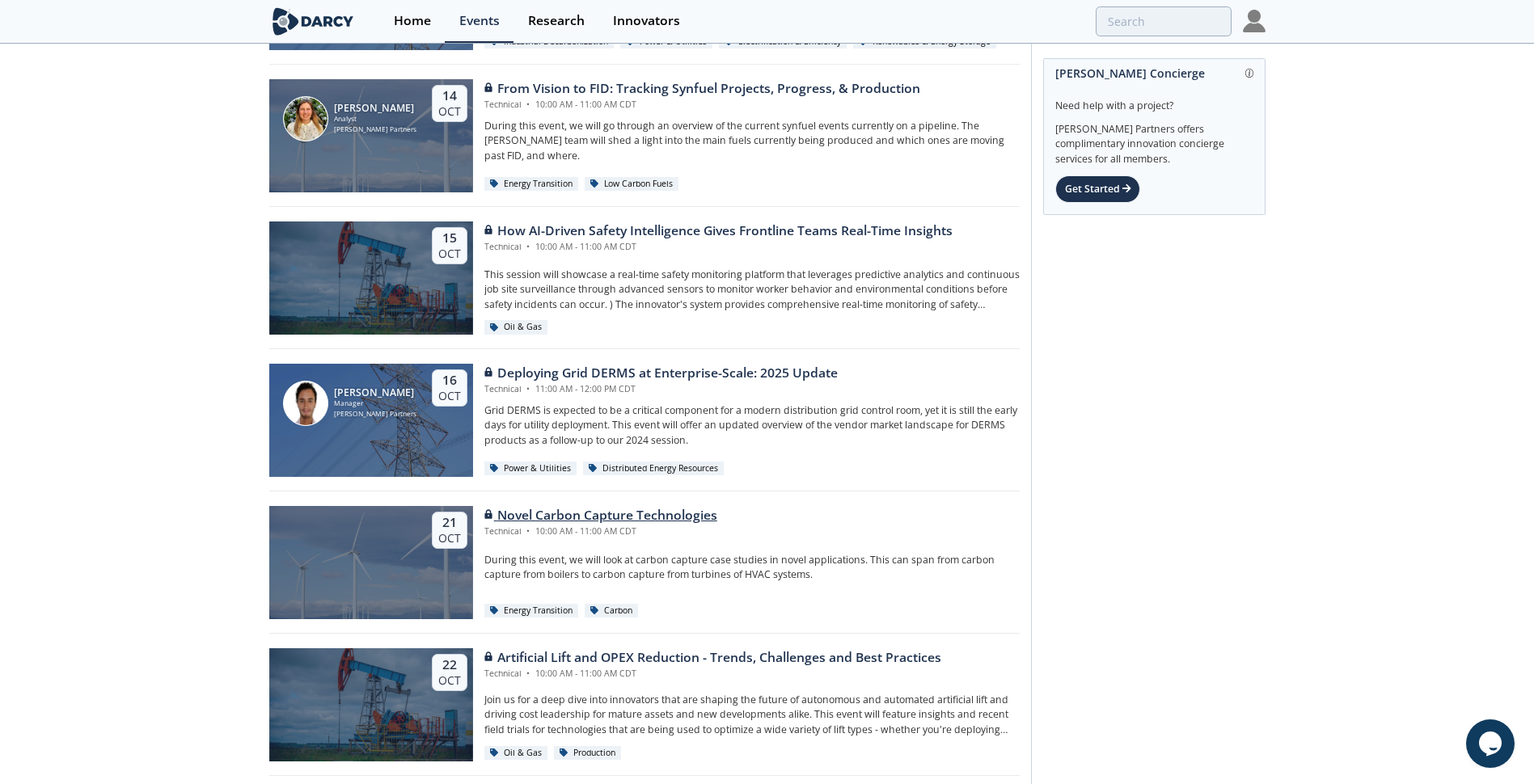
scroll to position [2183, 0]
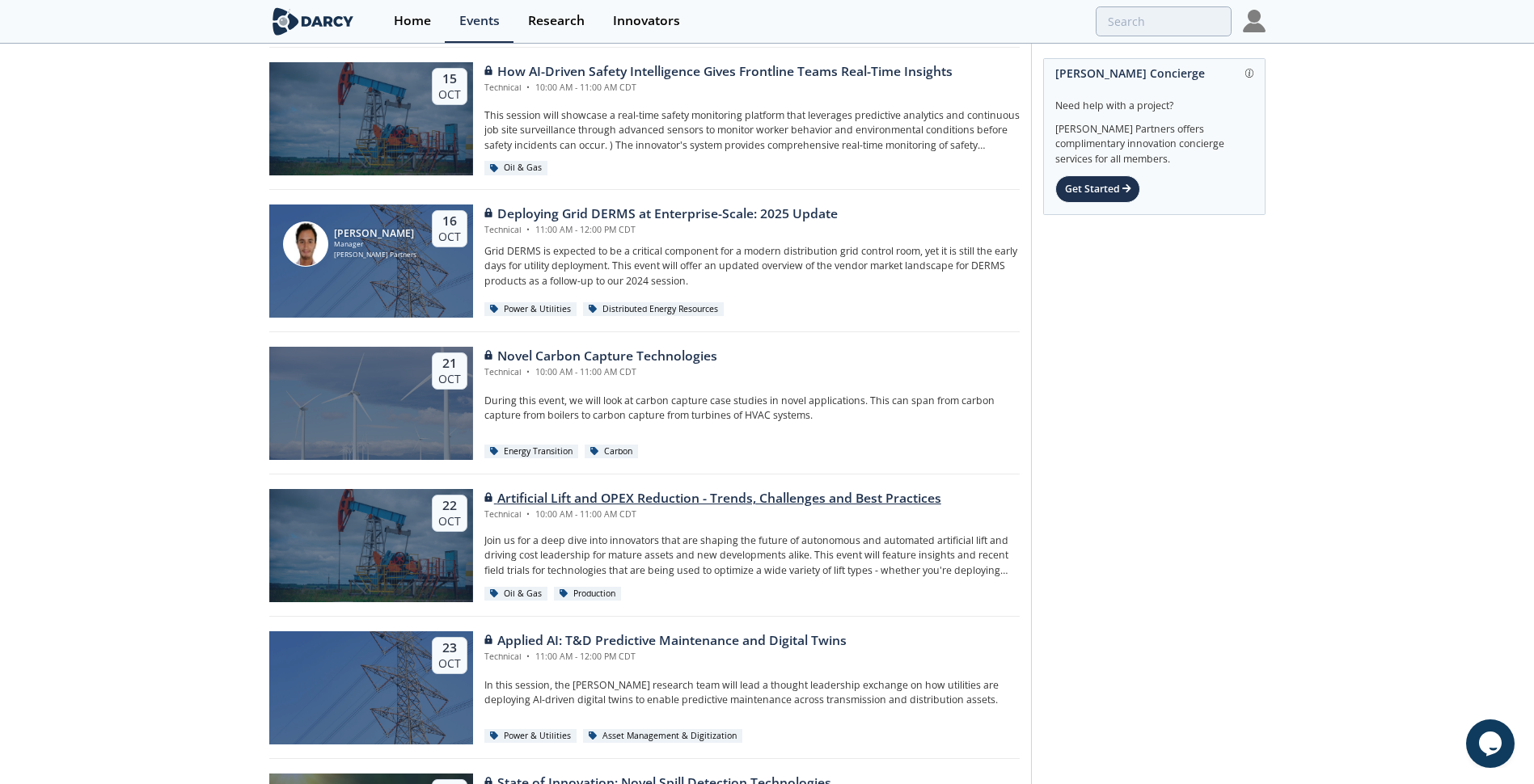
click at [607, 497] on div "Artificial Lift and OPEX Reduction - Trends, Challenges and Best Practices" at bounding box center [712, 498] width 457 height 20
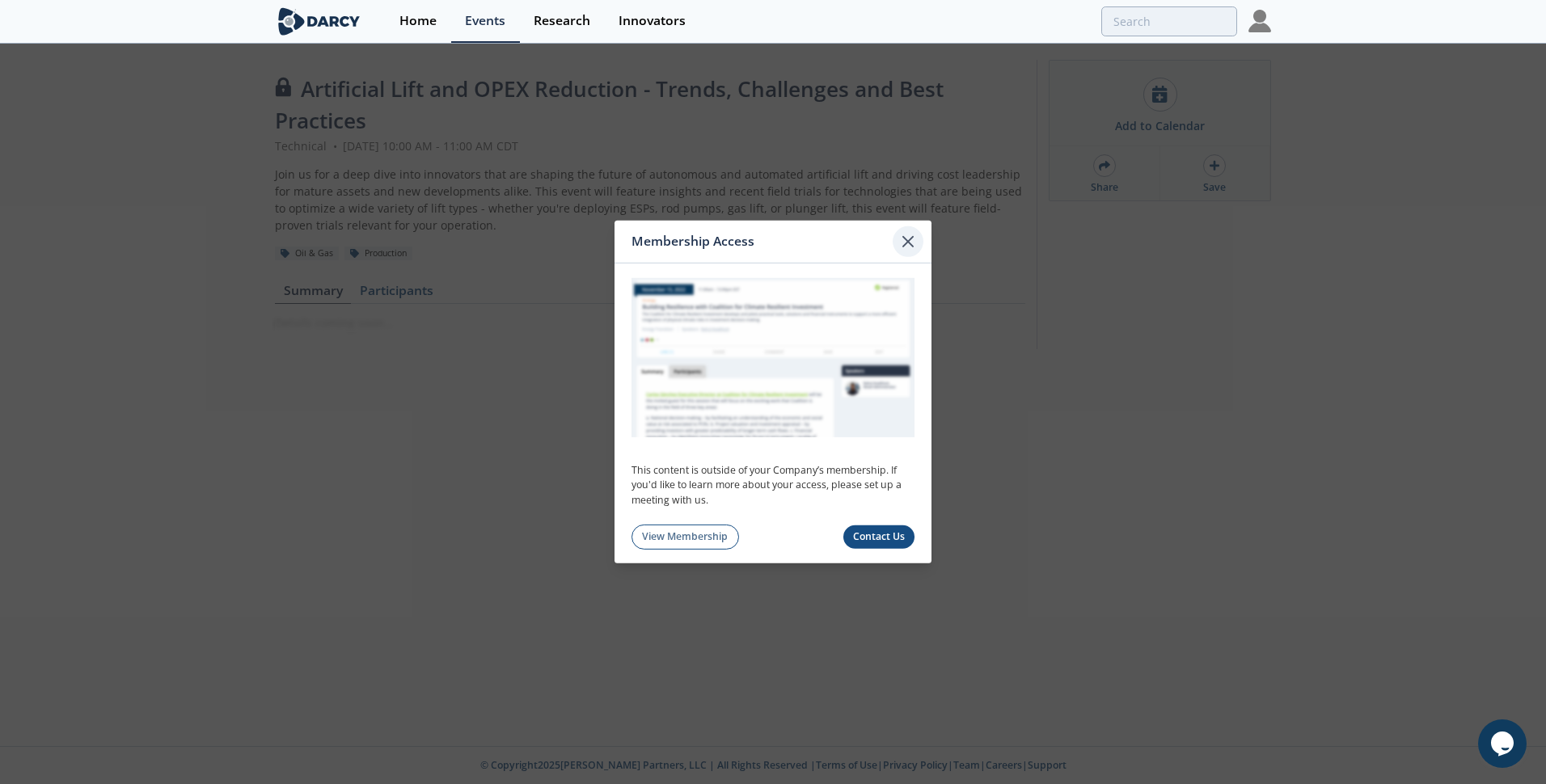
click at [916, 238] on icon at bounding box center [908, 241] width 20 height 20
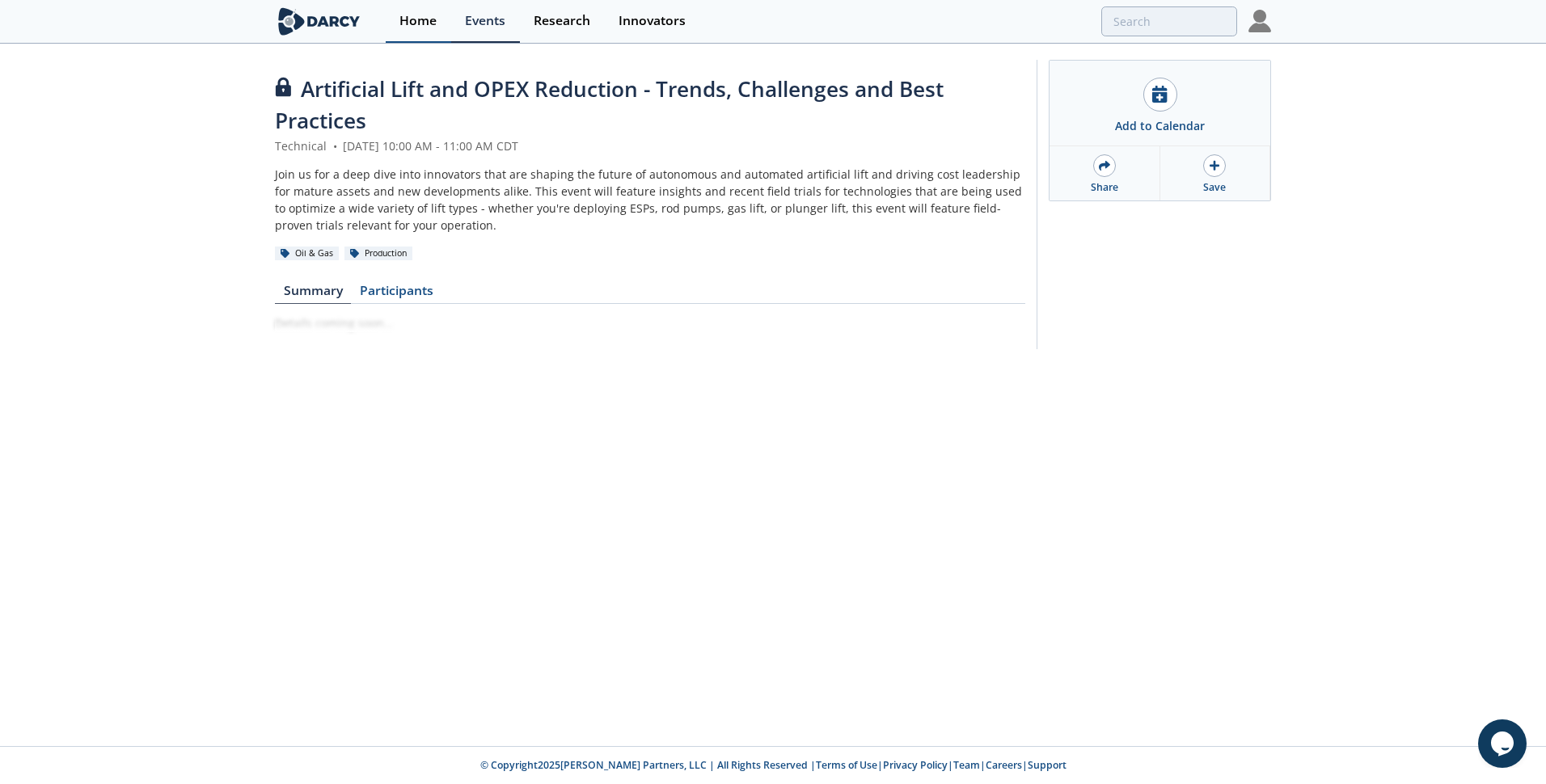
click at [405, 27] on div "Home" at bounding box center [418, 21] width 37 height 13
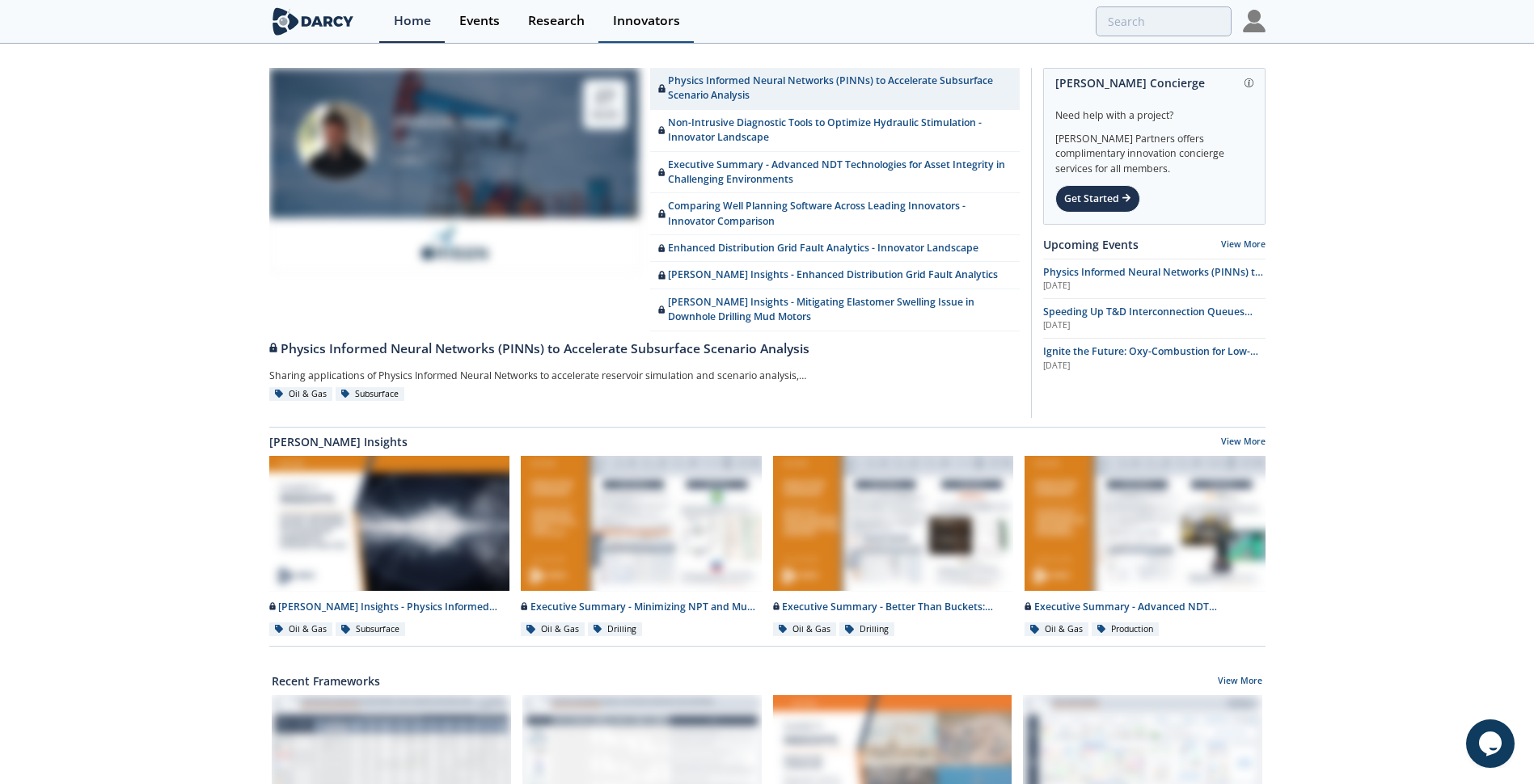
click at [662, 21] on div "Innovators" at bounding box center [647, 21] width 67 height 13
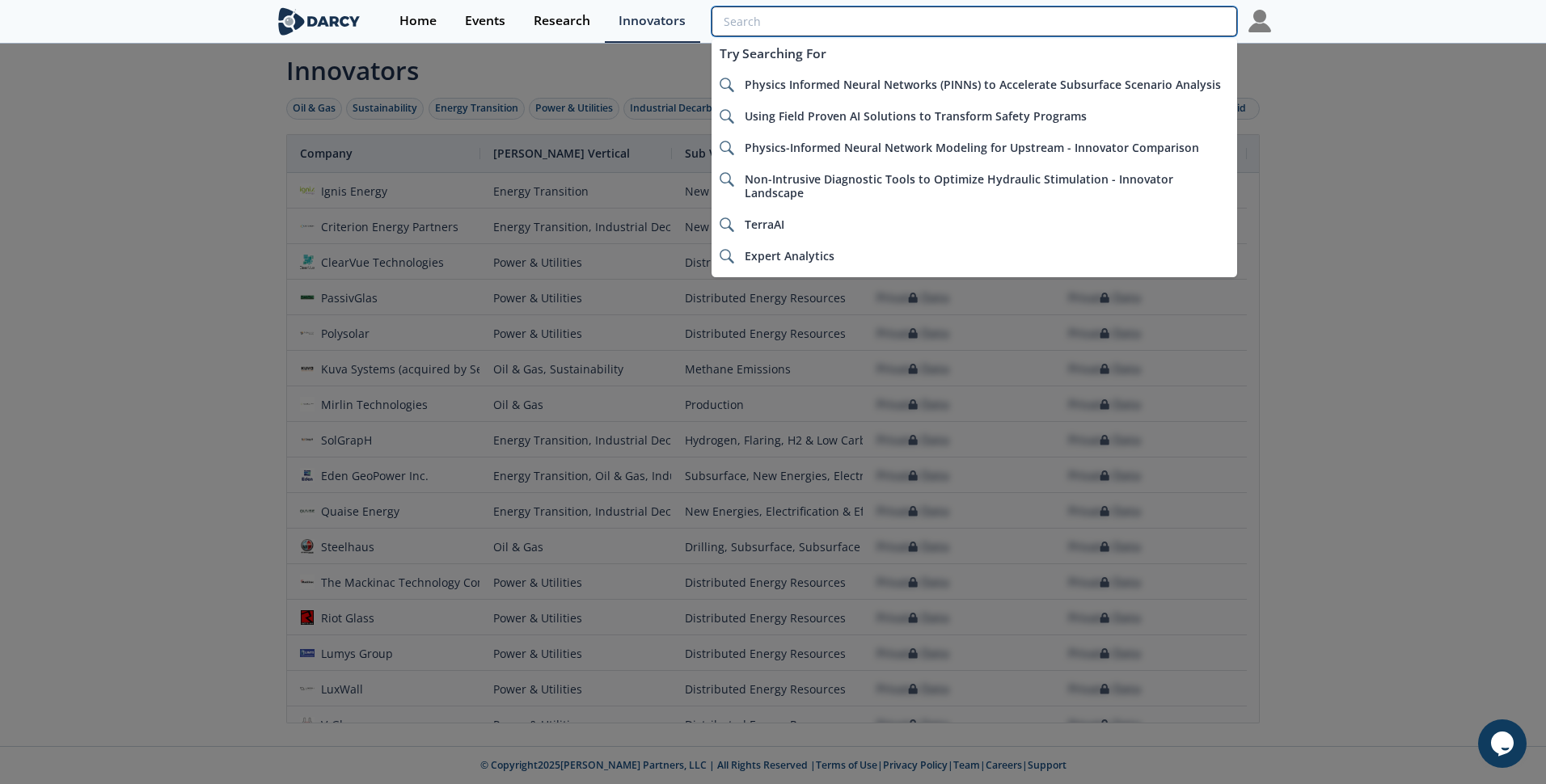
click at [1191, 28] on input "search" at bounding box center [974, 21] width 525 height 30
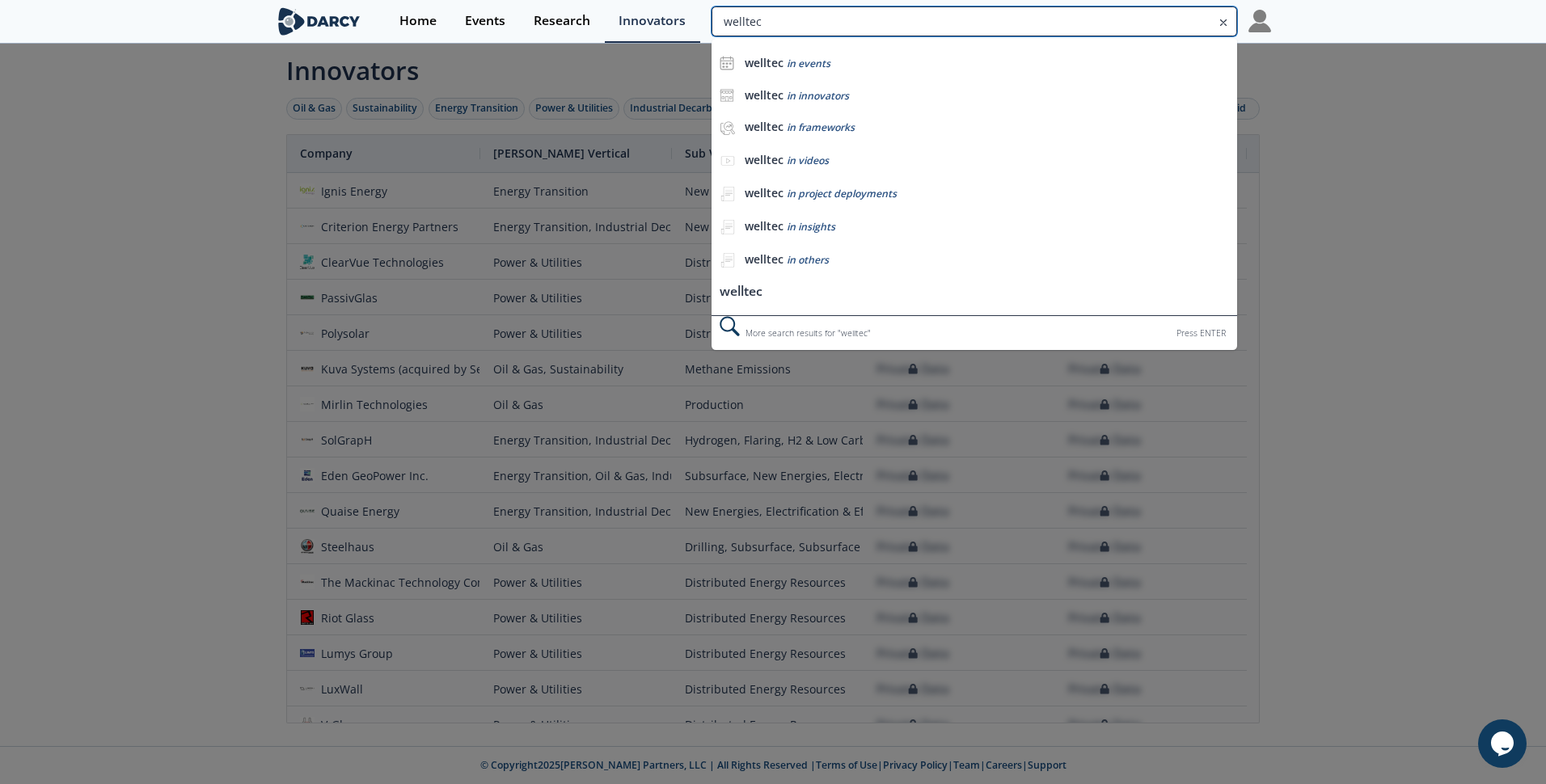
type input "welltec"
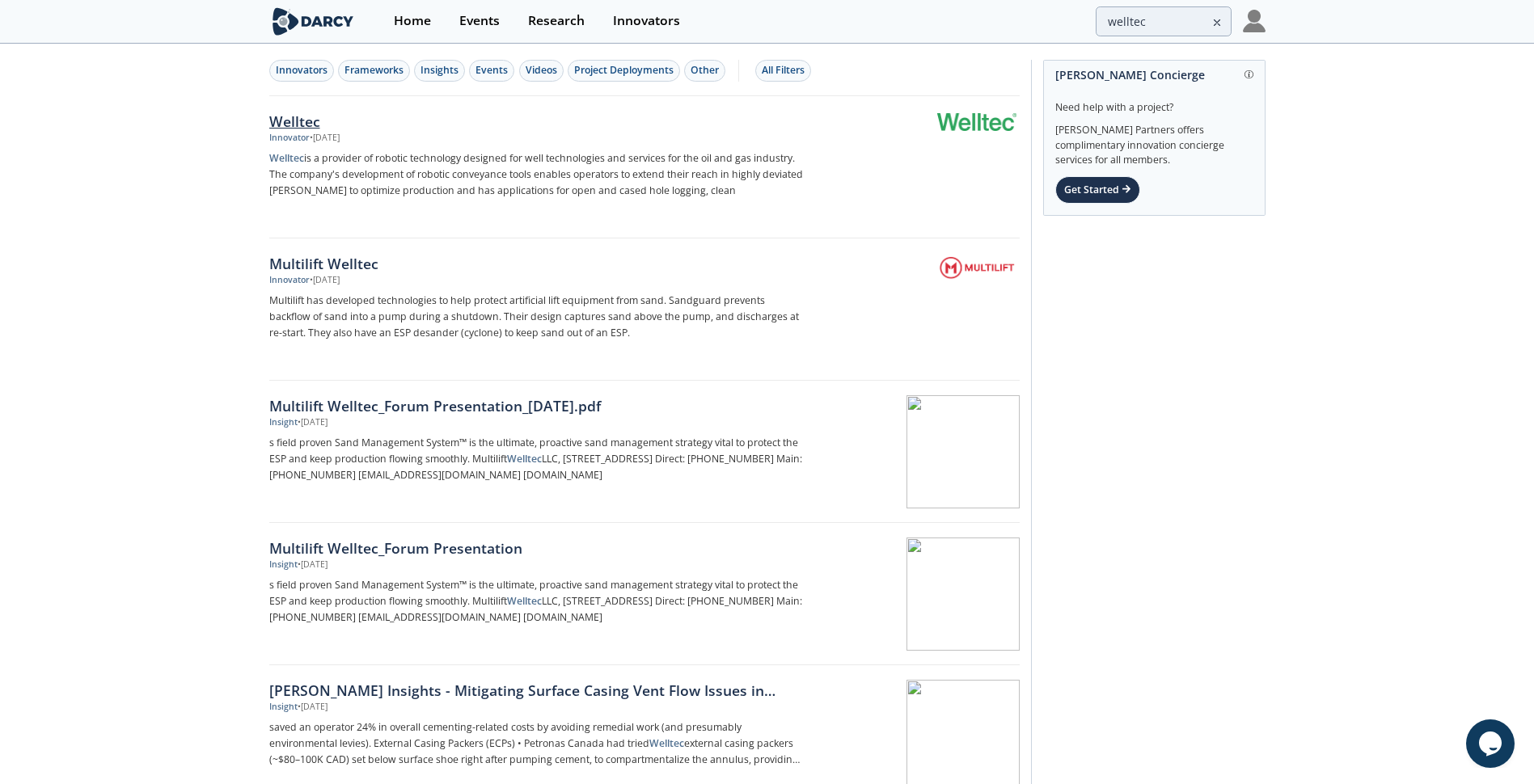
click at [290, 119] on div "Welltec" at bounding box center [537, 121] width 536 height 21
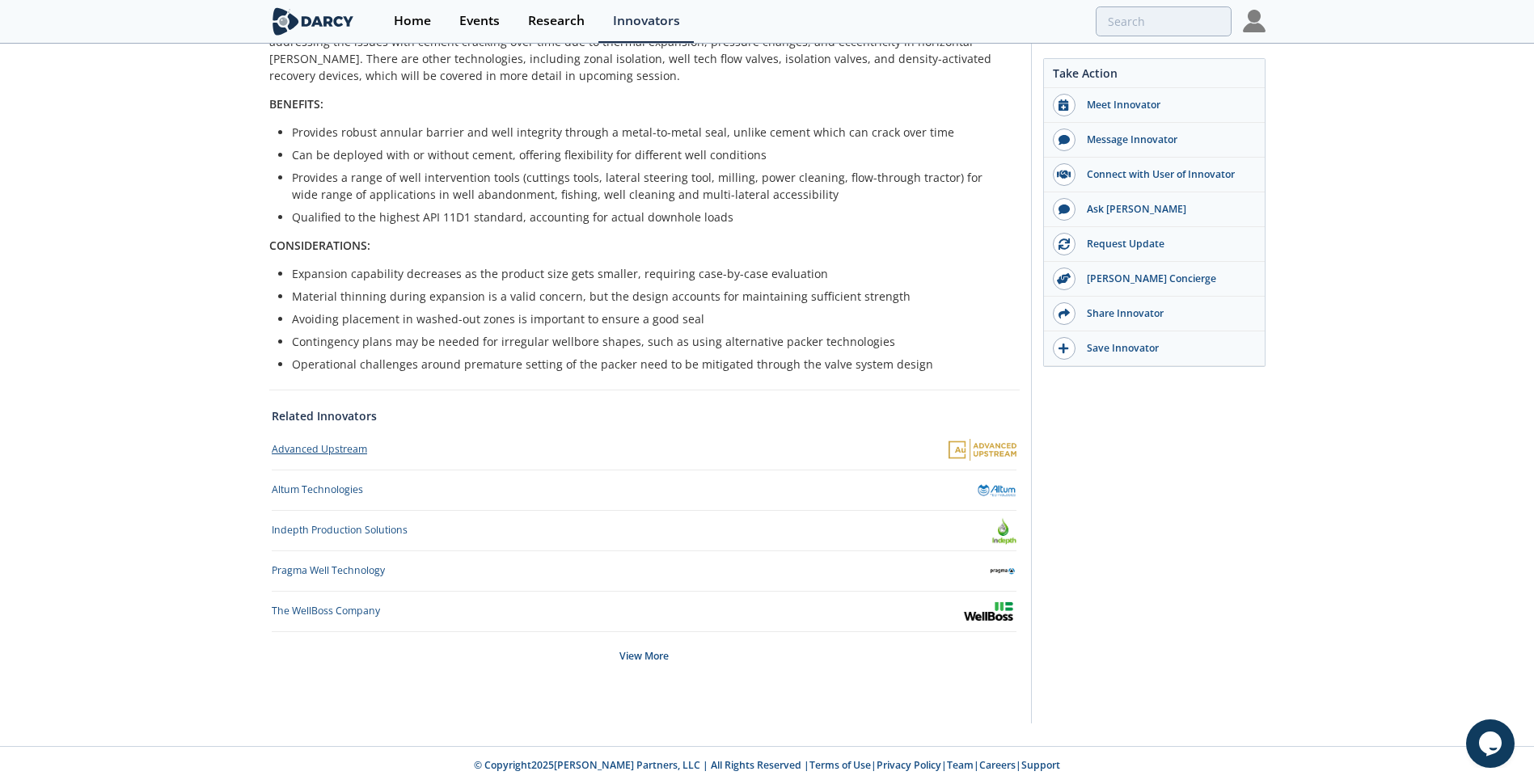
click at [328, 446] on div "Advanced Upstream" at bounding box center [320, 449] width 95 height 15
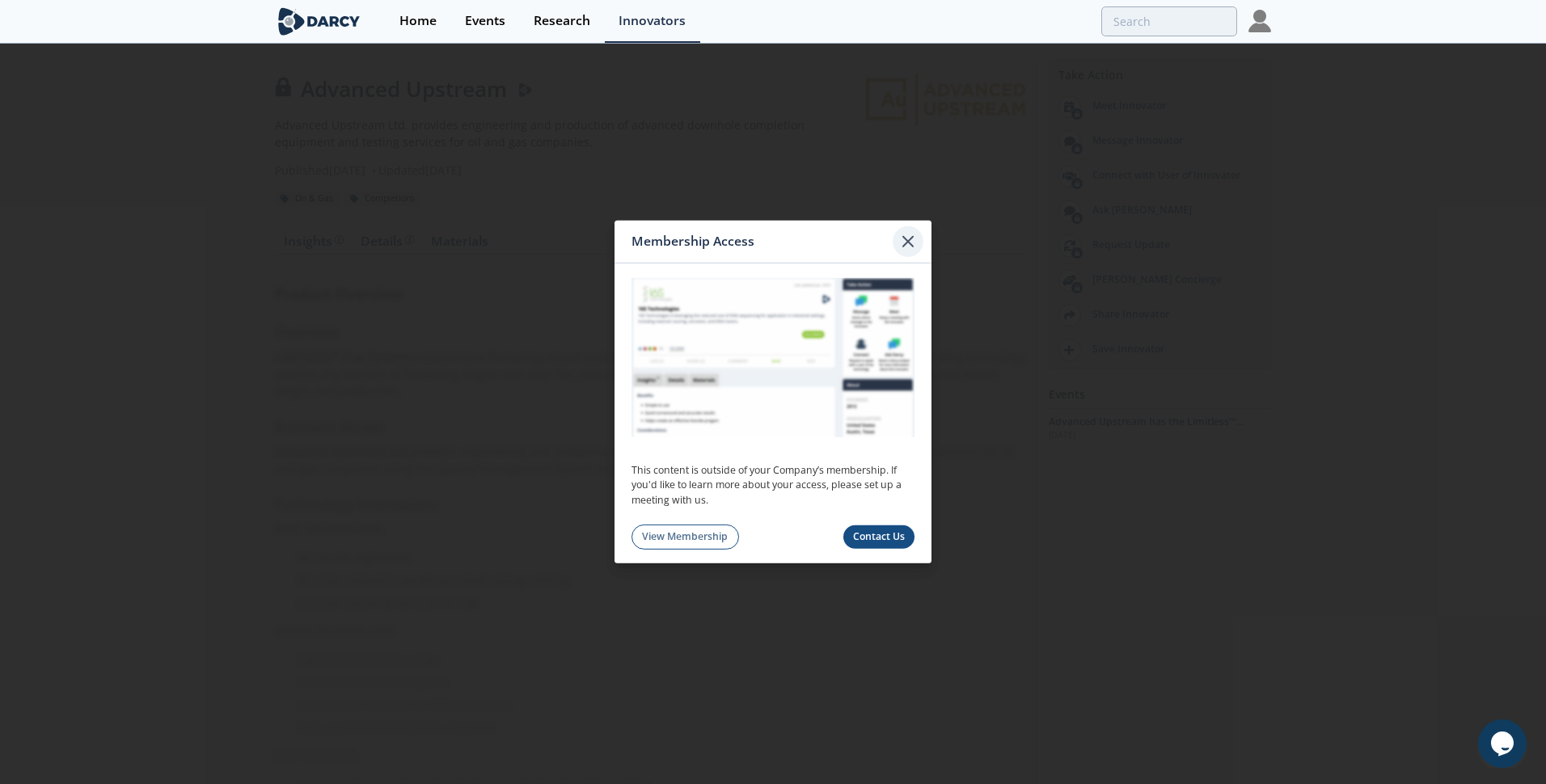
click at [909, 235] on icon at bounding box center [908, 241] width 20 height 20
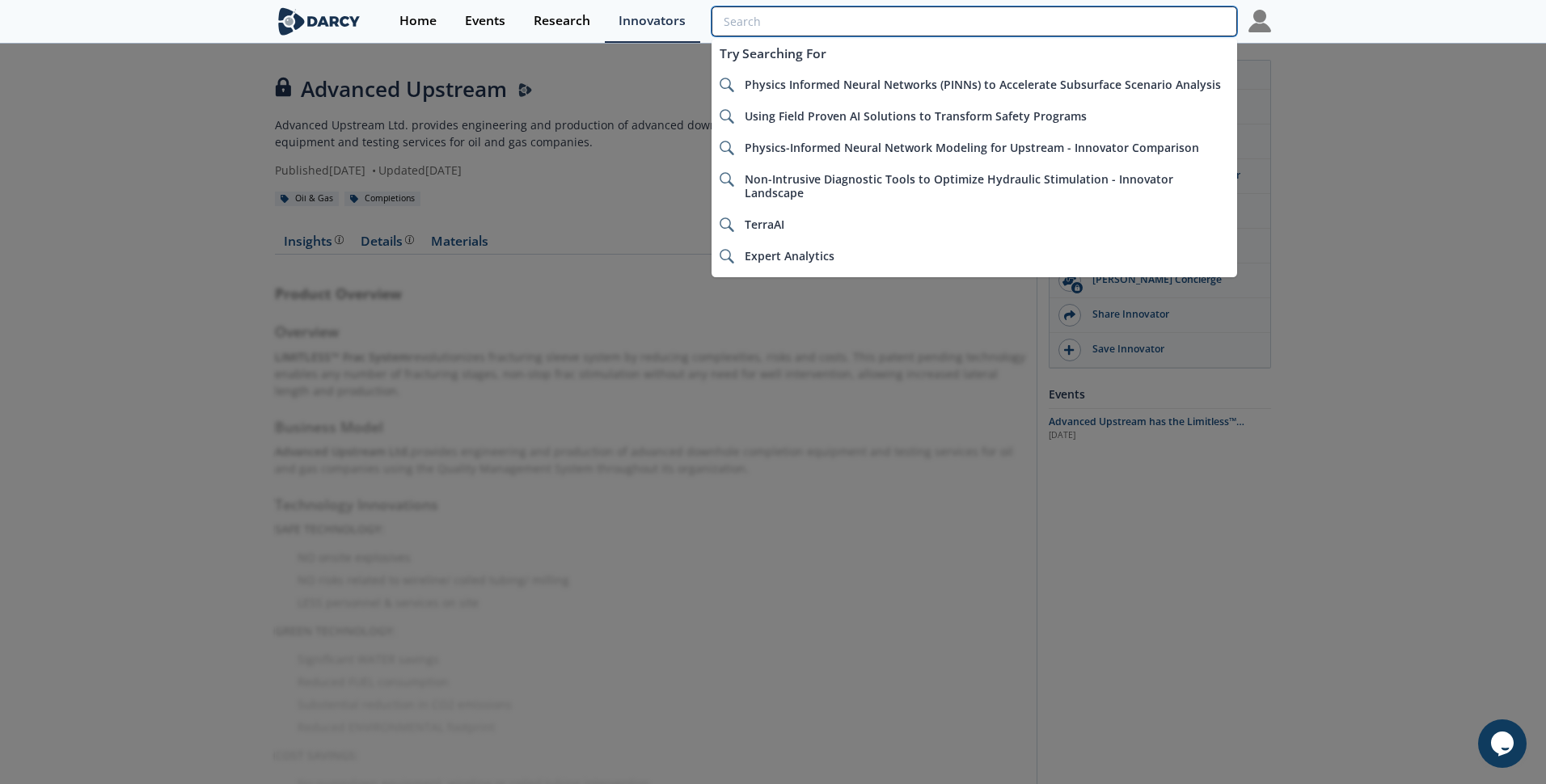
click at [1166, 28] on input "search" at bounding box center [974, 21] width 525 height 30
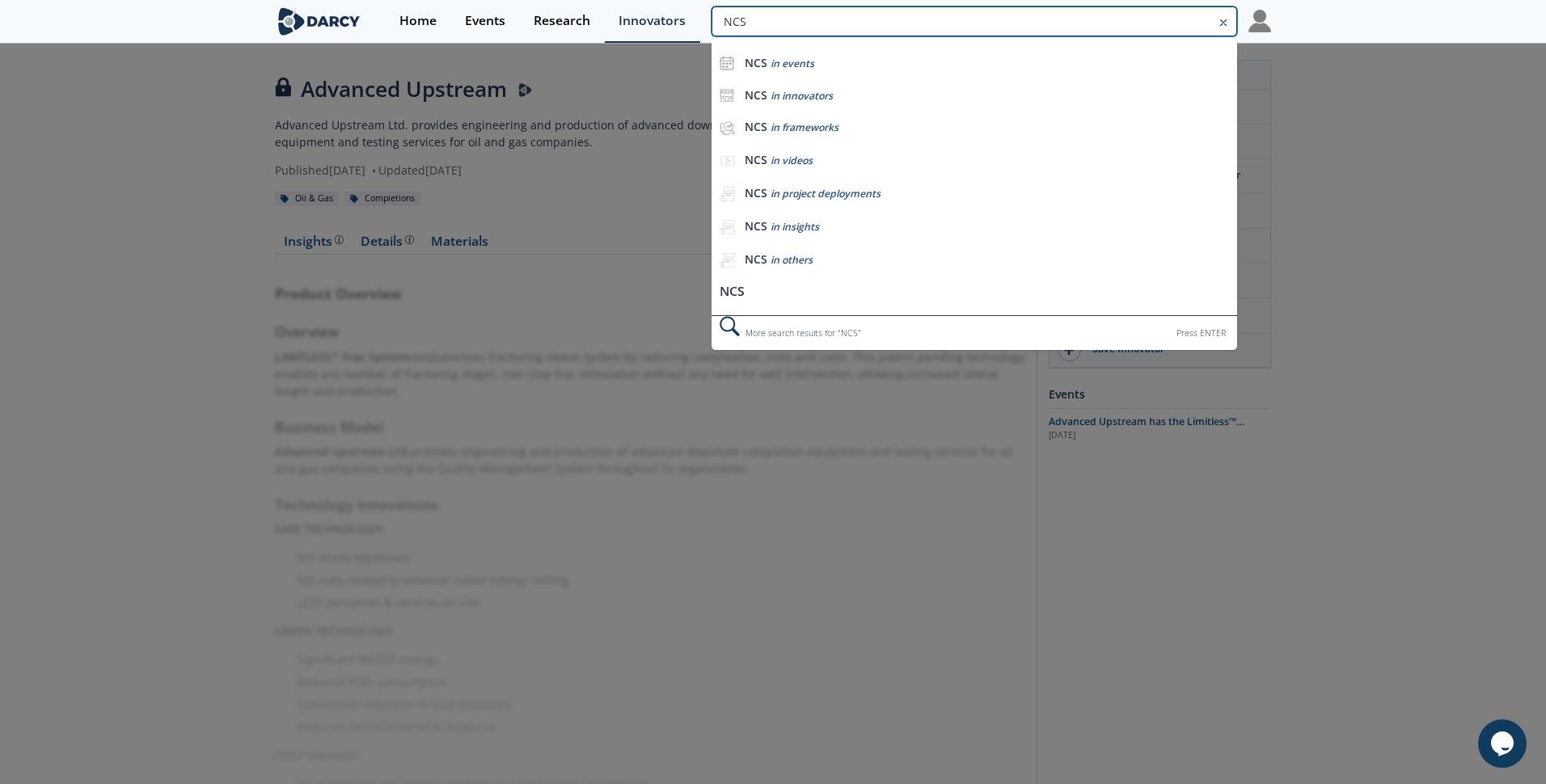
type input "NCS"
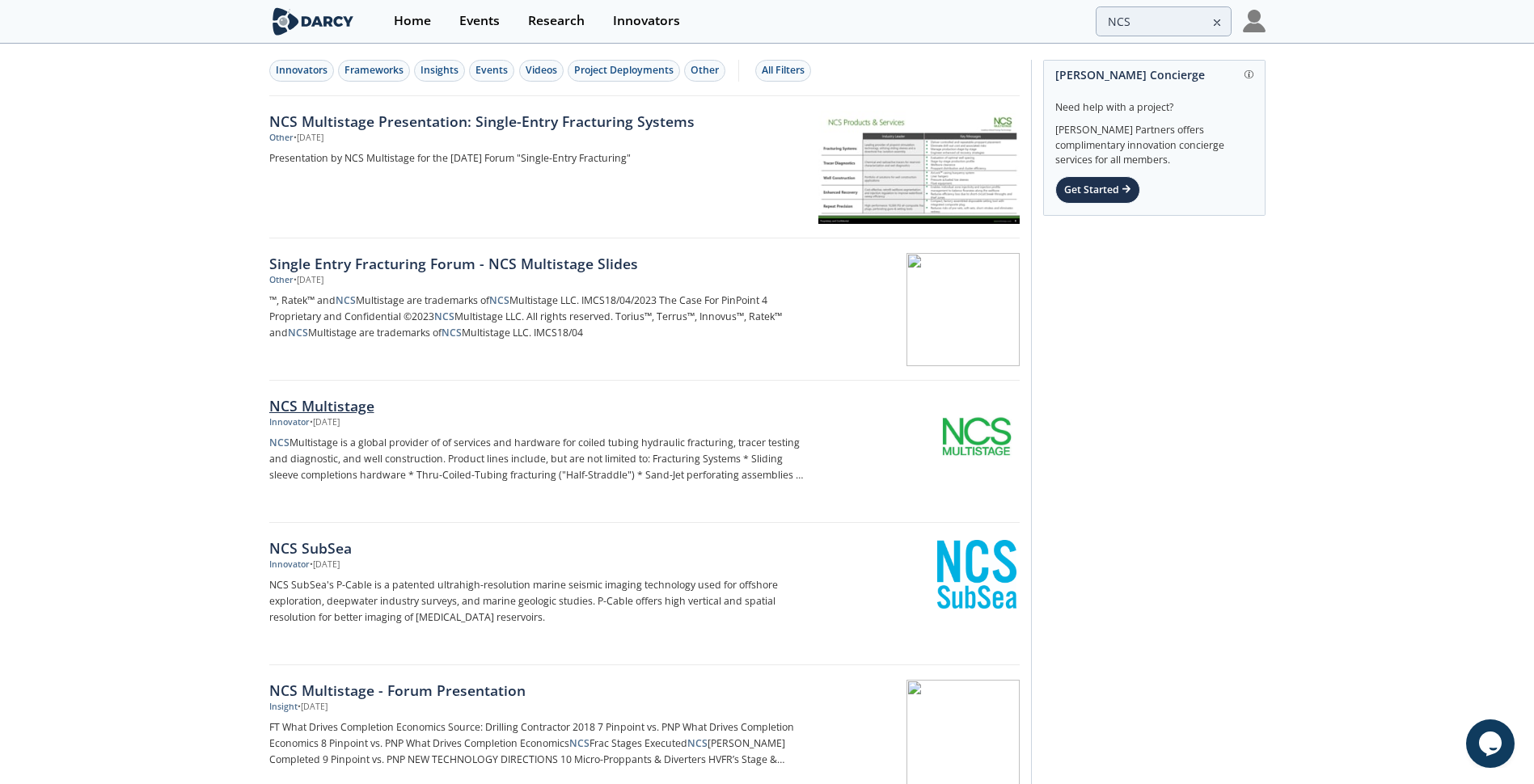
click at [330, 400] on div "NCS Multistage" at bounding box center [537, 406] width 536 height 21
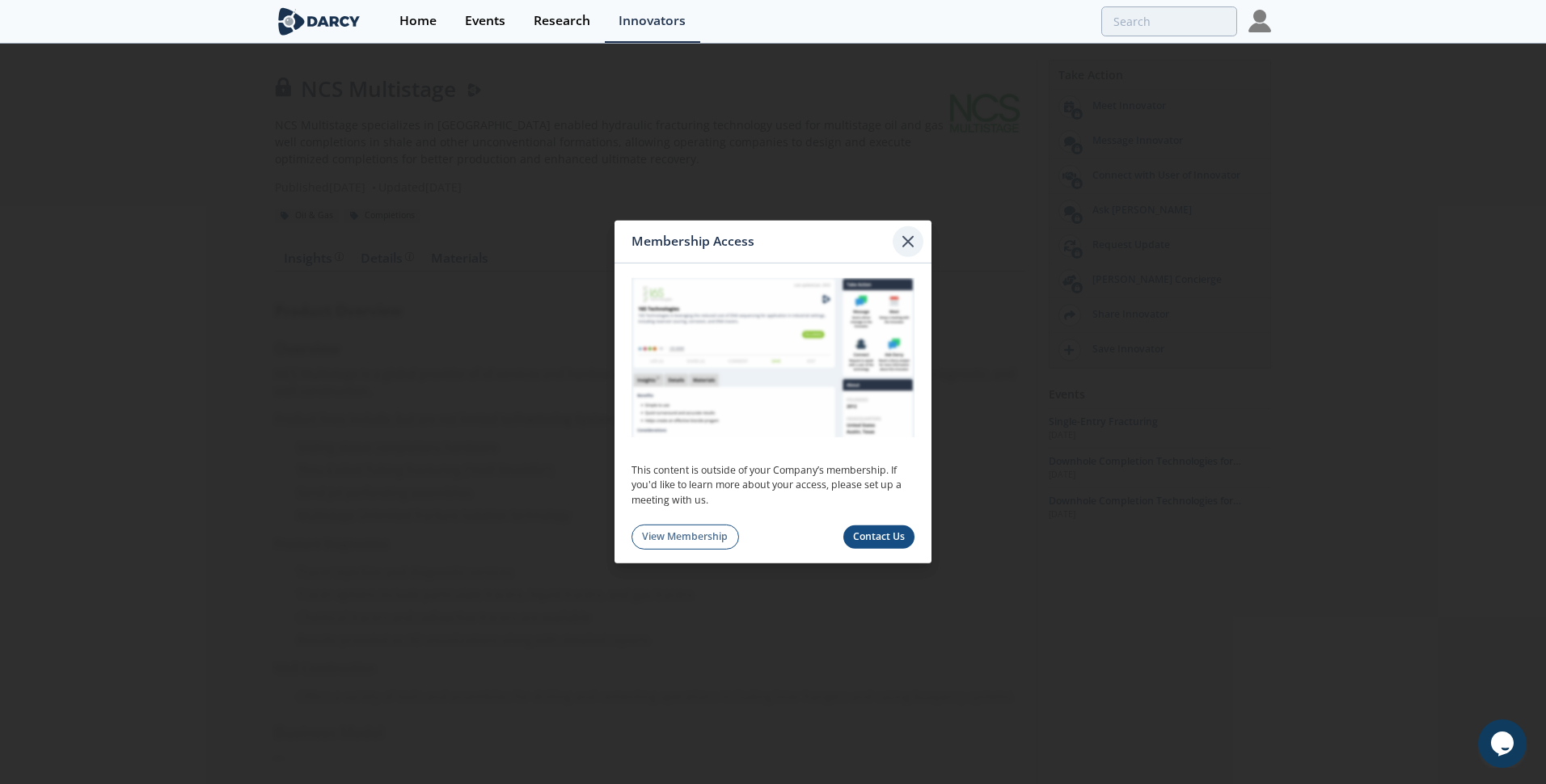
click at [909, 249] on icon at bounding box center [908, 241] width 20 height 20
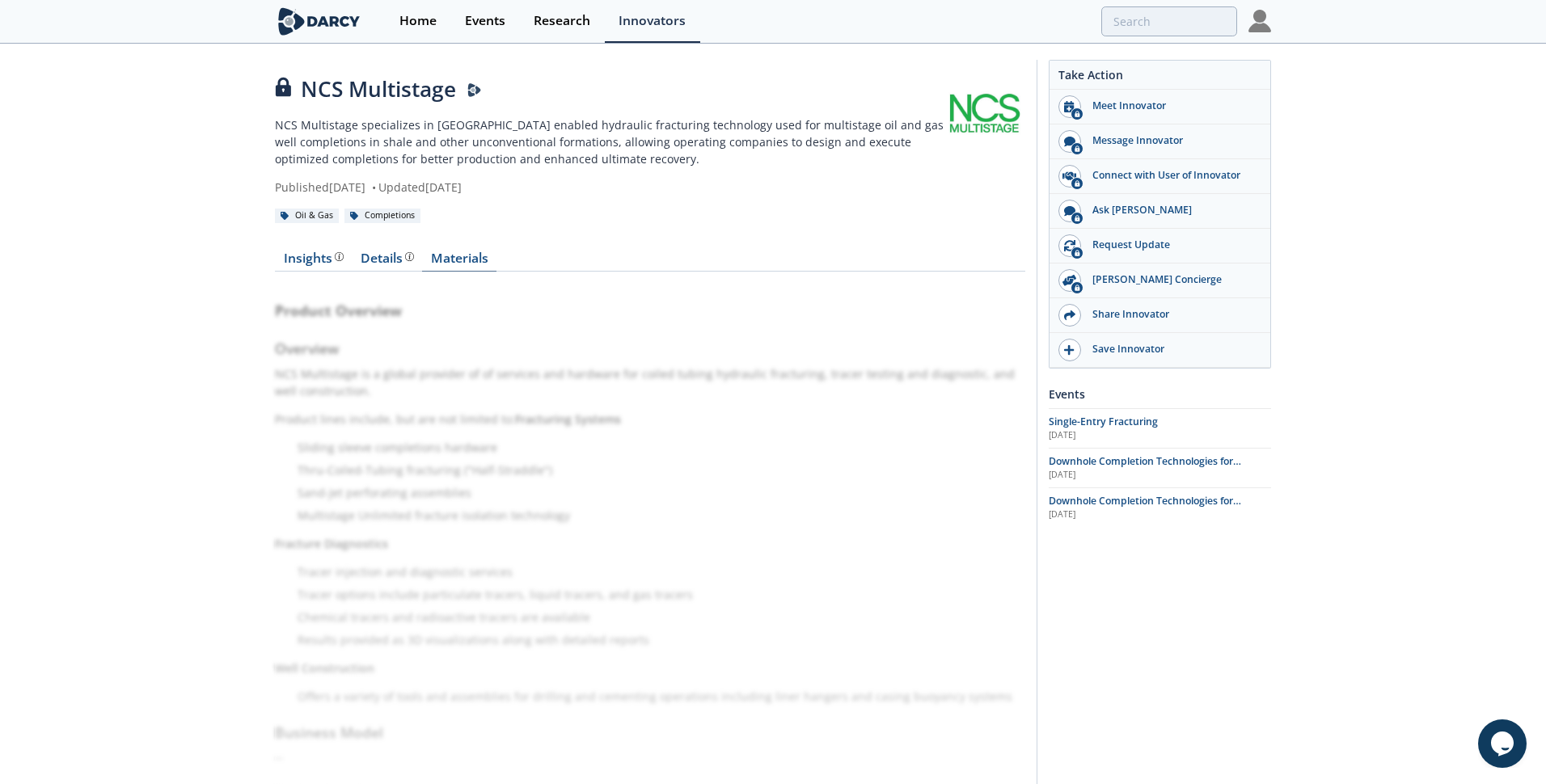
click at [463, 261] on link "Materials" at bounding box center [460, 262] width 75 height 20
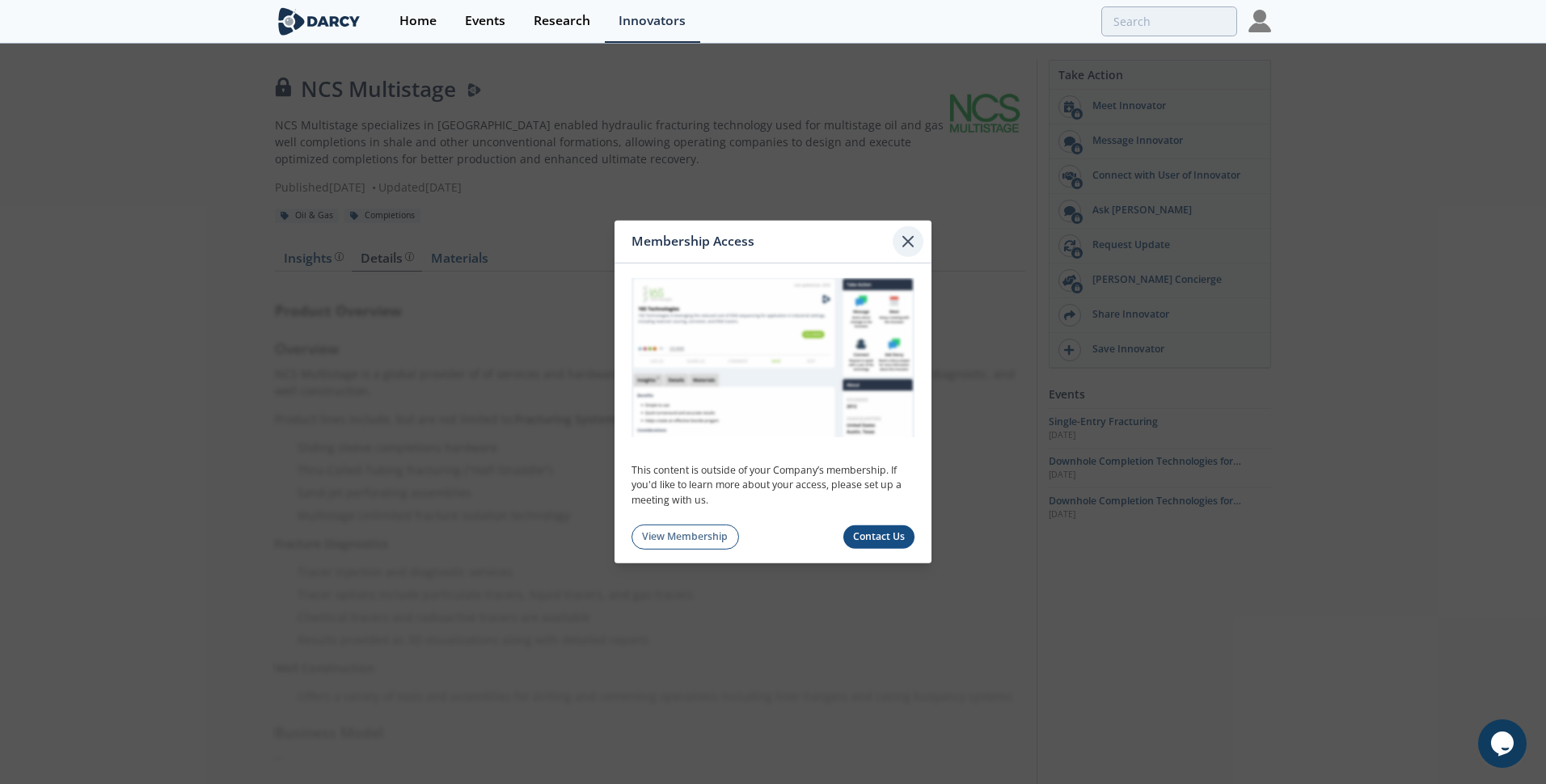
click at [895, 236] on div at bounding box center [908, 241] width 31 height 31
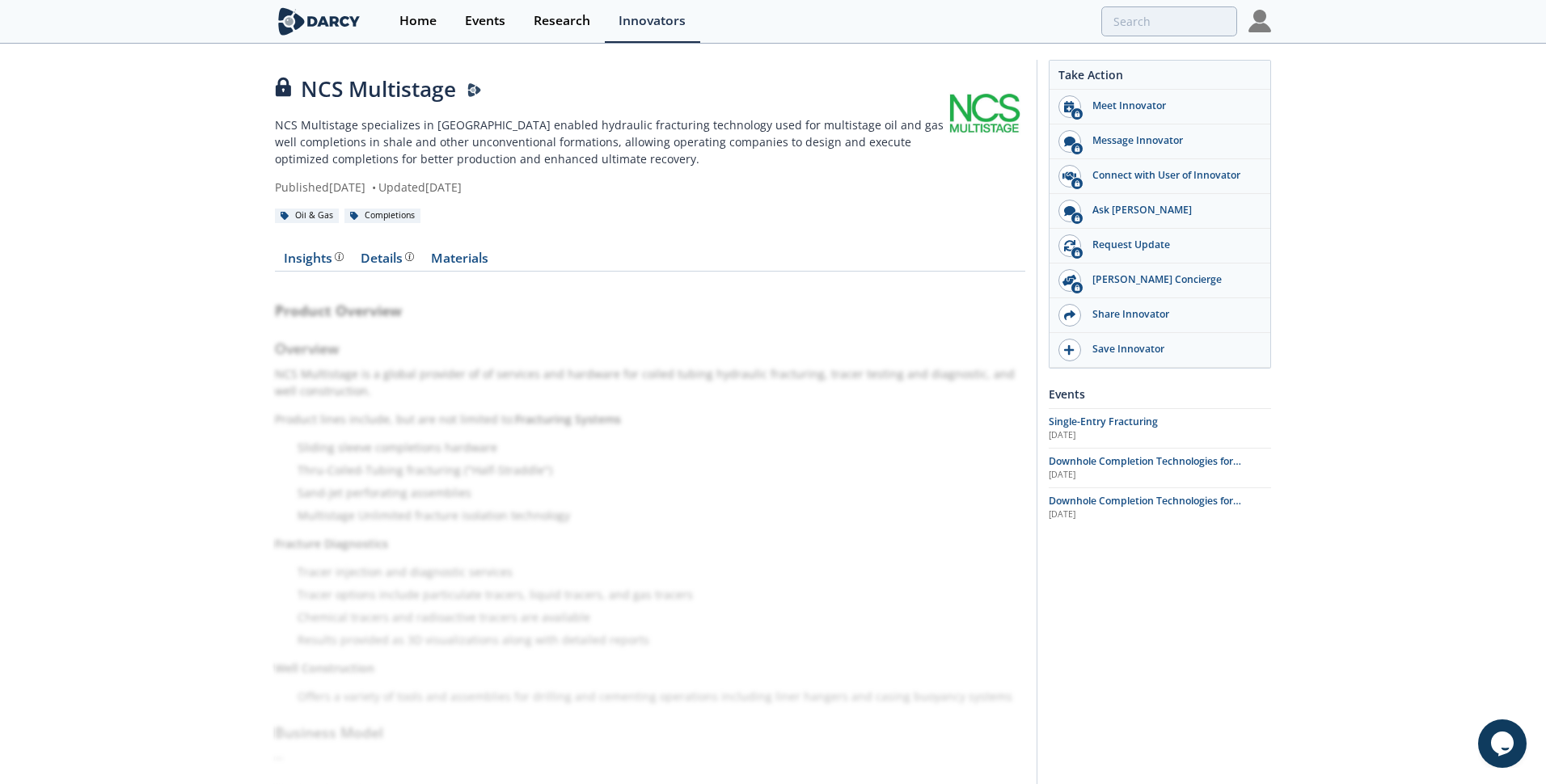
type input "NCS"
